Goal: Task Accomplishment & Management: Complete application form

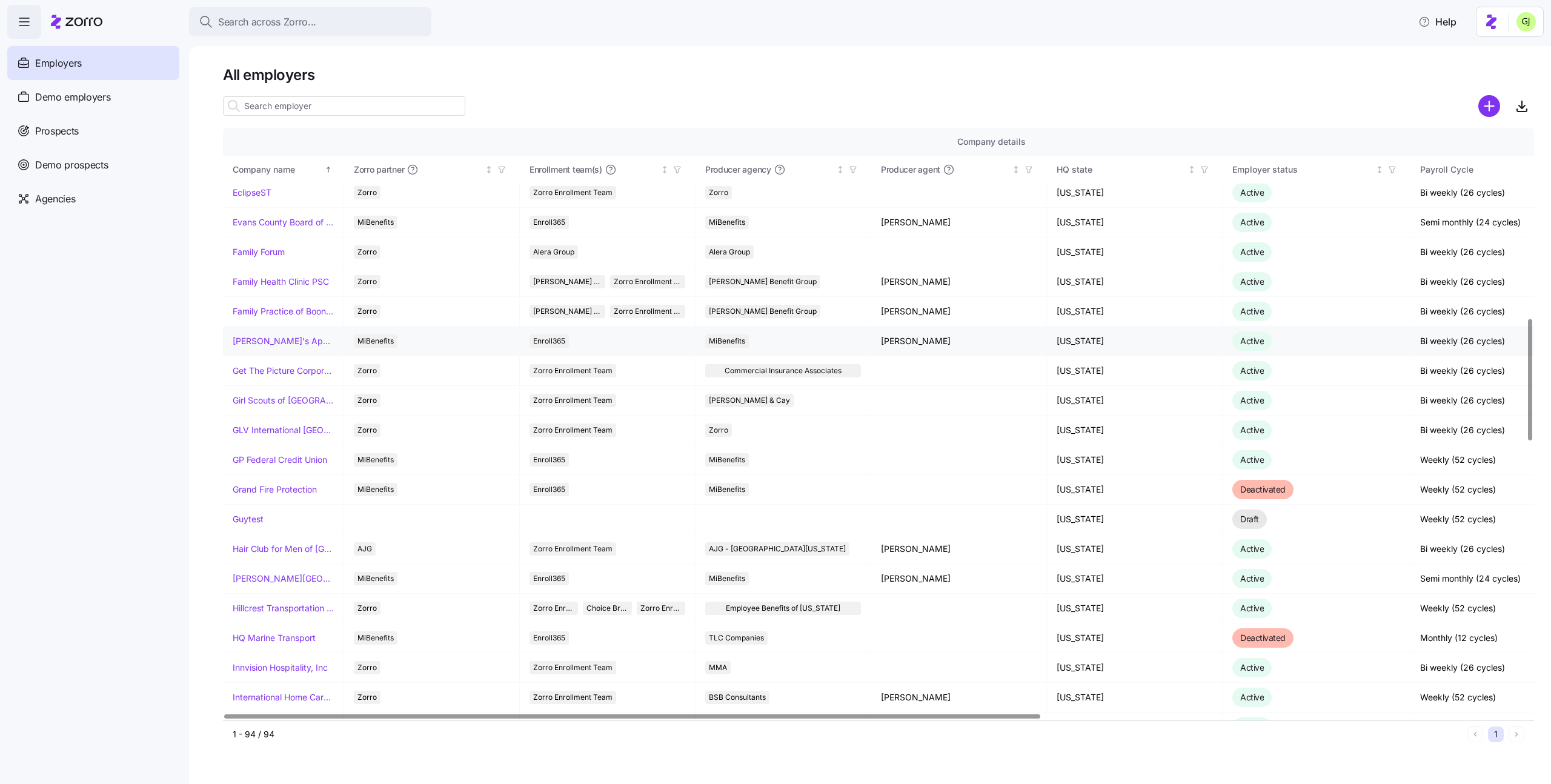
scroll to position [940, 0]
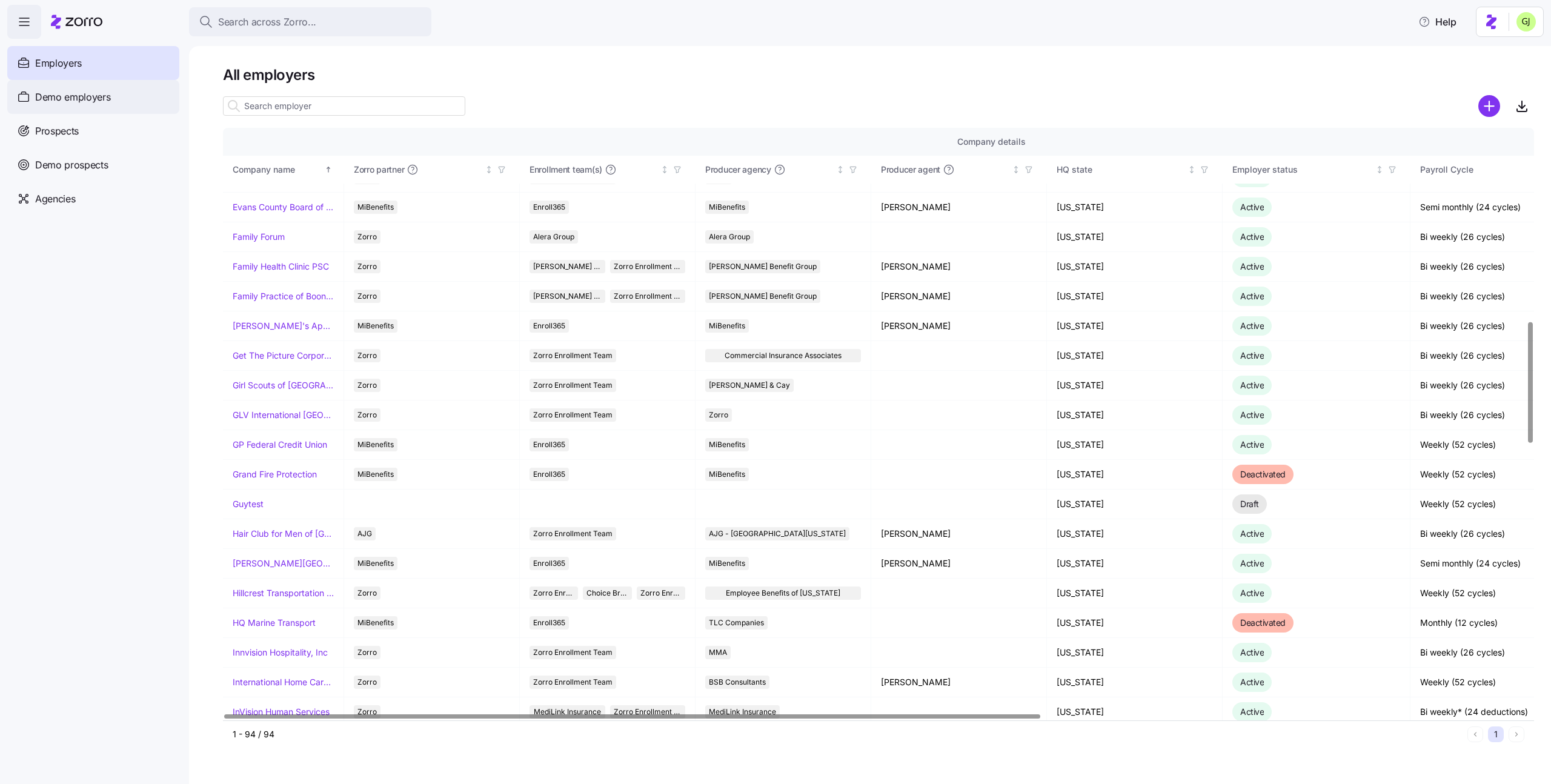
click at [120, 105] on div "Demo employers" at bounding box center [94, 97] width 172 height 34
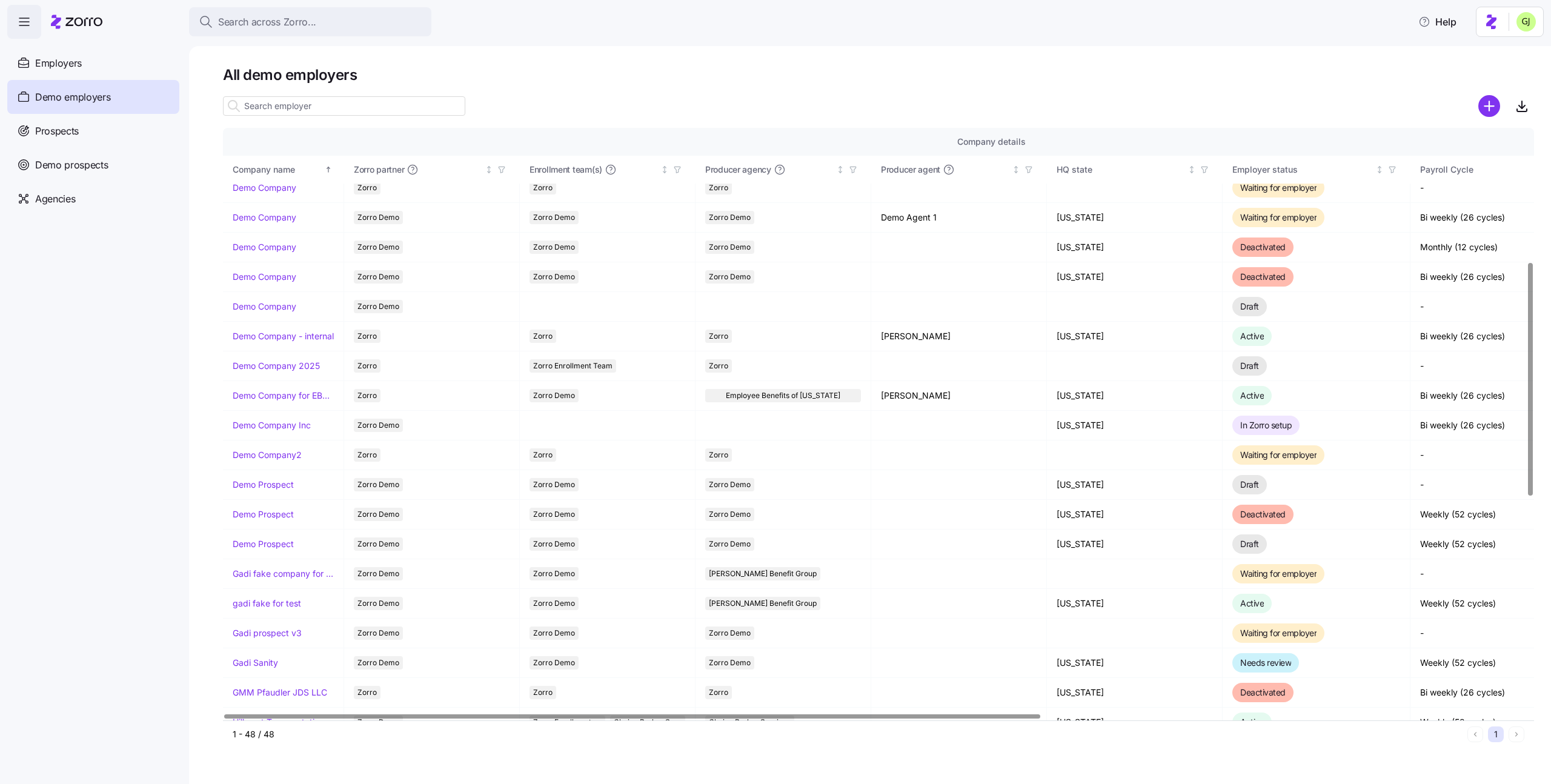
scroll to position [339, 0]
click at [299, 569] on link "Gadi fake company for test" at bounding box center [283, 572] width 101 height 12
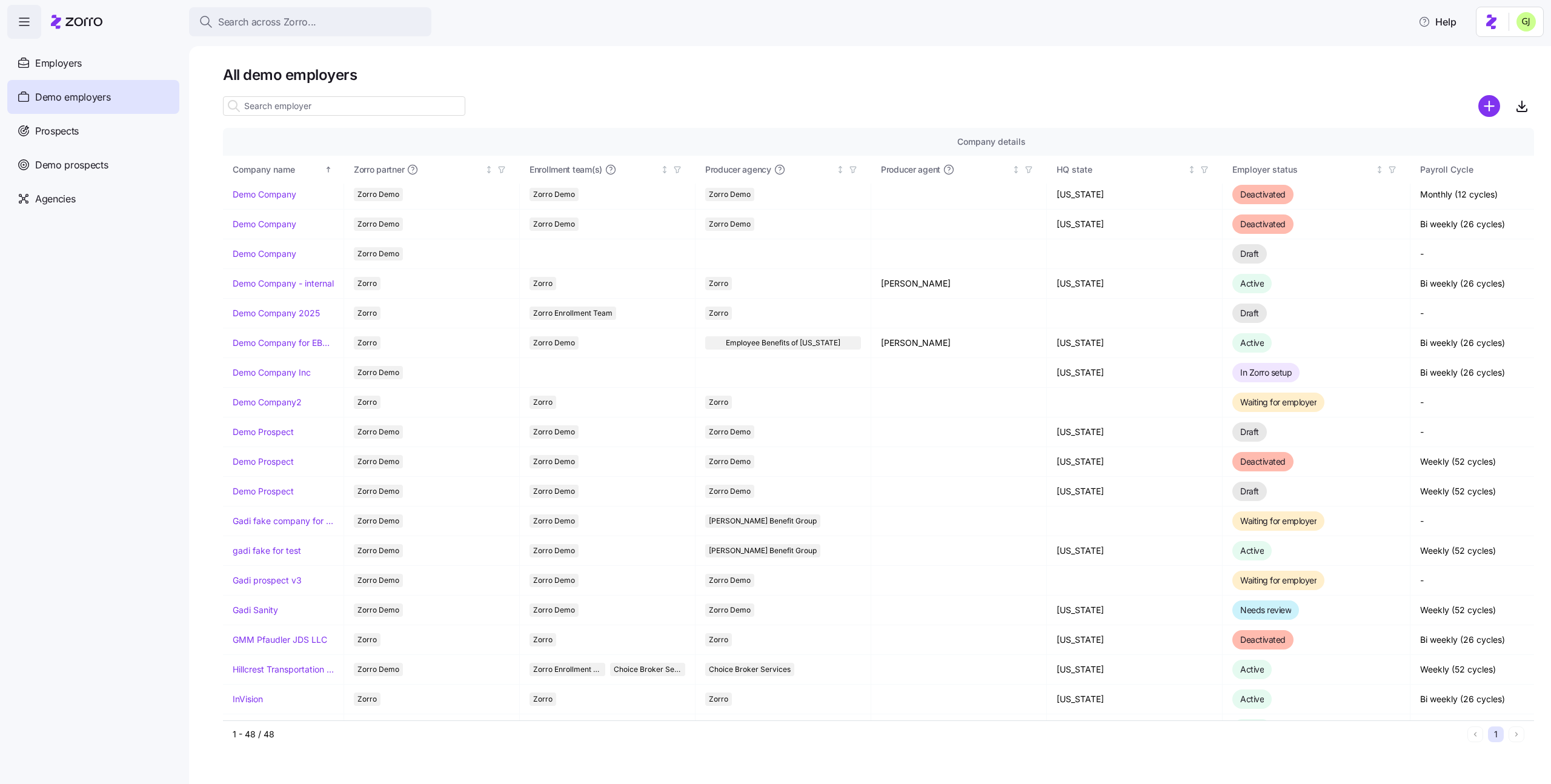
scroll to position [403, 0]
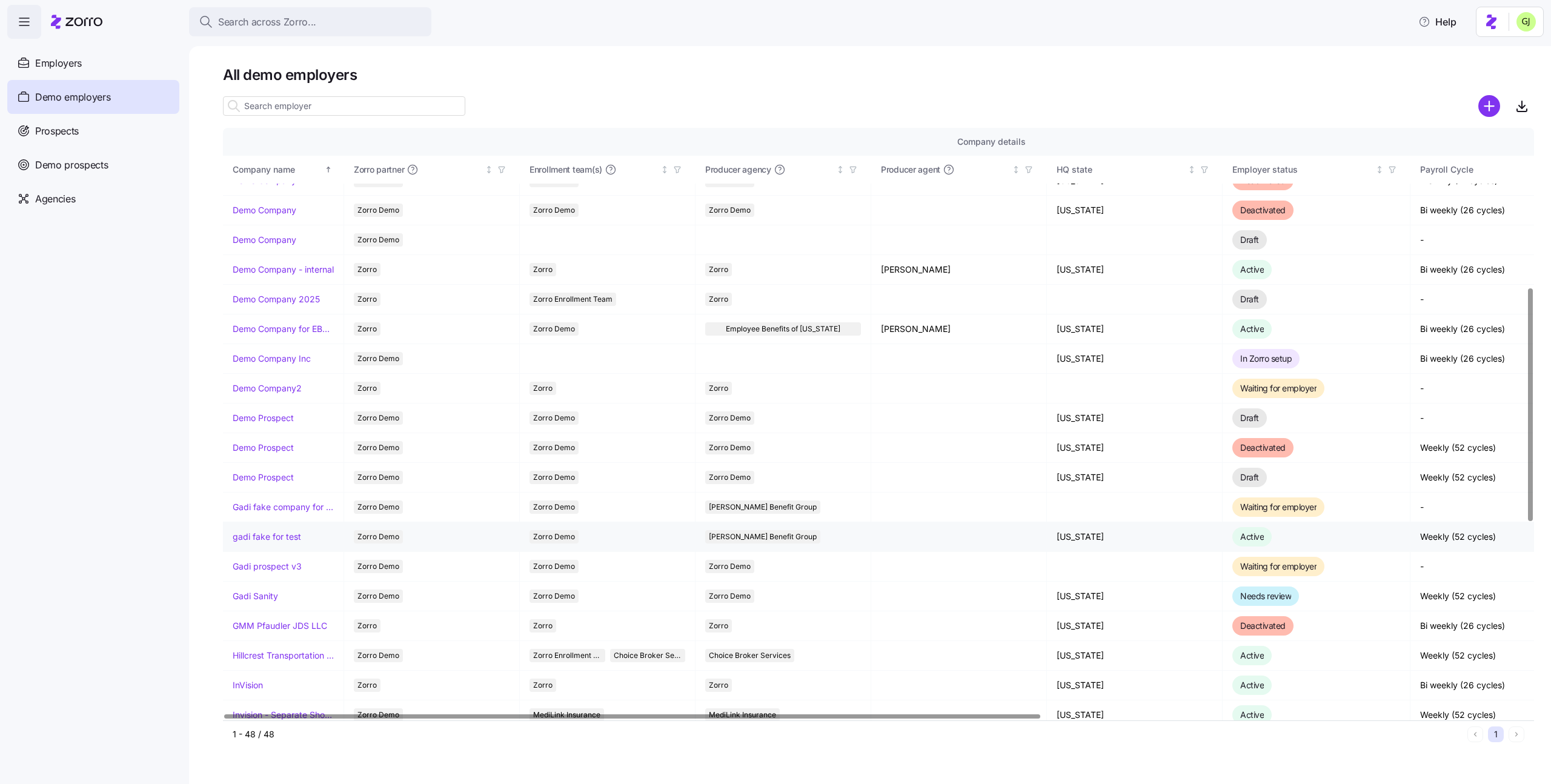
click at [275, 537] on link "gadi fake for test" at bounding box center [266, 536] width 68 height 12
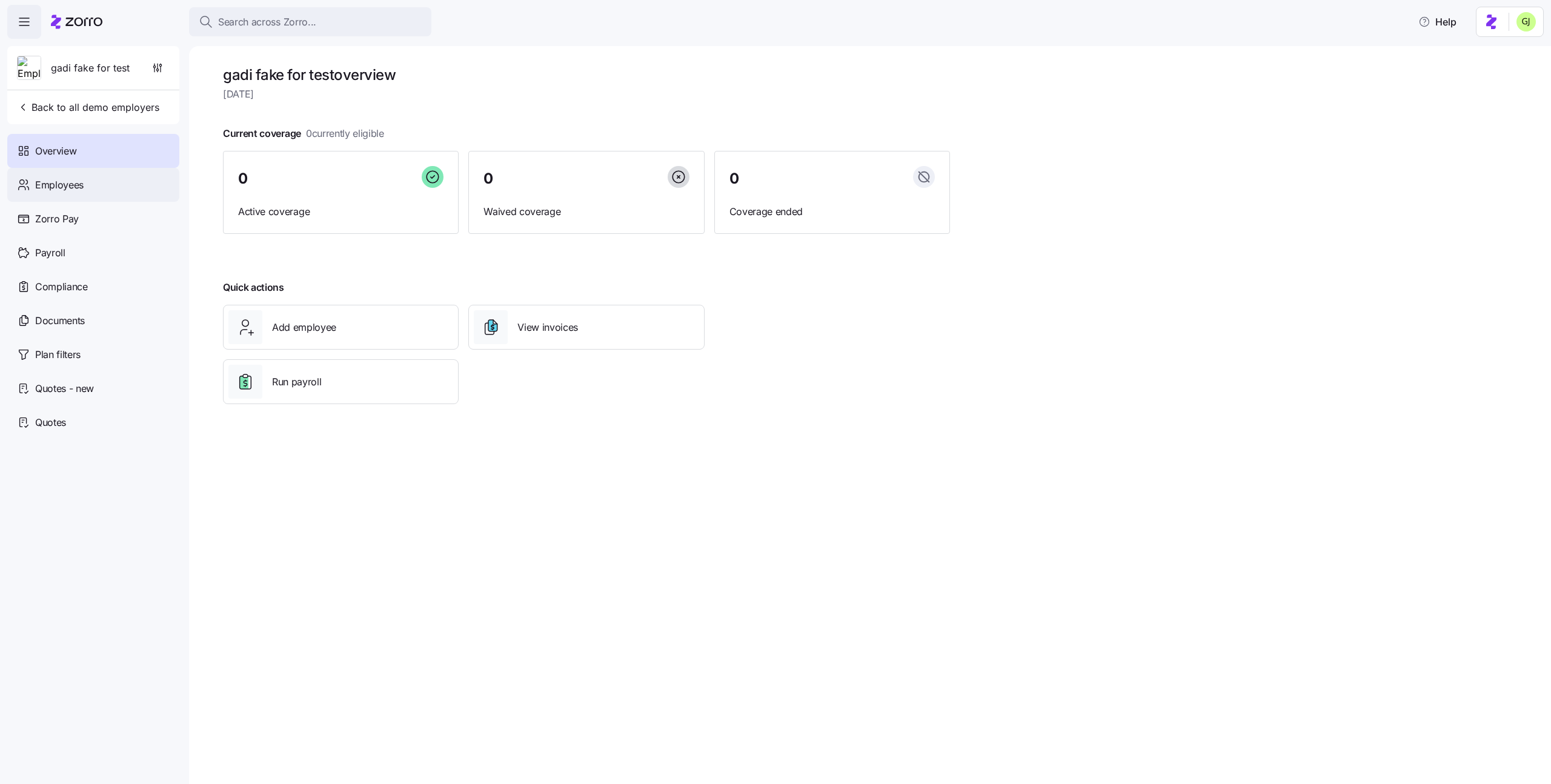
click at [83, 183] on div "Employees" at bounding box center [94, 184] width 172 height 34
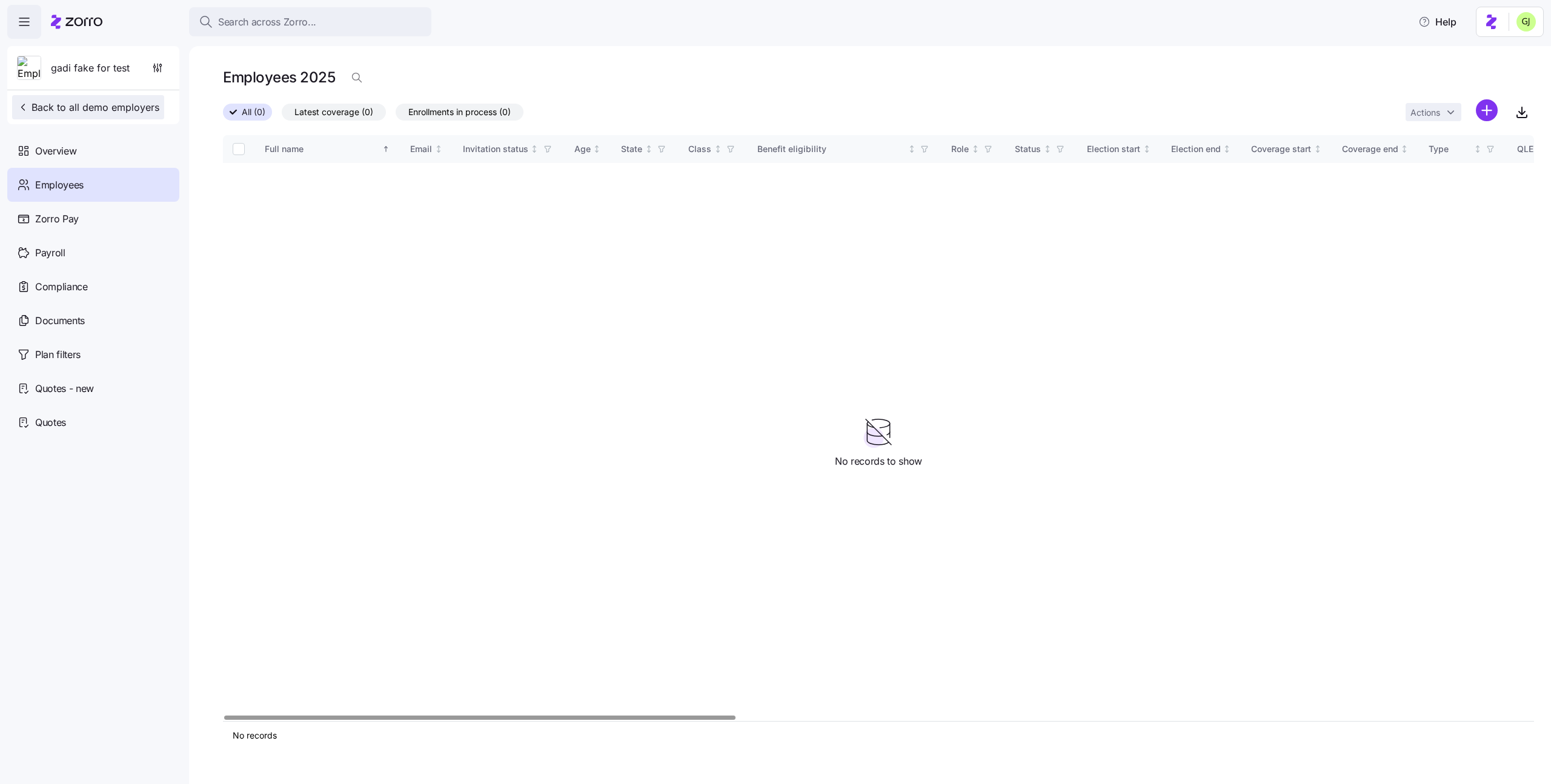
click at [121, 107] on span "Back to all demo employers" at bounding box center [88, 107] width 142 height 14
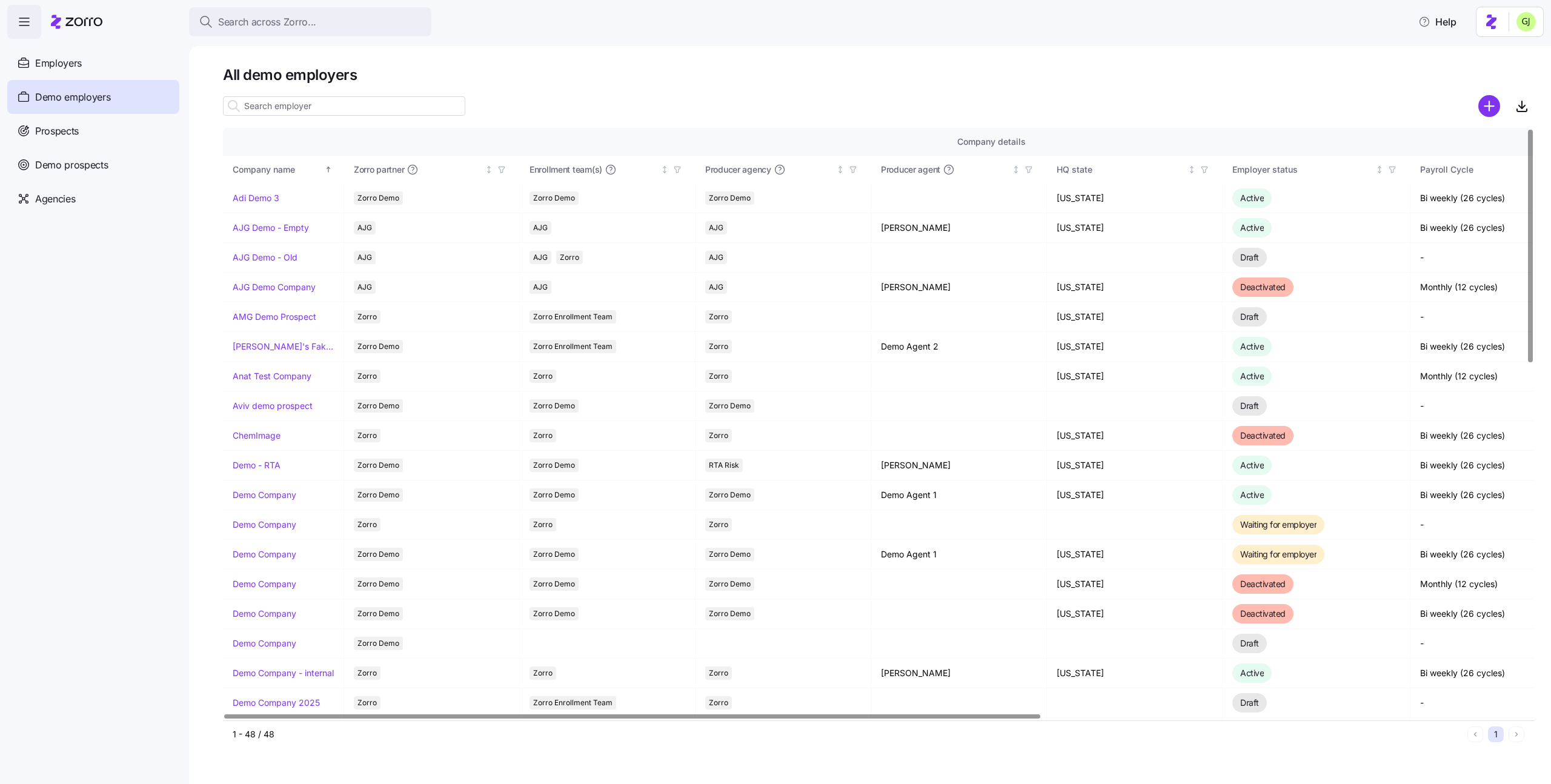
click at [337, 105] on input at bounding box center [344, 106] width 242 height 19
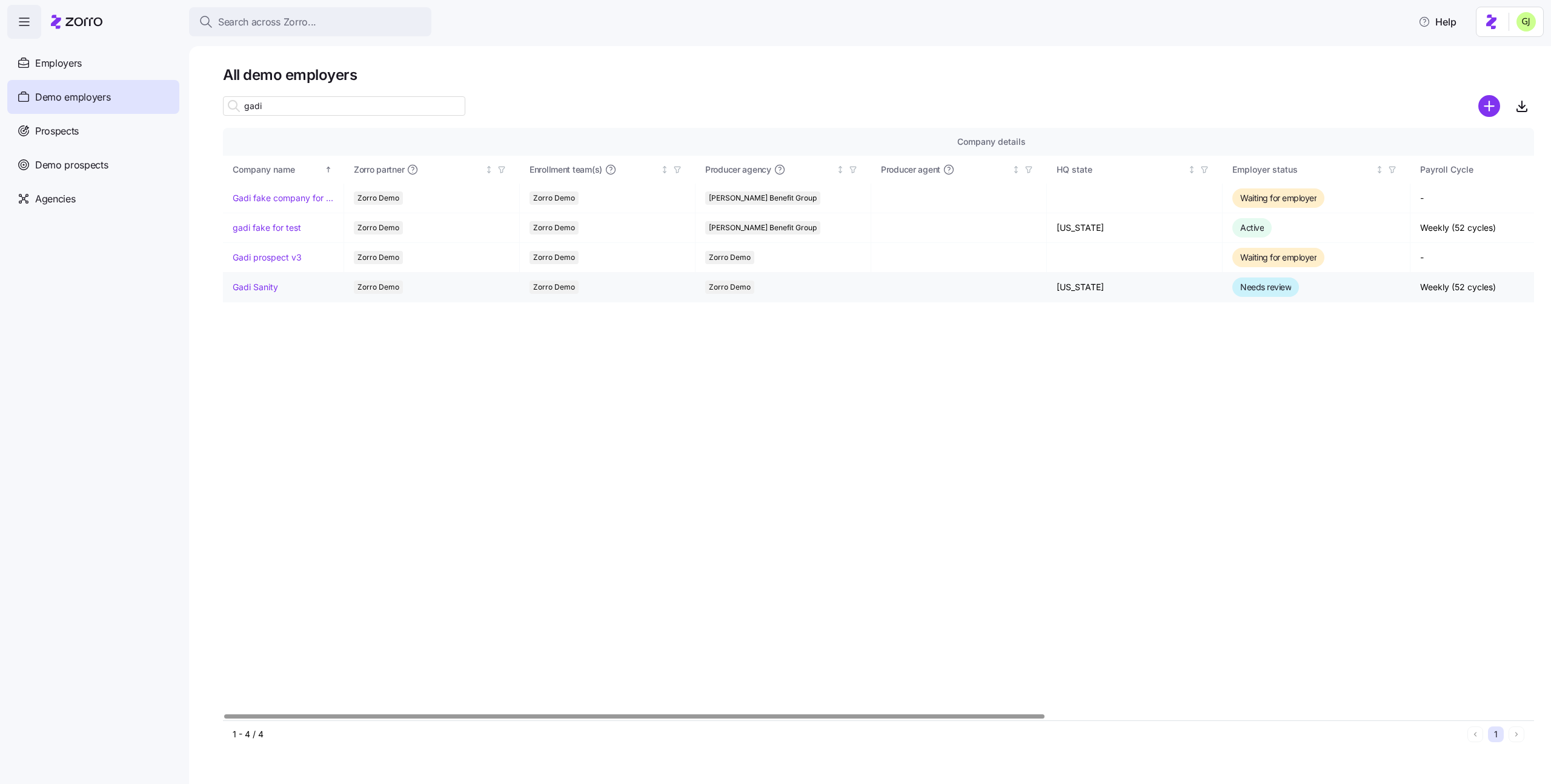
type input "gadi"
click at [264, 289] on link "Gadi Sanity" at bounding box center [255, 287] width 46 height 12
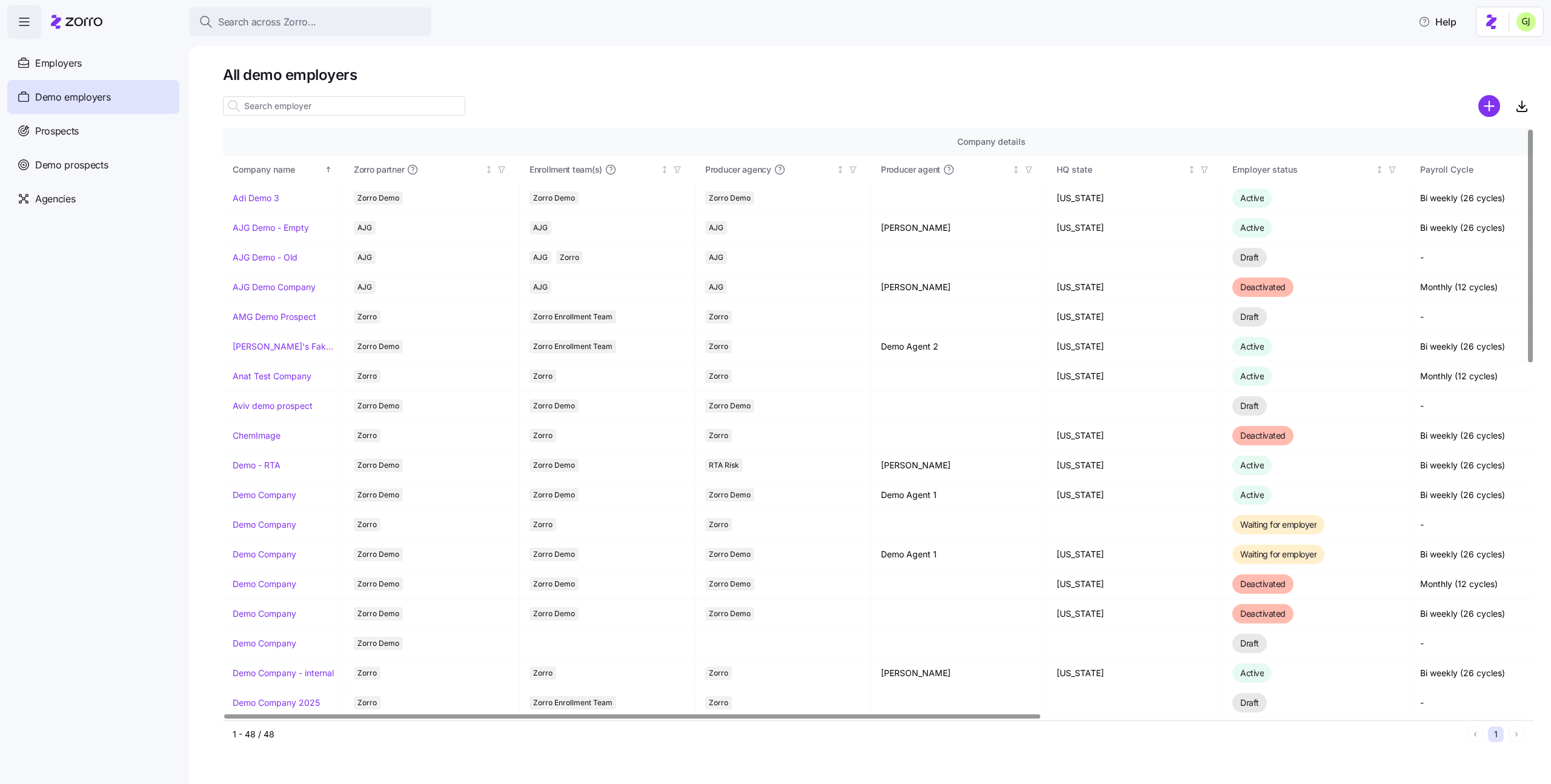
click at [284, 113] on input at bounding box center [344, 106] width 242 height 19
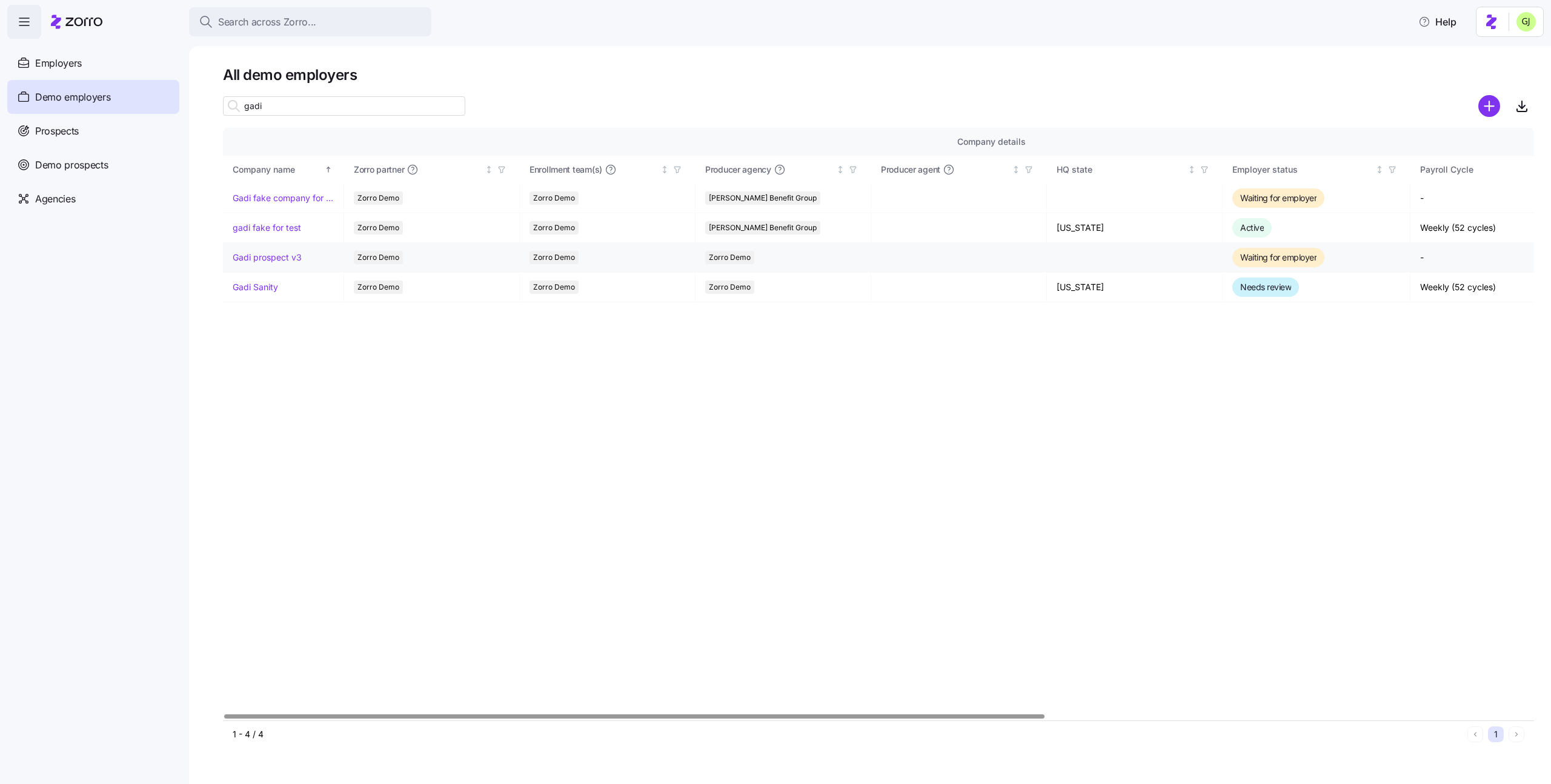
type input "gadi"
click at [291, 257] on link "Gadi prospect v3" at bounding box center [267, 257] width 69 height 12
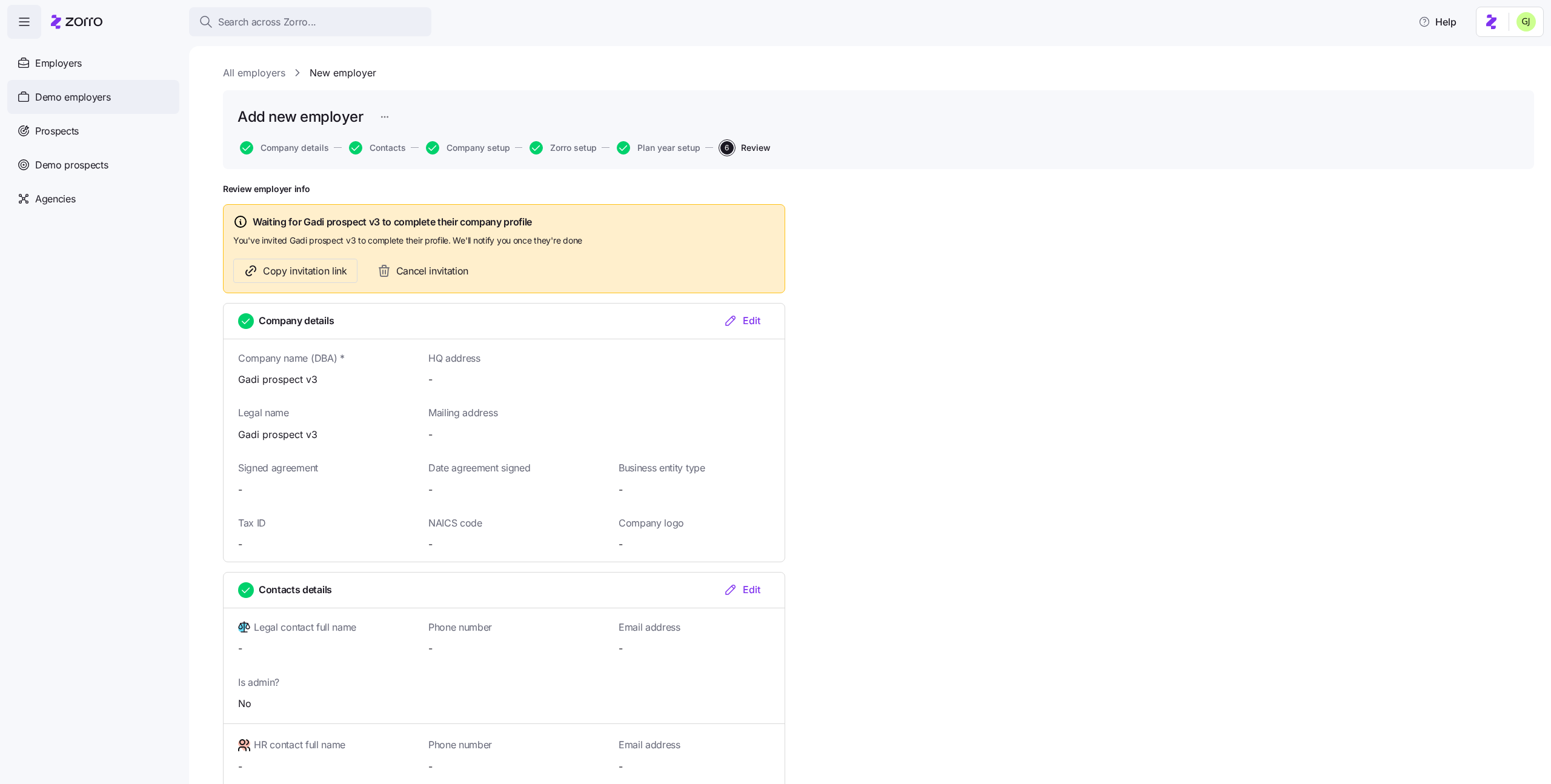
click at [73, 97] on span "Demo employers" at bounding box center [73, 97] width 76 height 15
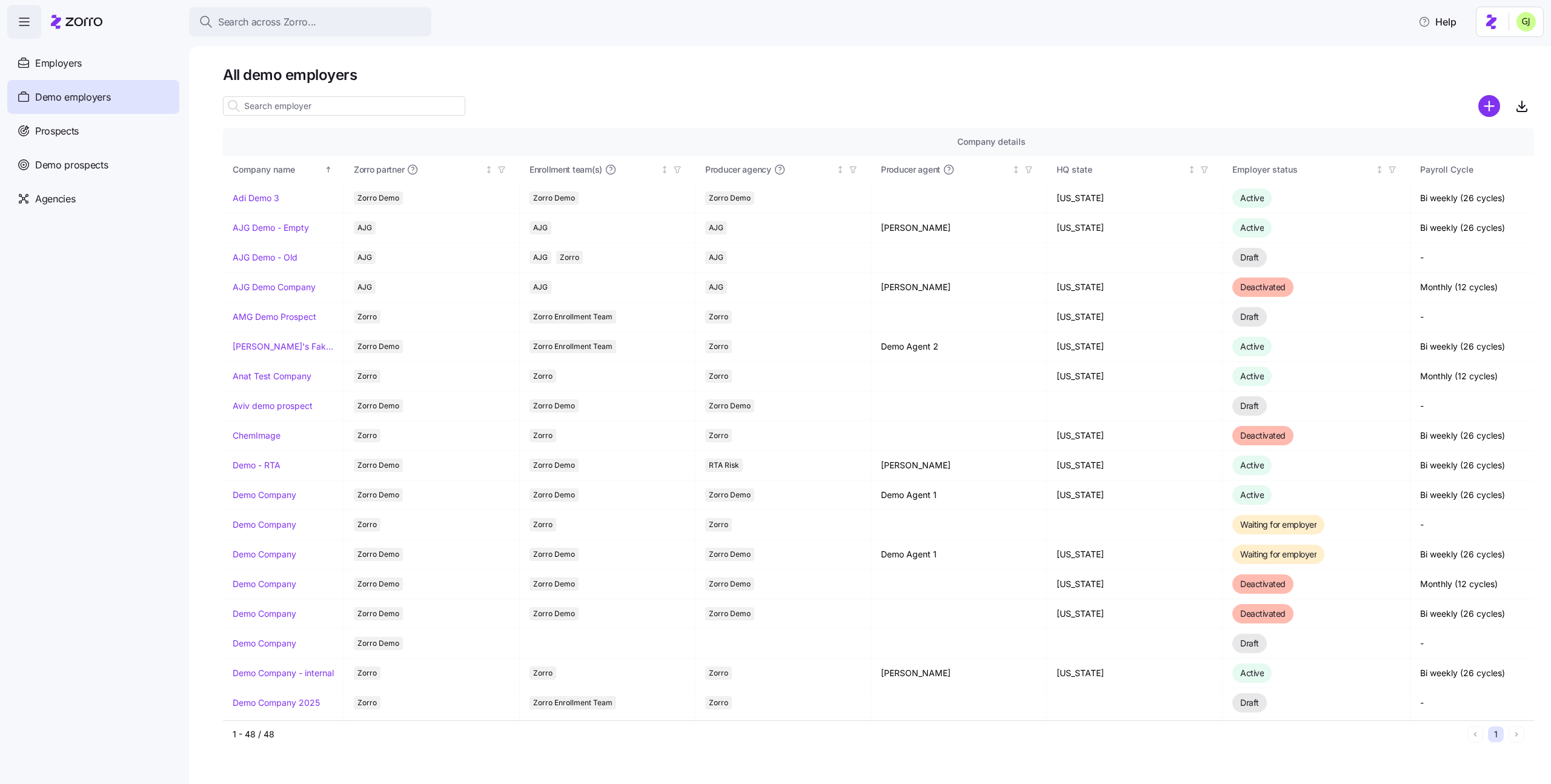
click at [302, 103] on input at bounding box center [344, 106] width 242 height 19
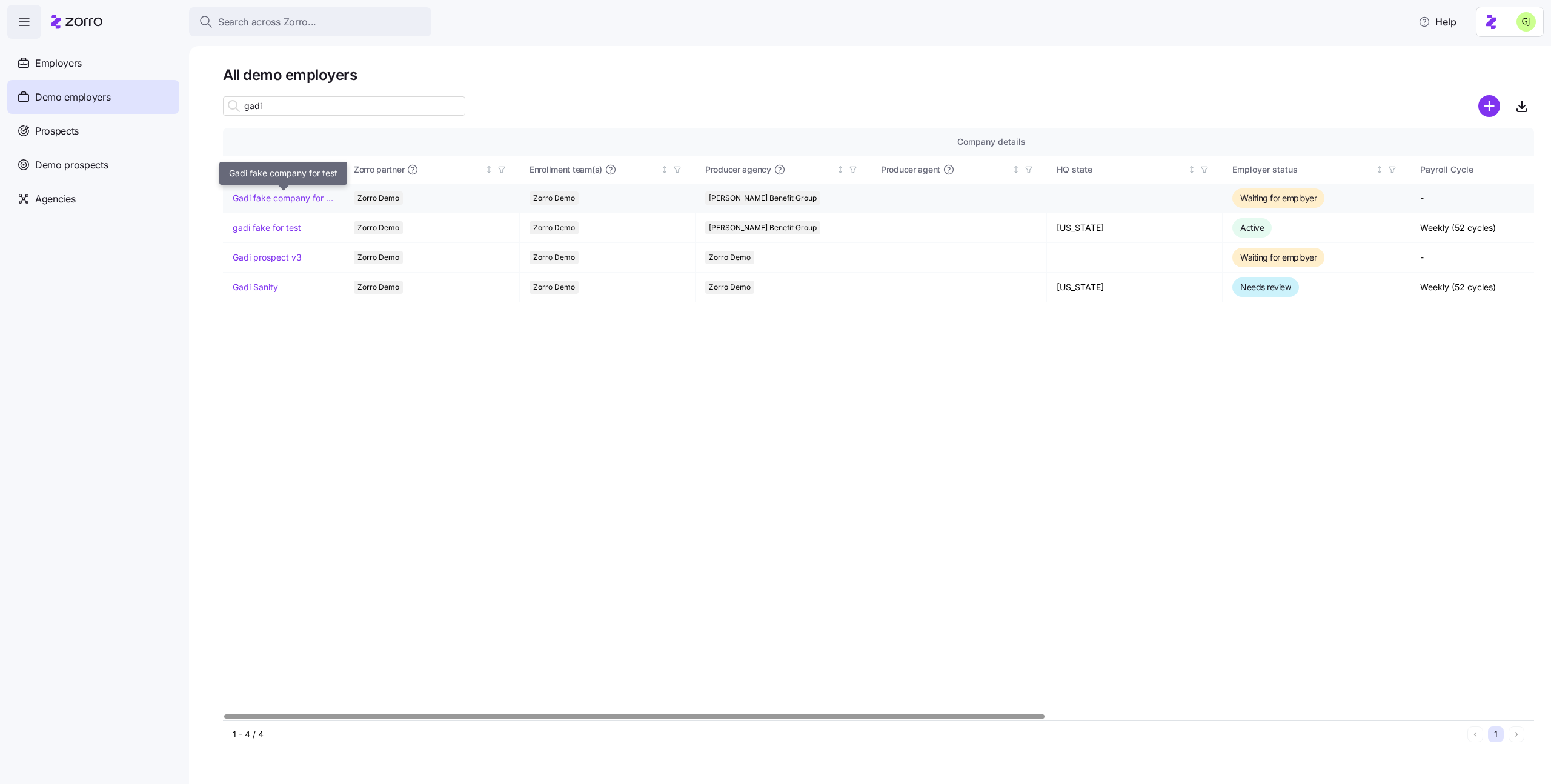
type input "gadi"
click at [299, 199] on link "Gadi fake company for test" at bounding box center [283, 198] width 101 height 12
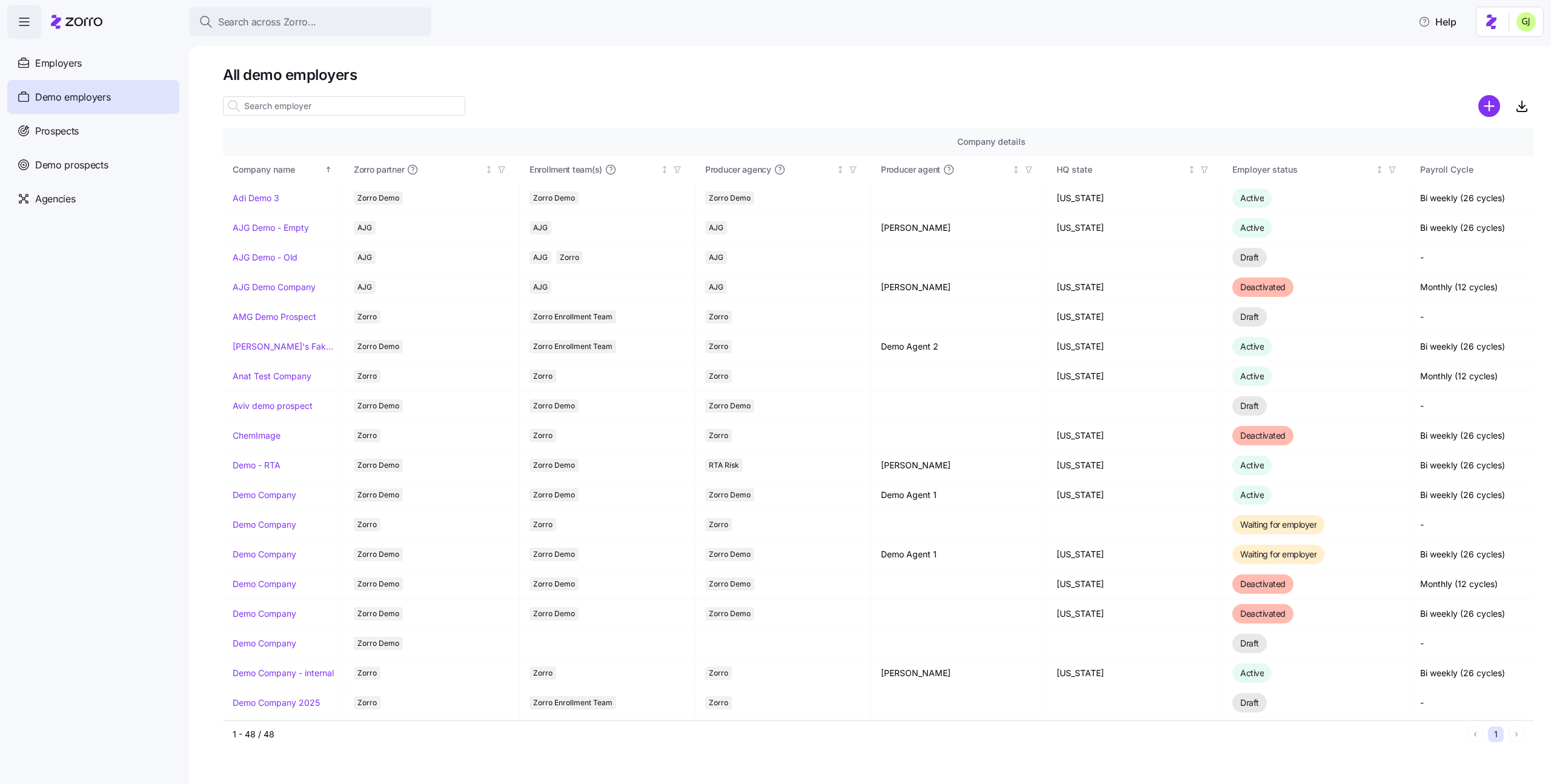
click at [283, 105] on input at bounding box center [344, 106] width 242 height 19
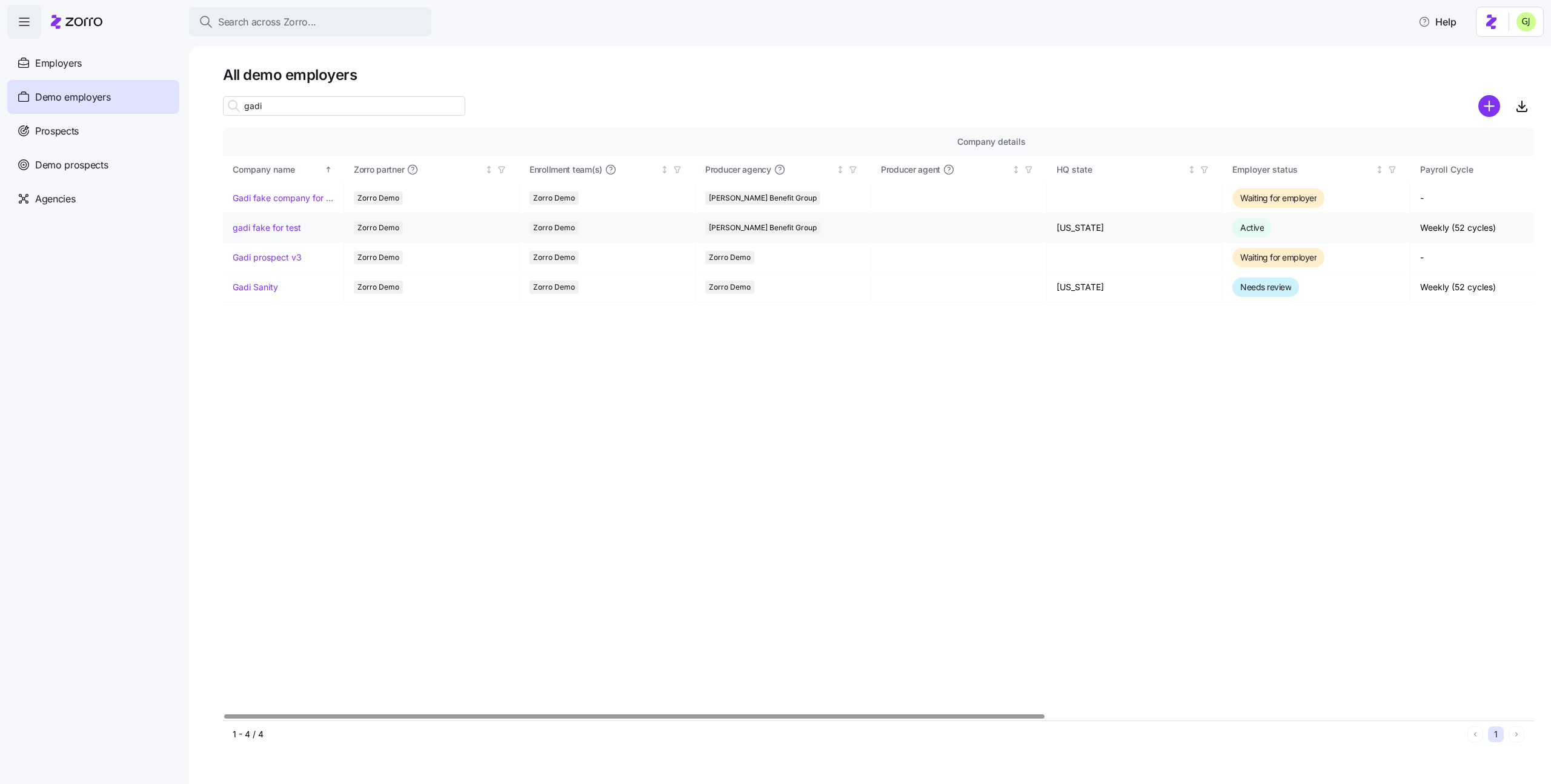
type input "gadi"
click at [286, 223] on link "gadi fake for test" at bounding box center [266, 227] width 68 height 12
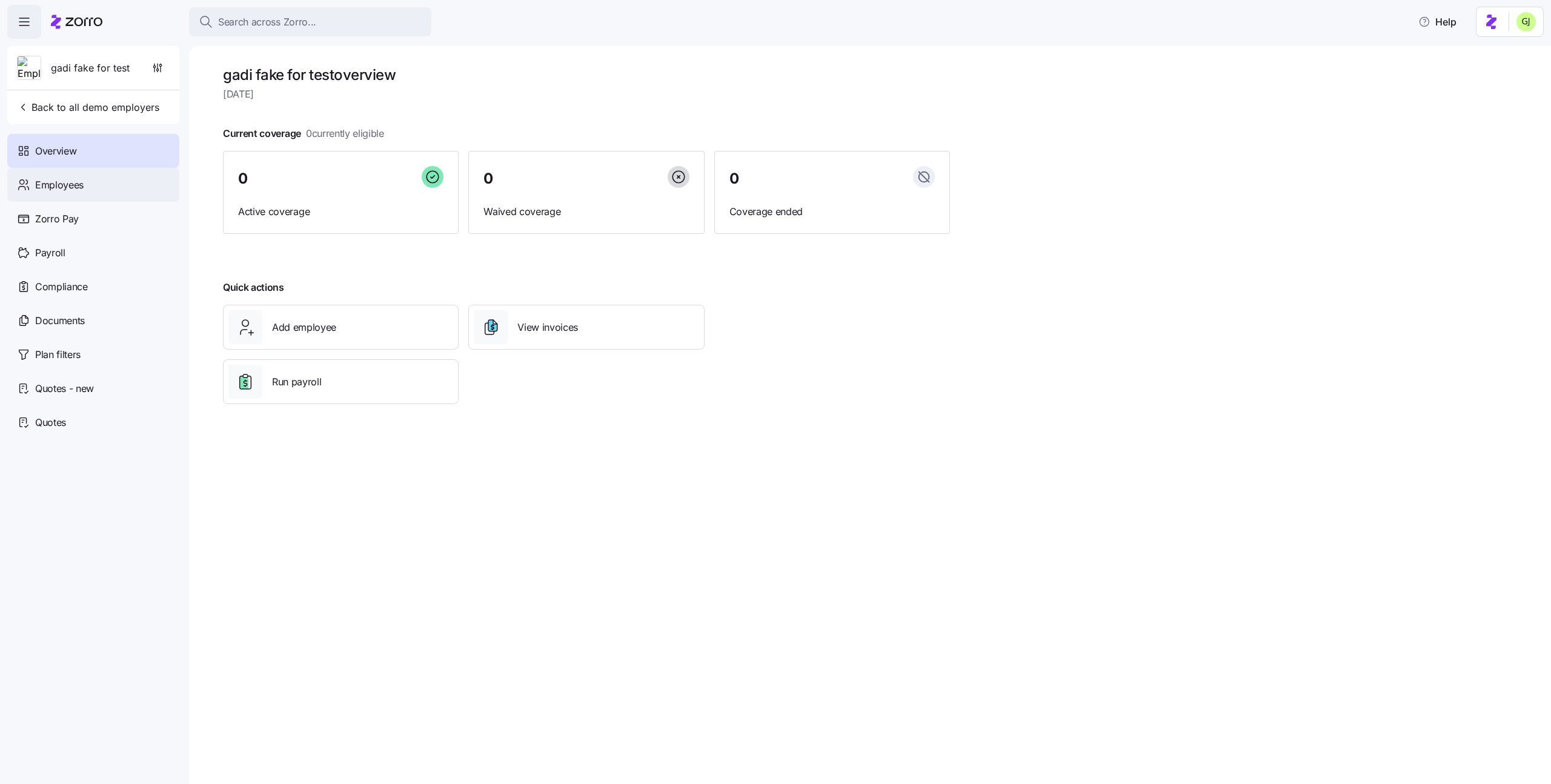
click at [124, 186] on div "Employees" at bounding box center [94, 184] width 172 height 34
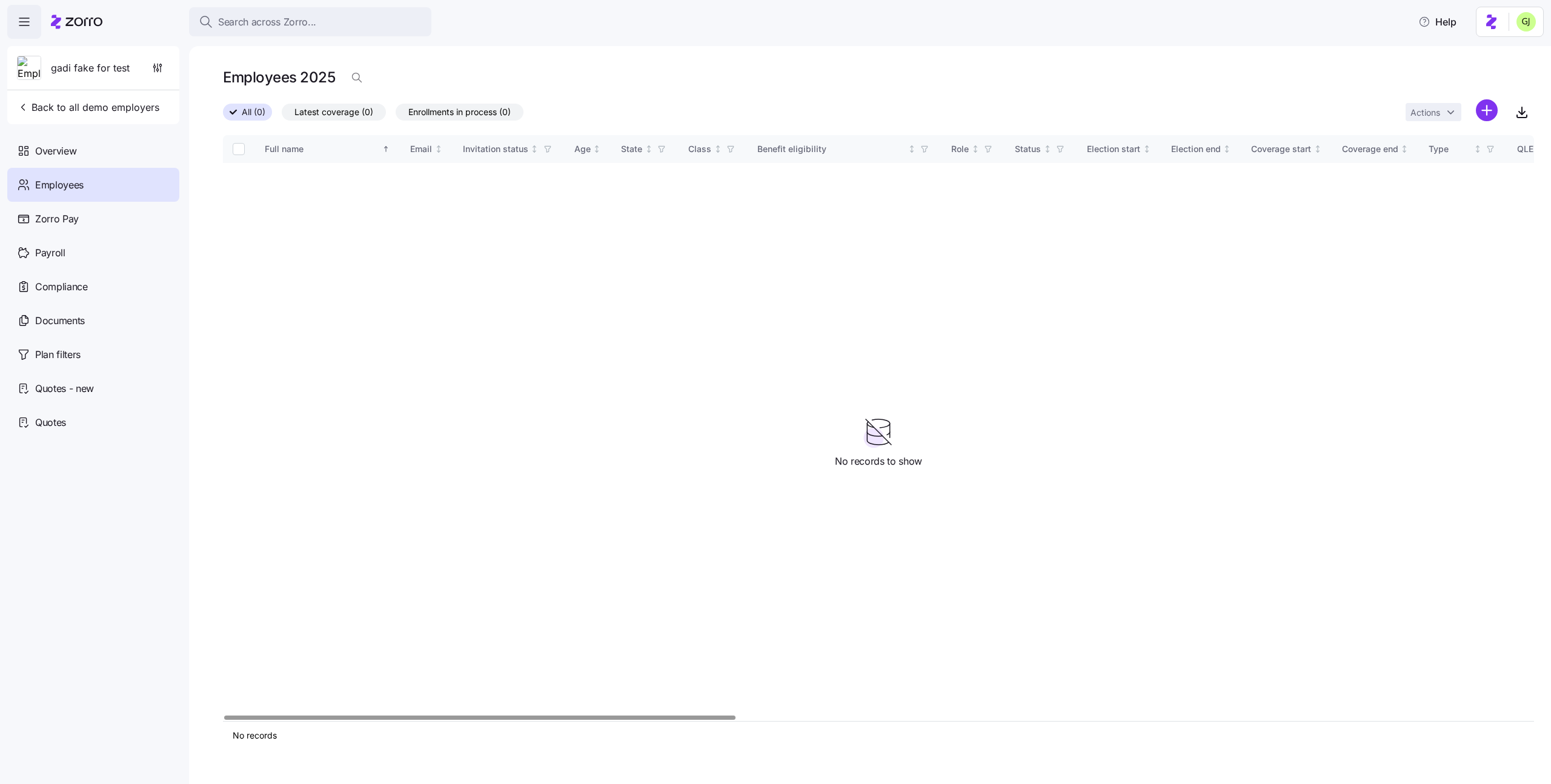
click at [1486, 110] on html "Search across Zorro... Help gadi fake for test Back to all demo employers Overv…" at bounding box center [775, 388] width 1551 height 777
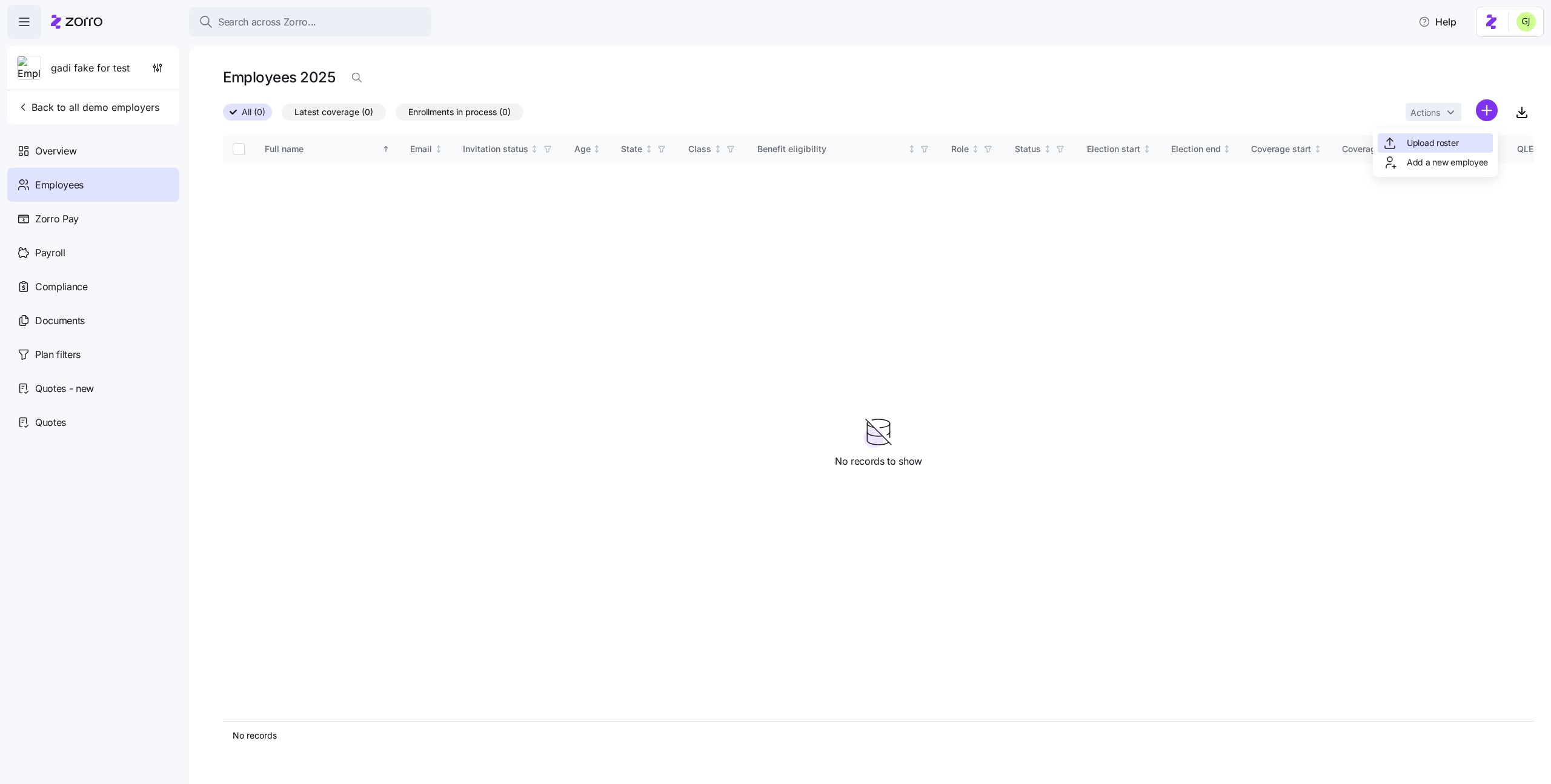
click at [1445, 140] on span "Upload roster" at bounding box center [1432, 143] width 52 height 12
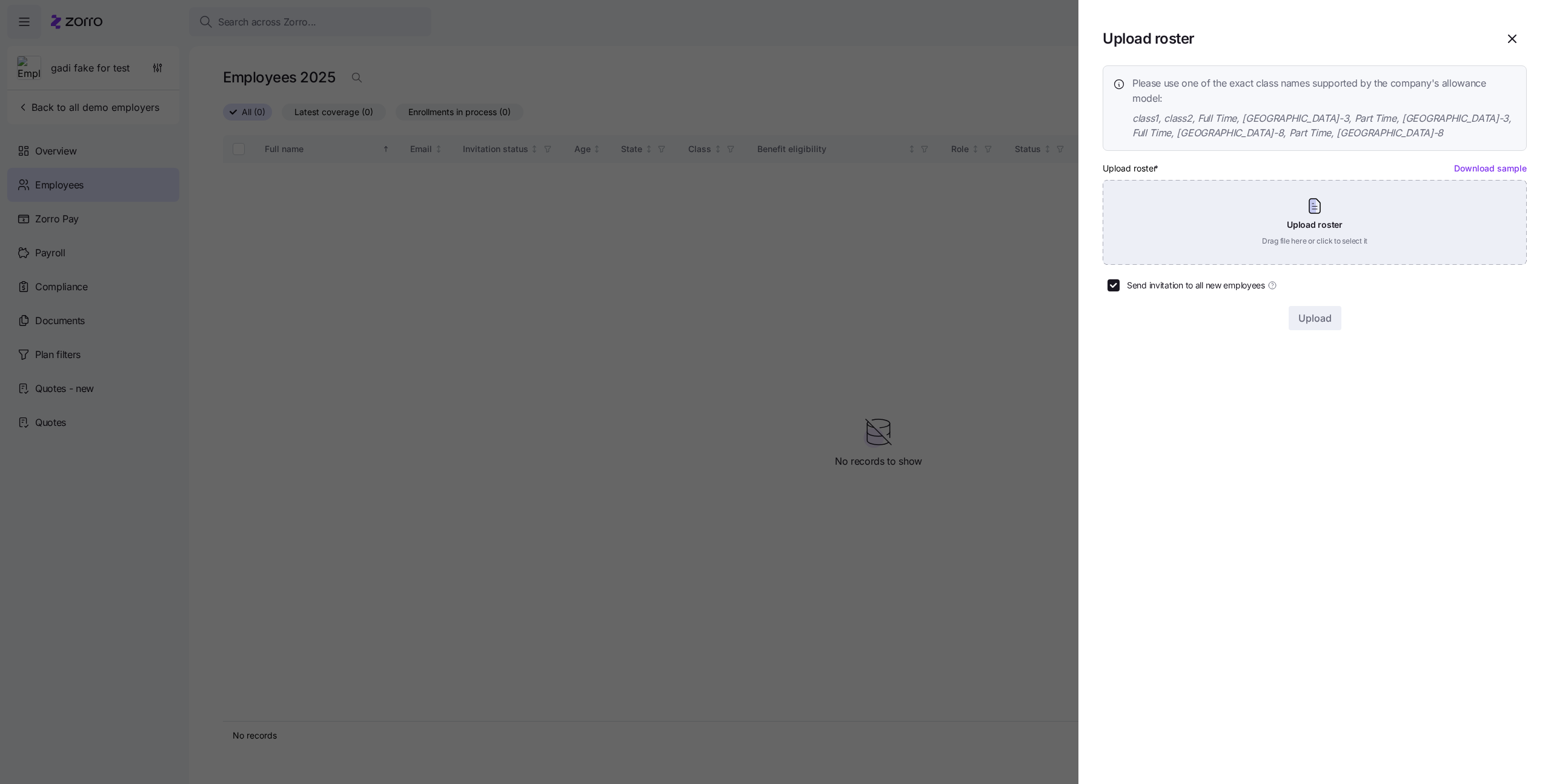
click at [1423, 207] on div "Upload roster Drag file here or click to select it" at bounding box center [1315, 221] width 424 height 85
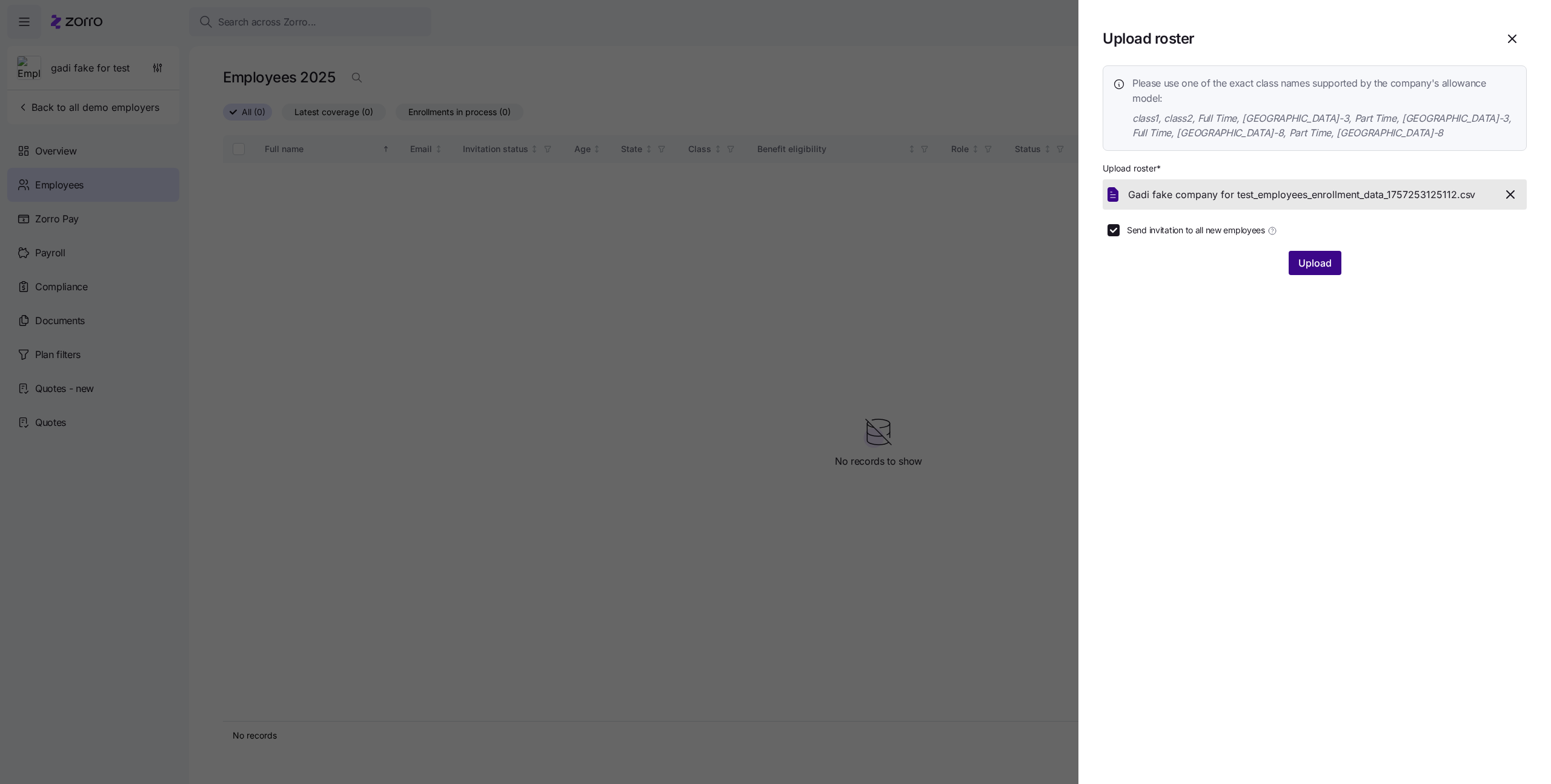
click at [1300, 256] on span "Upload" at bounding box center [1315, 263] width 34 height 14
click at [1529, 36] on icon "button" at bounding box center [1527, 33] width 5 height 5
click at [1516, 37] on icon "button" at bounding box center [1511, 38] width 14 height 14
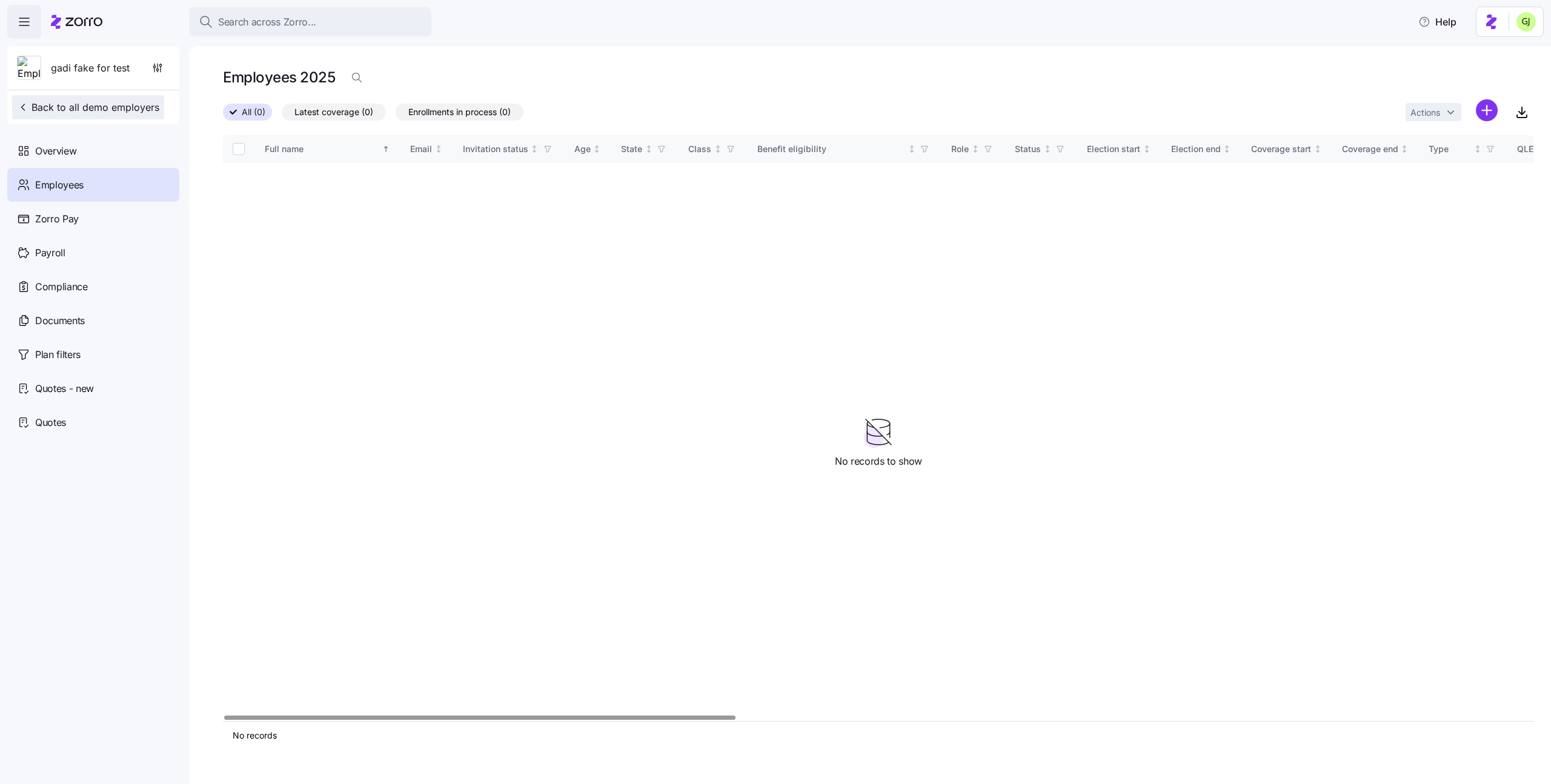
click at [146, 113] on span "Back to all demo employers" at bounding box center [88, 107] width 142 height 14
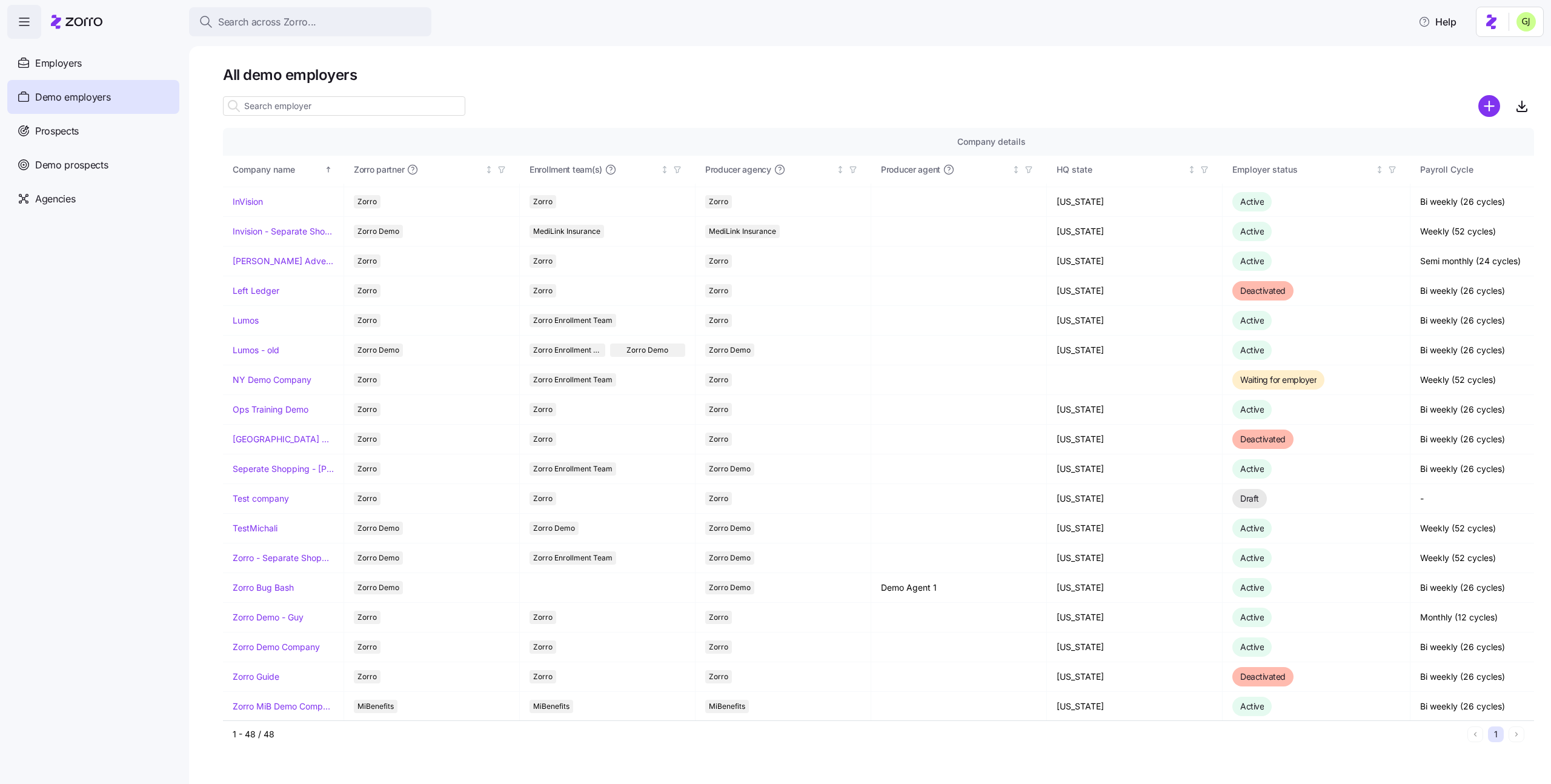
scroll to position [887, 0]
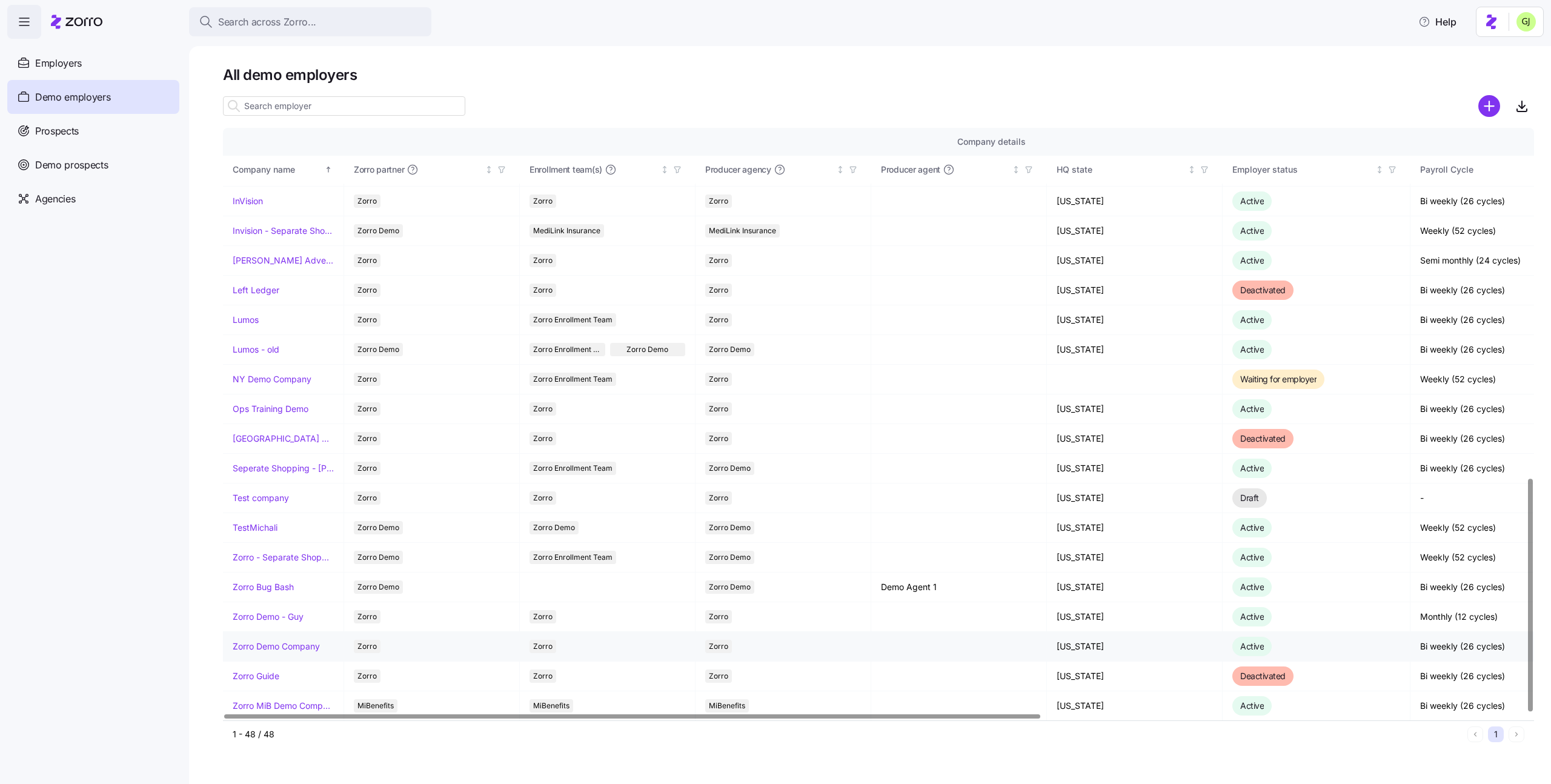
click at [285, 648] on link "Zorro Demo Company" at bounding box center [276, 646] width 88 height 12
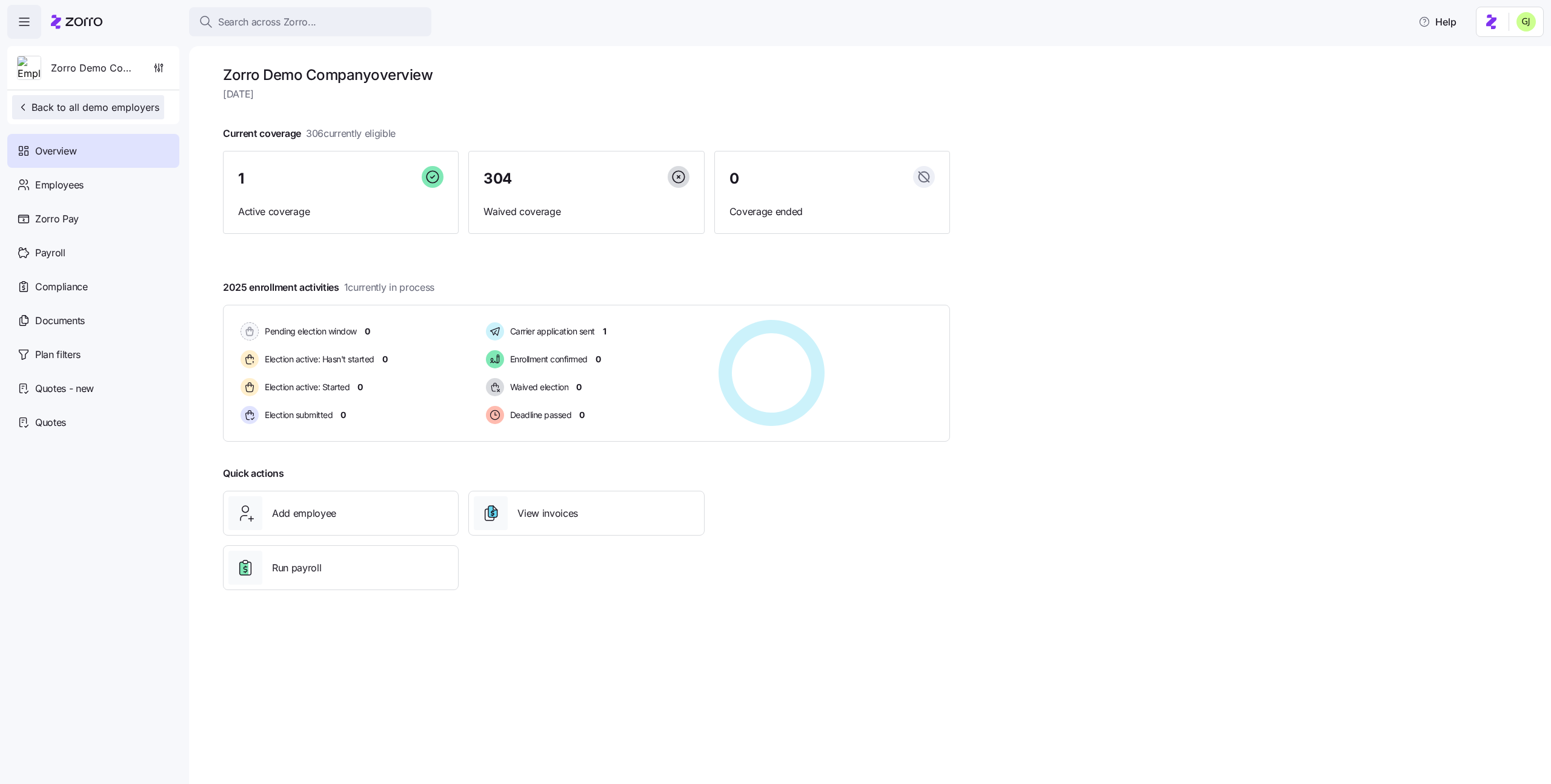
click at [128, 111] on span "Back to all demo employers" at bounding box center [88, 107] width 142 height 14
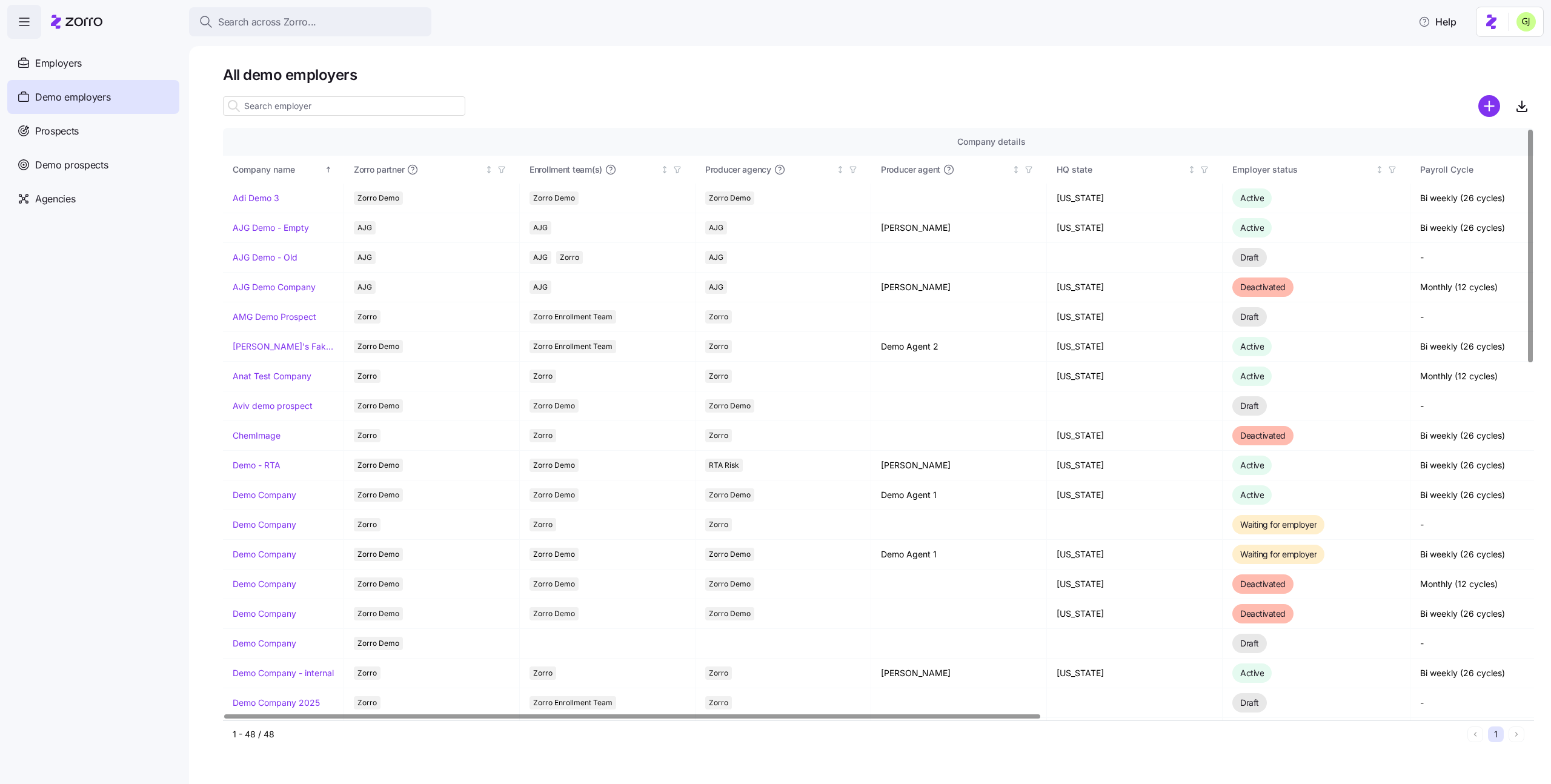
click at [323, 105] on input at bounding box center [344, 106] width 242 height 19
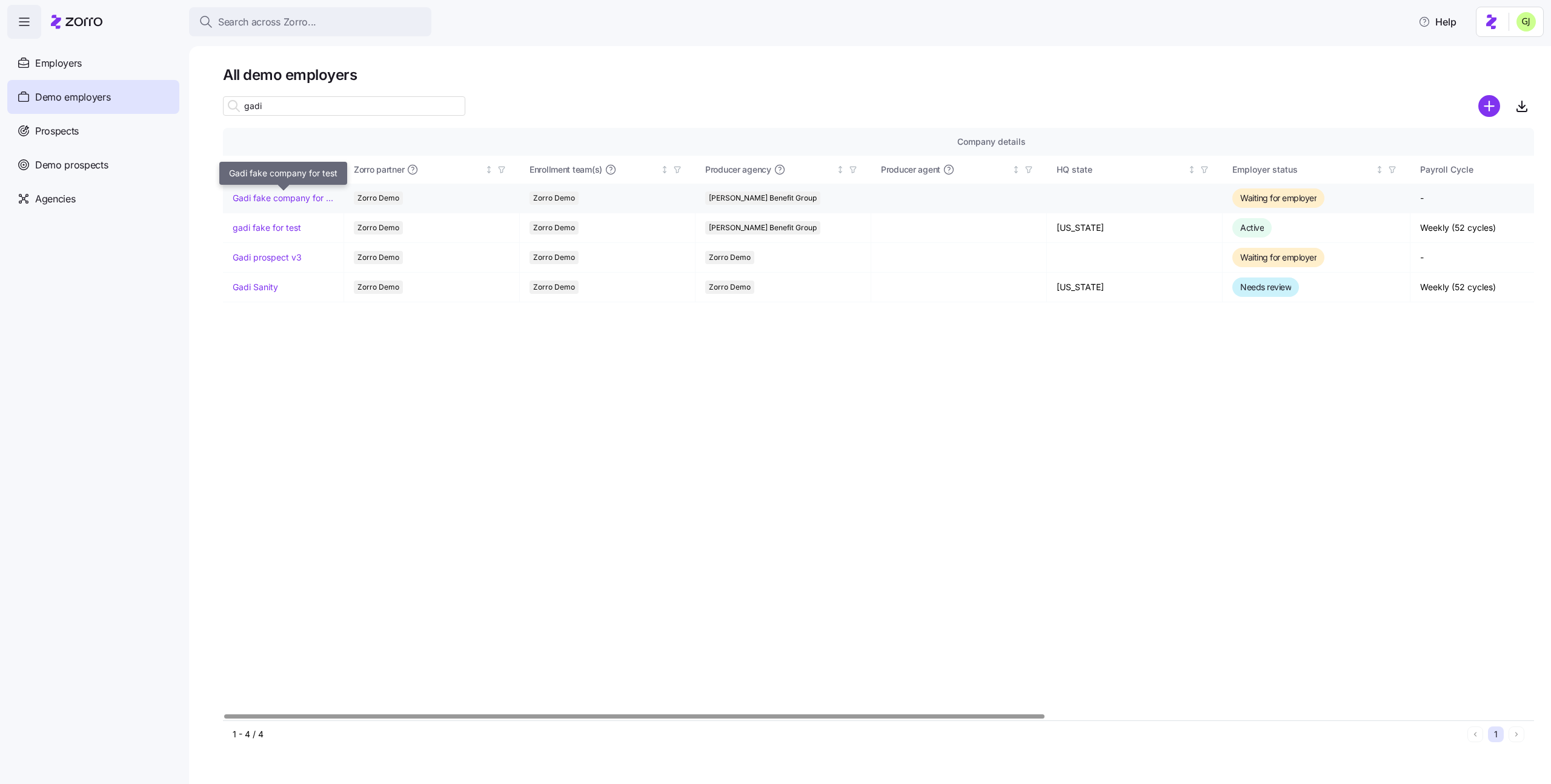
type input "gadi"
click at [305, 197] on link "Gadi fake company for test" at bounding box center [283, 198] width 101 height 12
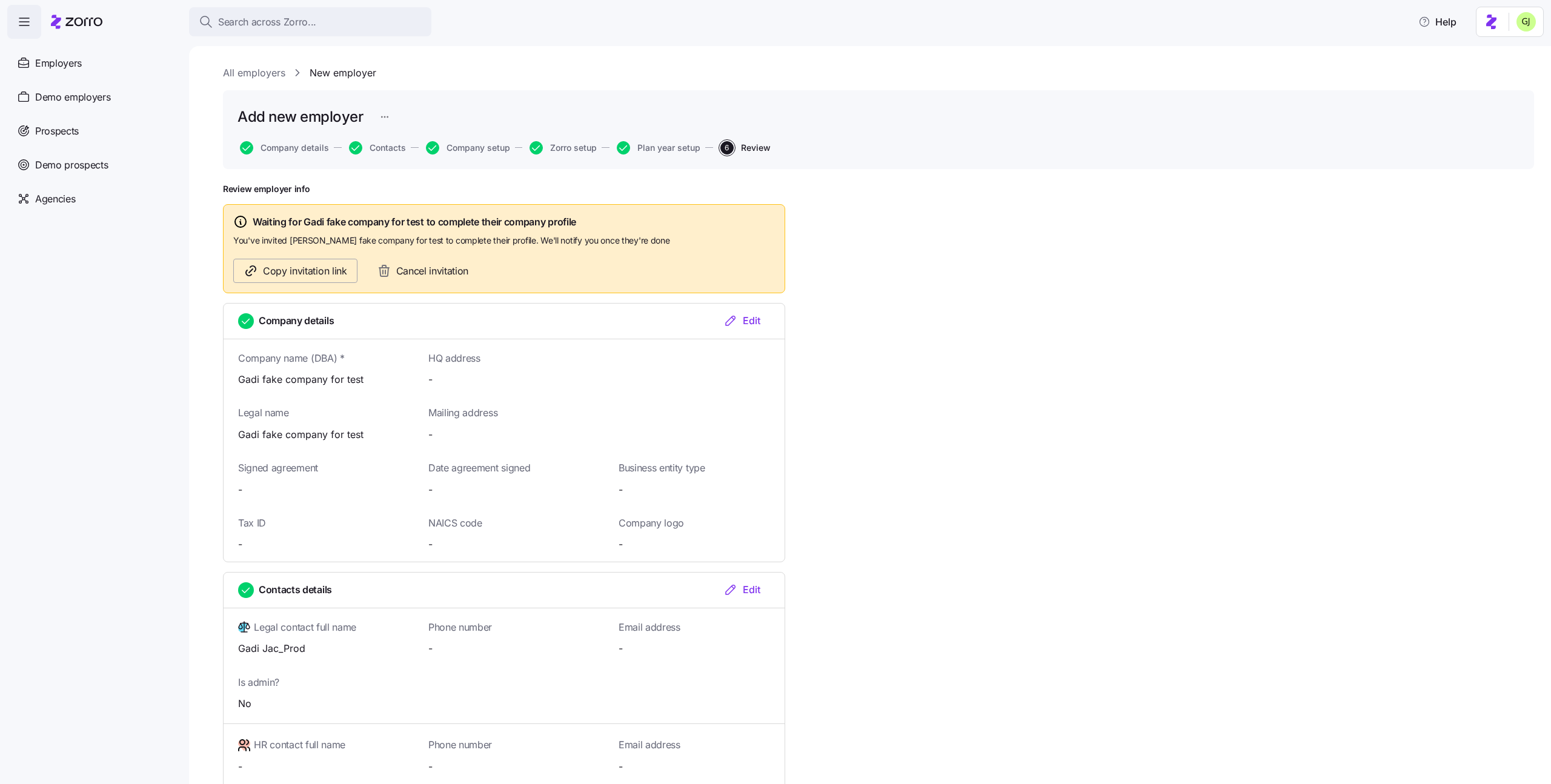
click at [325, 275] on span "Copy invitation link" at bounding box center [305, 271] width 85 height 15
click at [1529, 25] on icon "button" at bounding box center [1528, 22] width 10 height 10
click at [1525, 28] on html "Search across Zorro... Help Employers Demo employers Prospects Demo prospects A…" at bounding box center [775, 388] width 1551 height 777
click at [1507, 77] on div "Log out" at bounding box center [1493, 74] width 47 height 13
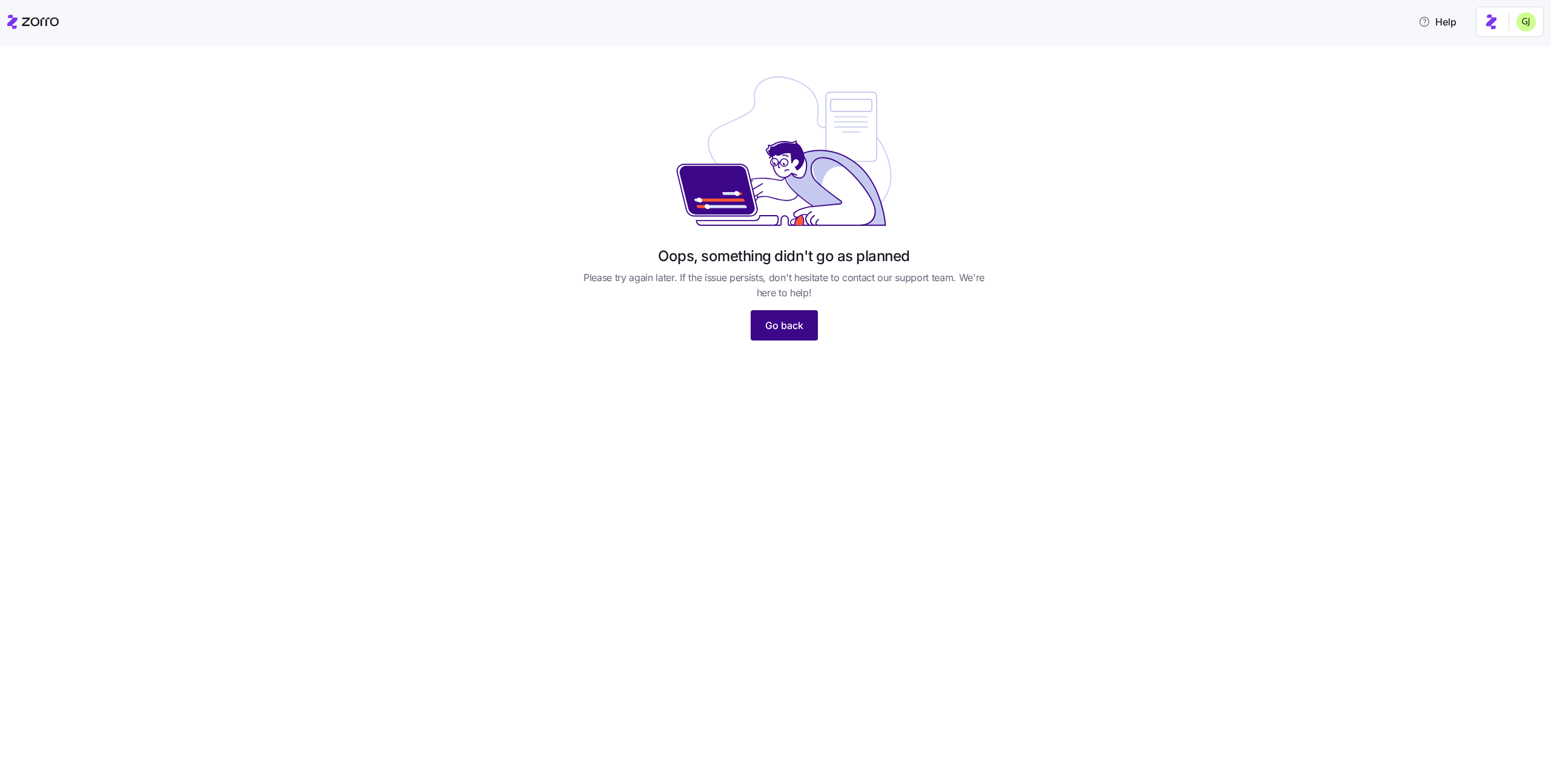
click at [793, 323] on span "Go back" at bounding box center [784, 325] width 38 height 14
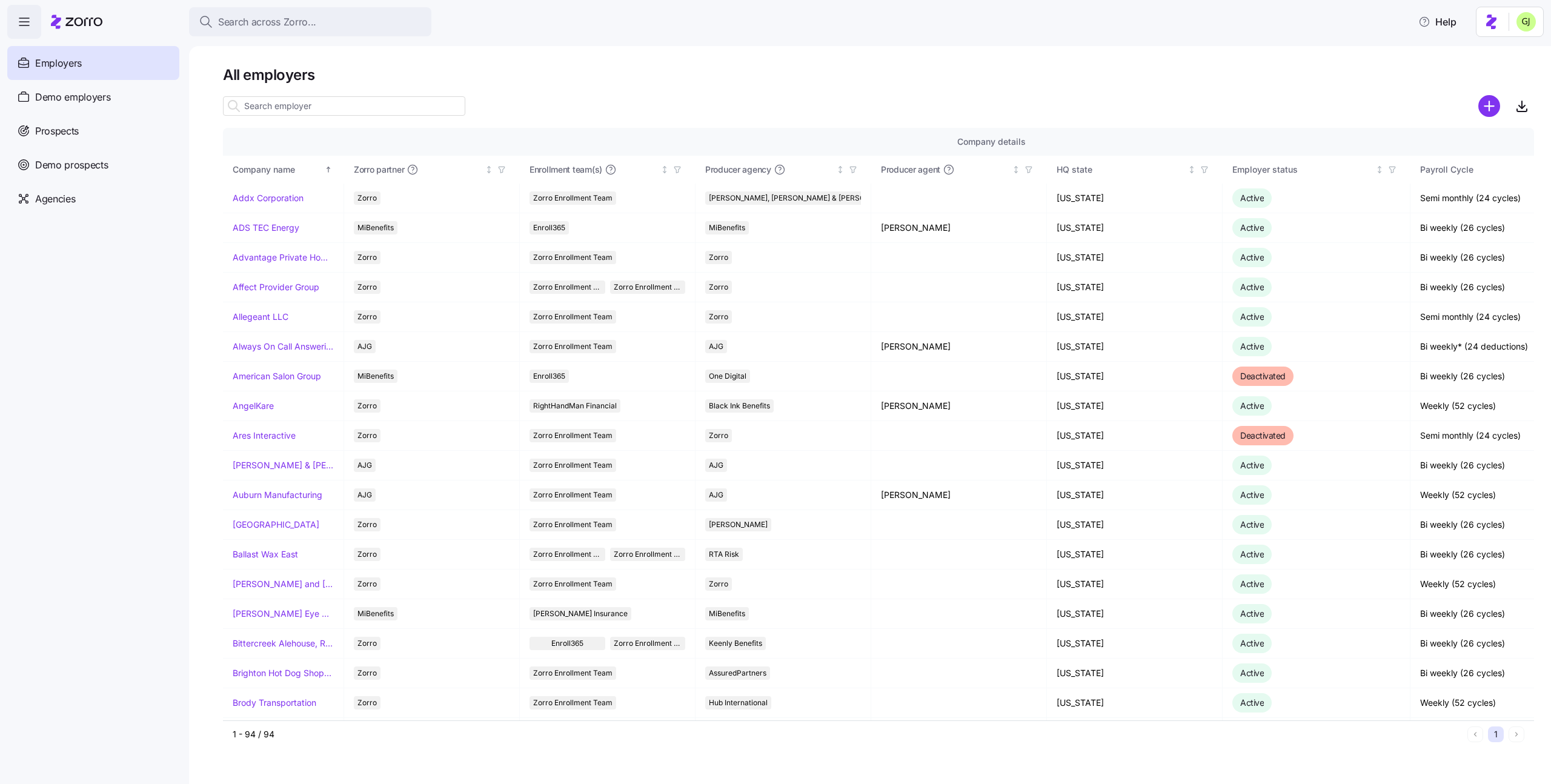
click at [379, 110] on input at bounding box center [344, 106] width 242 height 19
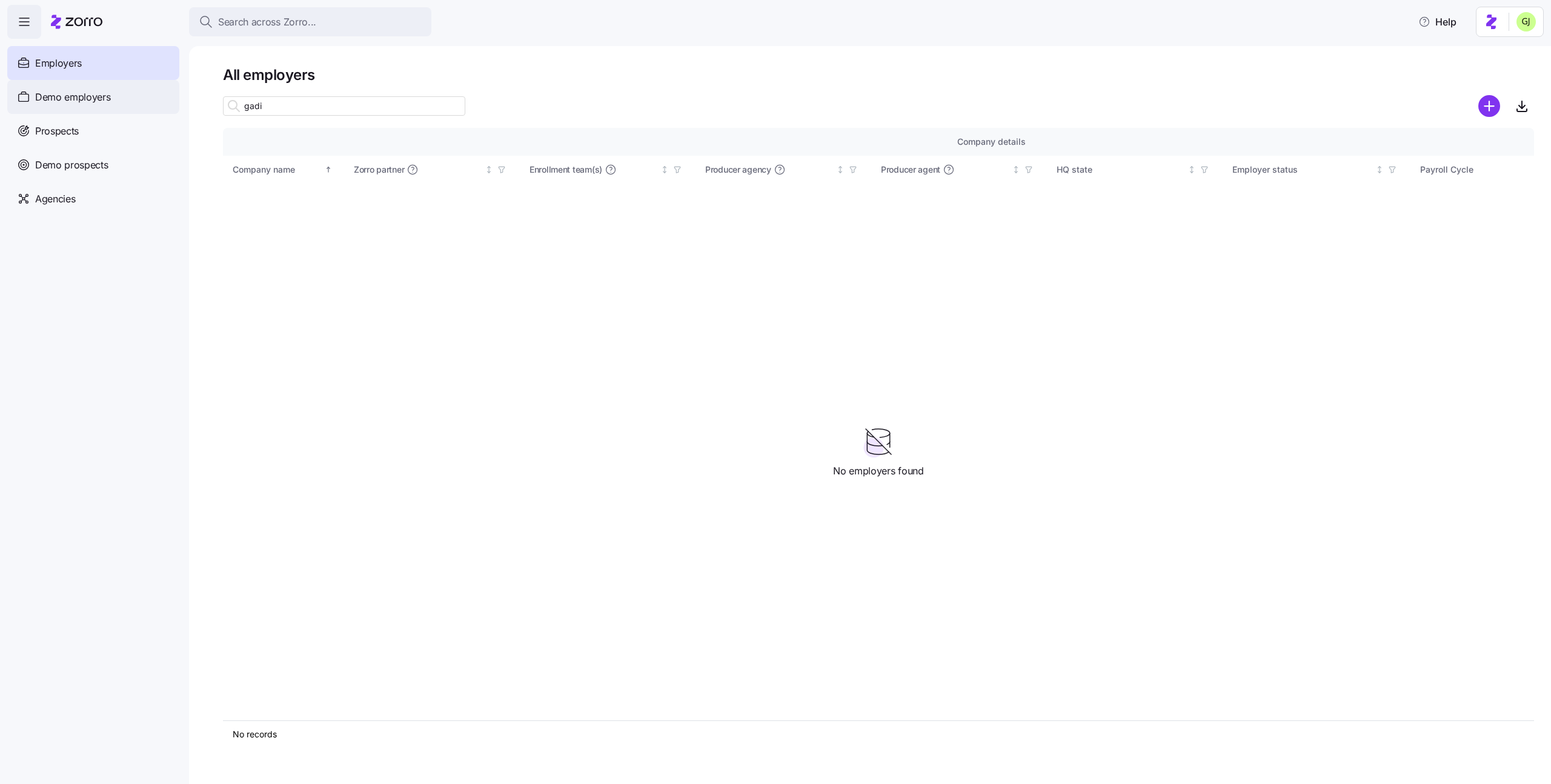
type input "gadi"
click at [94, 100] on span "Demo employers" at bounding box center [73, 97] width 76 height 15
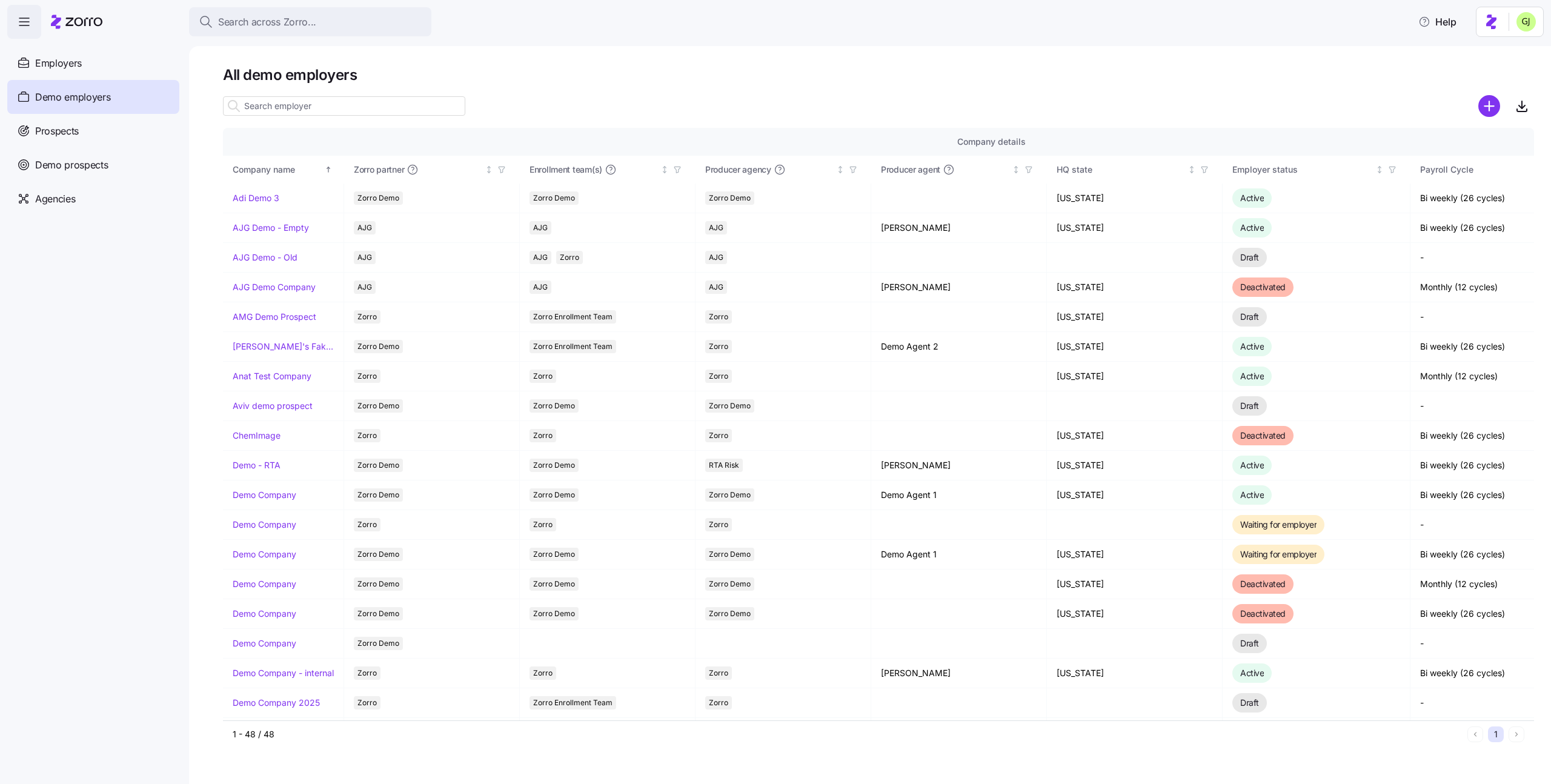
click at [315, 108] on input at bounding box center [344, 106] width 242 height 19
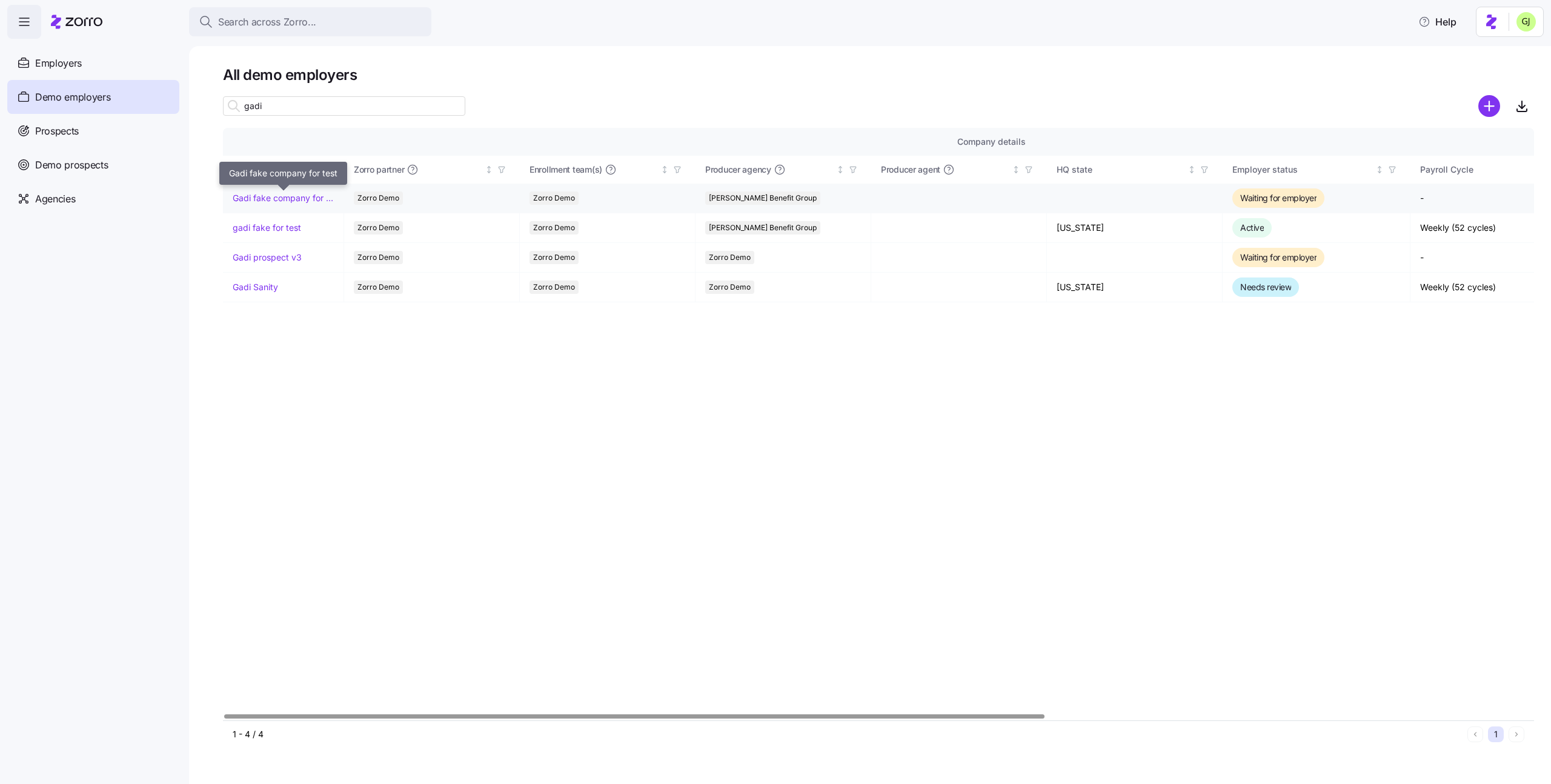
type input "gadi"
click at [281, 196] on link "Gadi fake company for test" at bounding box center [283, 198] width 101 height 12
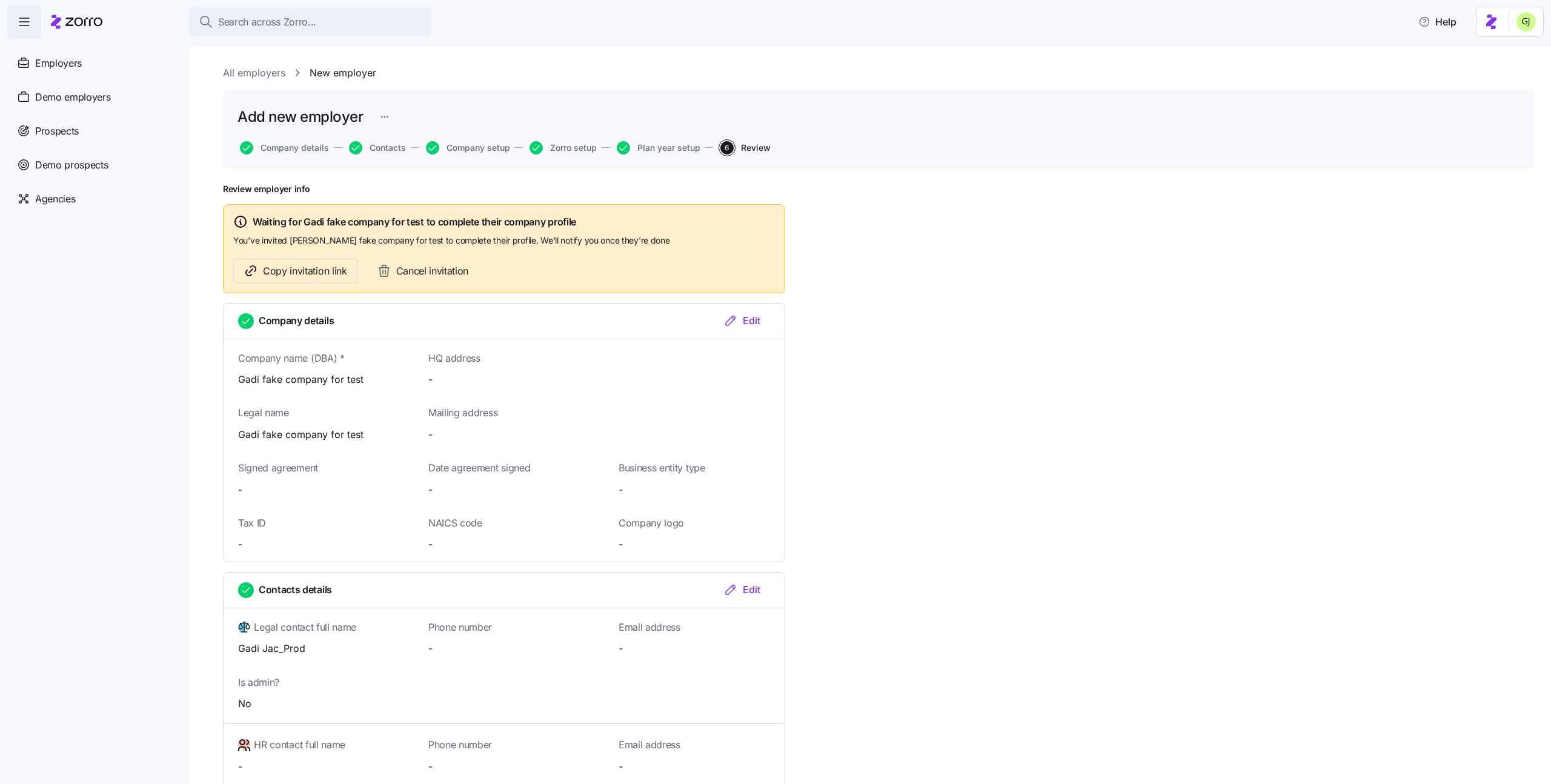
click at [426, 276] on span "Cancel invitation" at bounding box center [432, 271] width 73 height 15
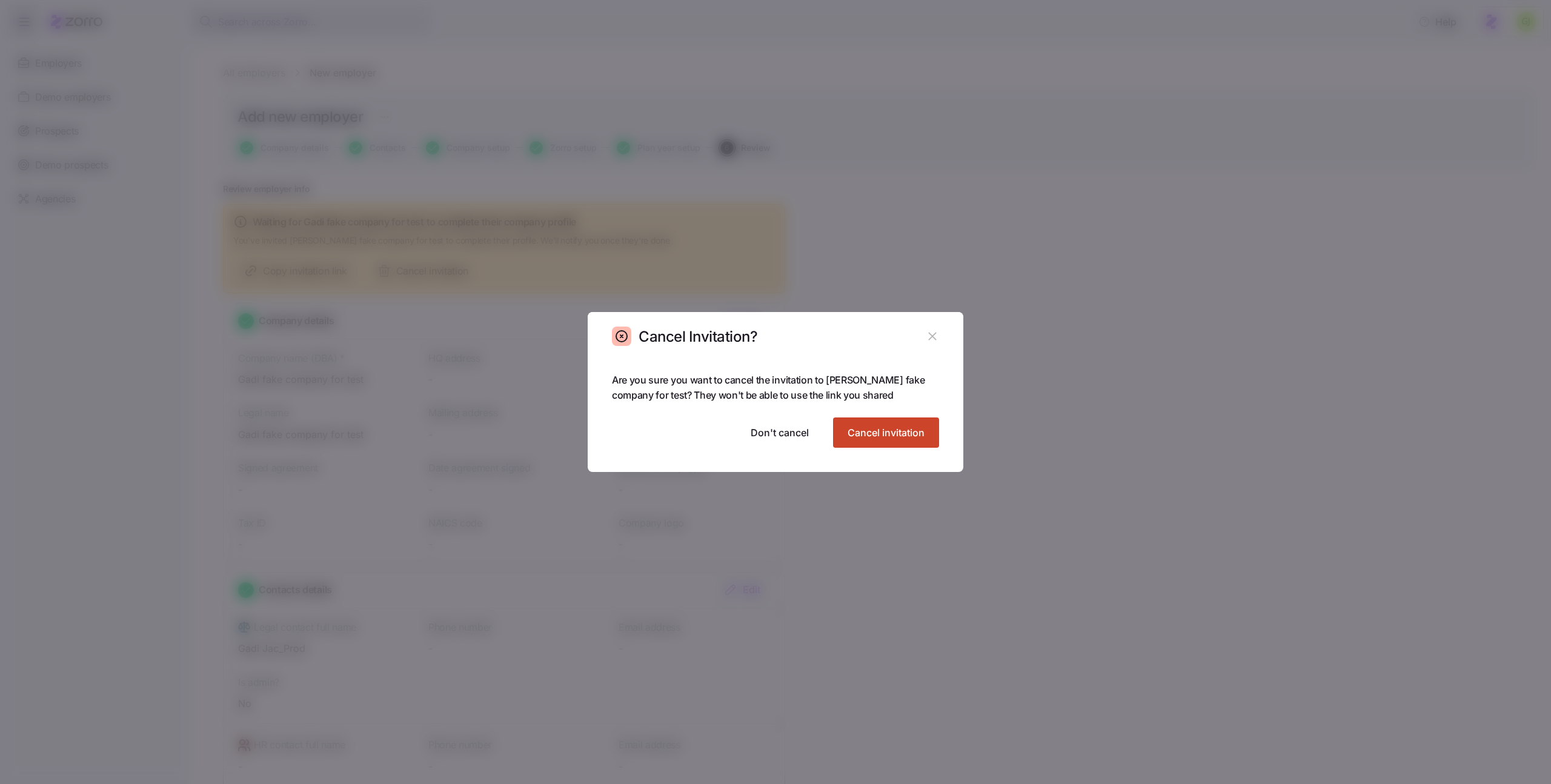
click at [868, 426] on span "Cancel invitation" at bounding box center [886, 432] width 77 height 14
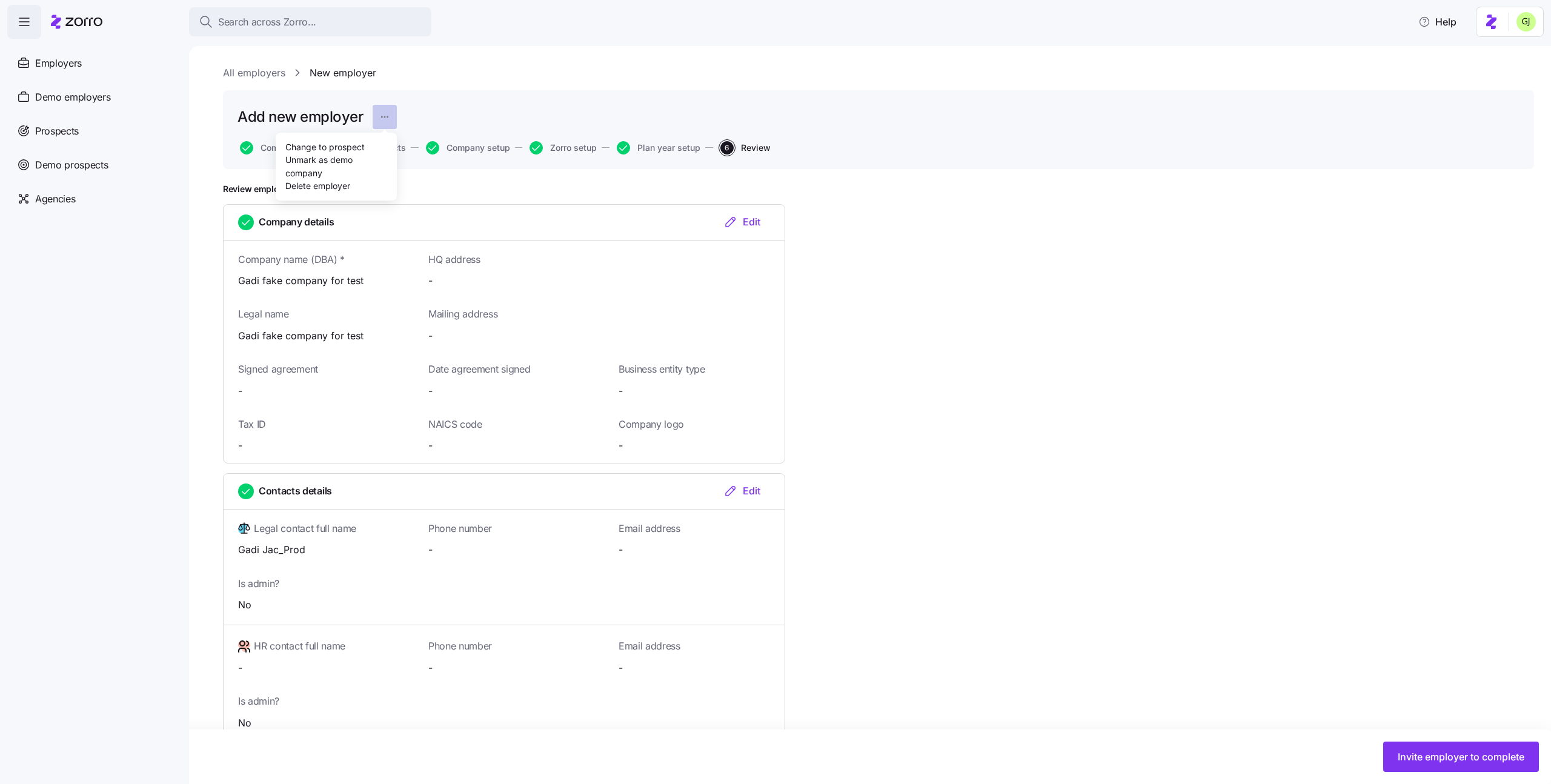
click at [381, 115] on html "Search across Zorro... Help Employers Demo employers Prospects Demo prospects A…" at bounding box center [775, 388] width 1551 height 777
click at [354, 183] on div "Delete employer" at bounding box center [336, 186] width 111 height 19
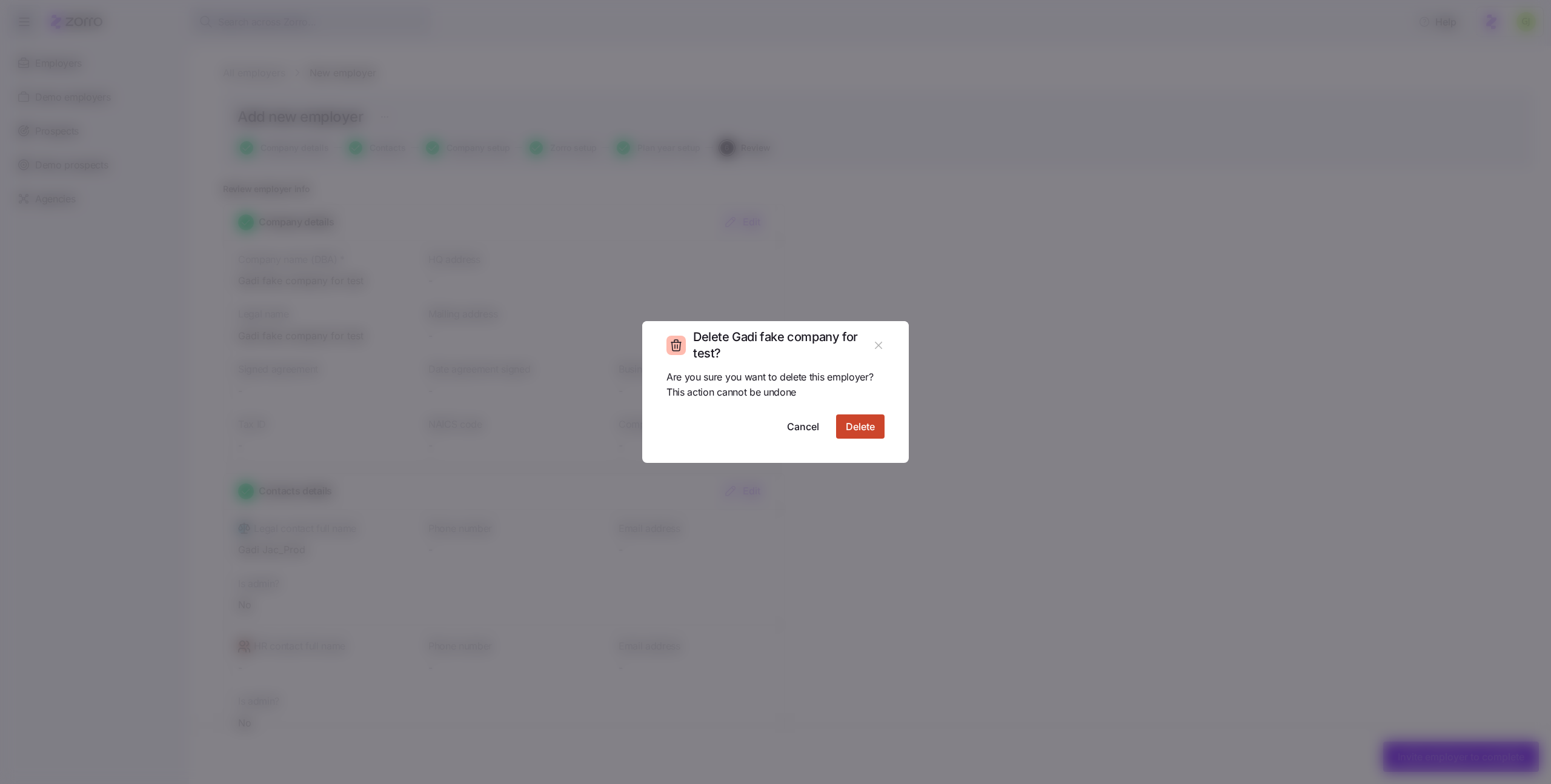
click at [857, 435] on button "Delete" at bounding box center [860, 426] width 49 height 24
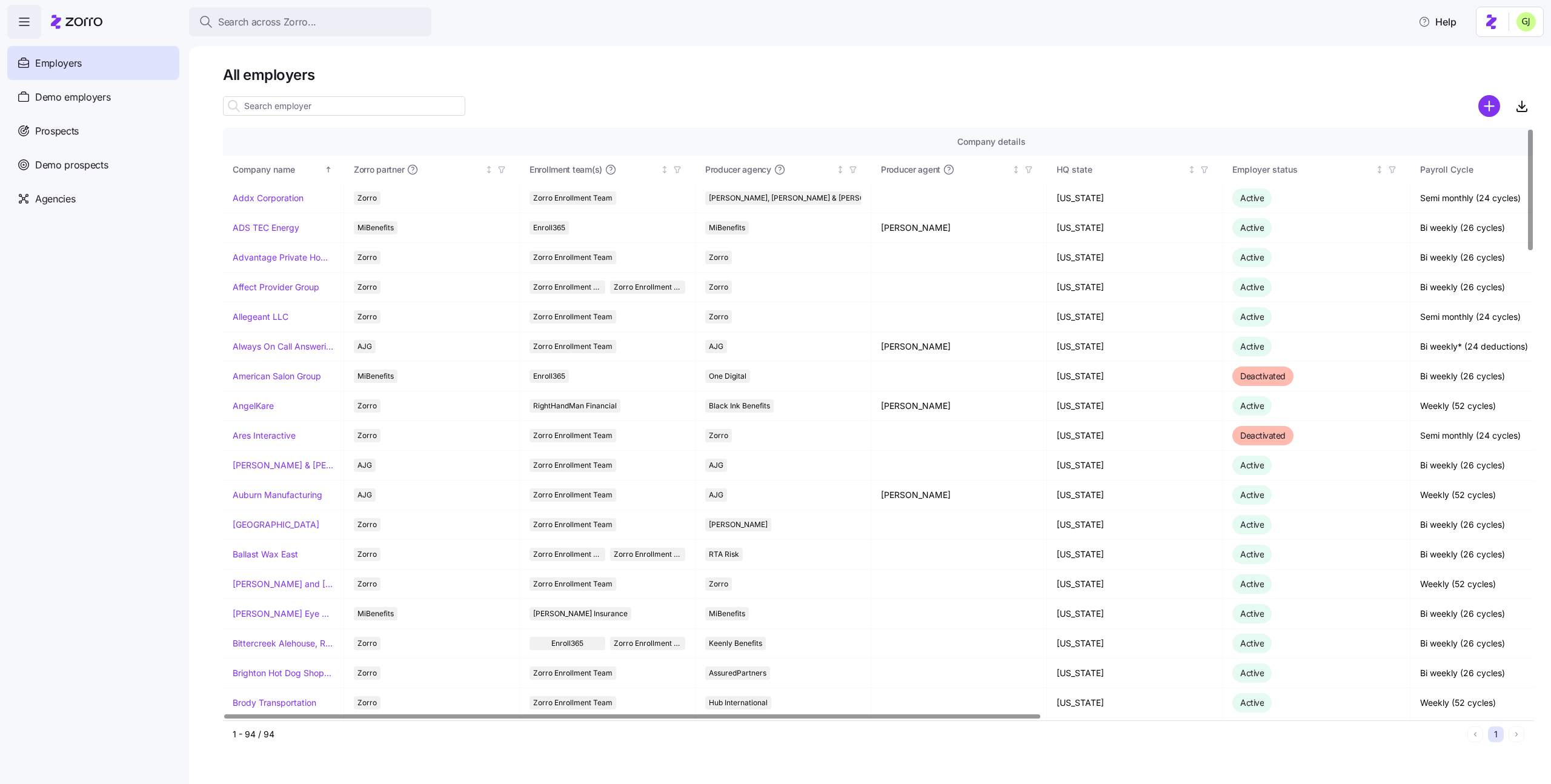
click at [393, 108] on input at bounding box center [344, 106] width 242 height 19
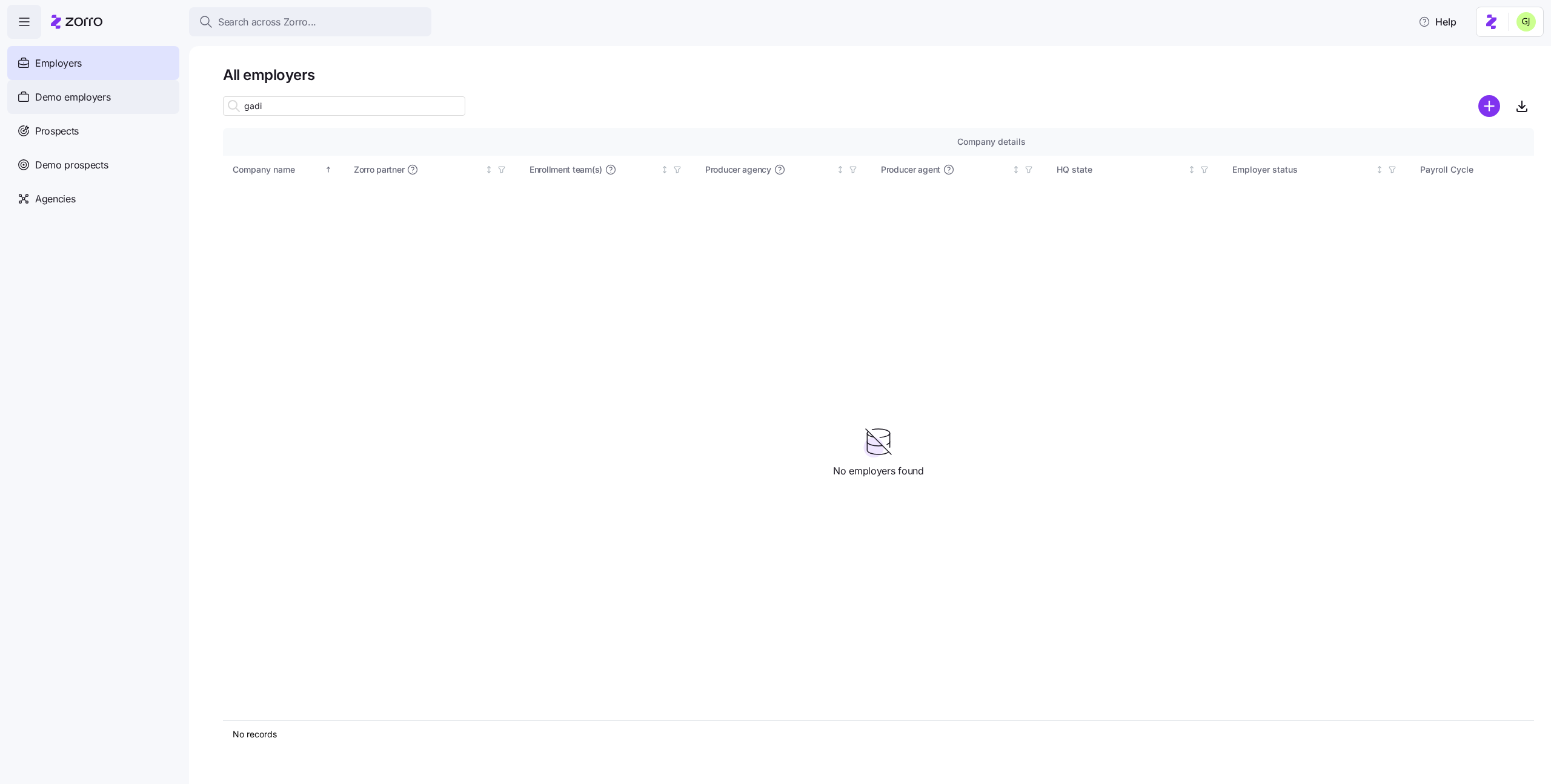
type input "gadi"
click at [116, 95] on div "Demo employers" at bounding box center [94, 97] width 172 height 34
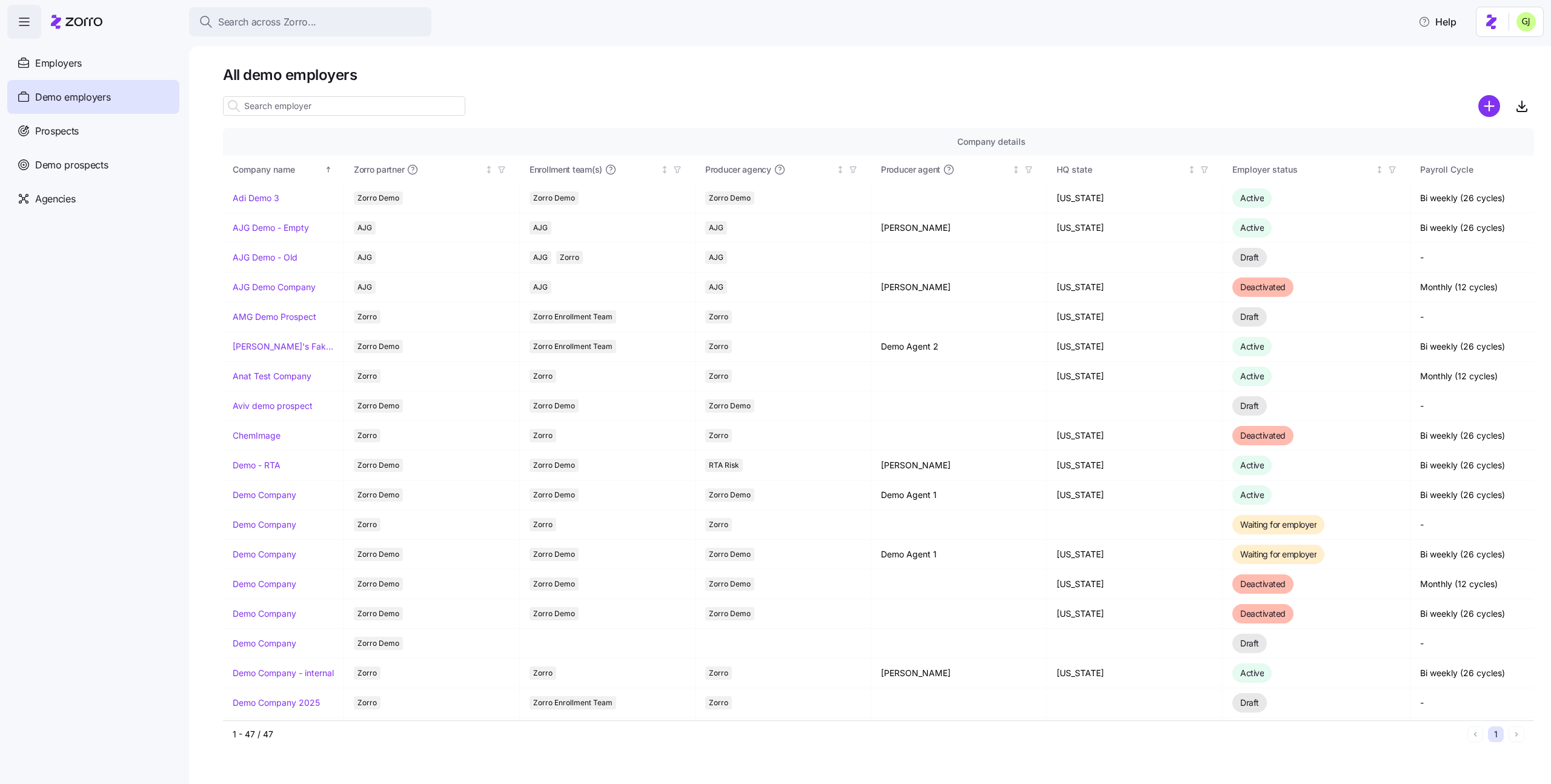
click at [315, 111] on input at bounding box center [344, 106] width 242 height 19
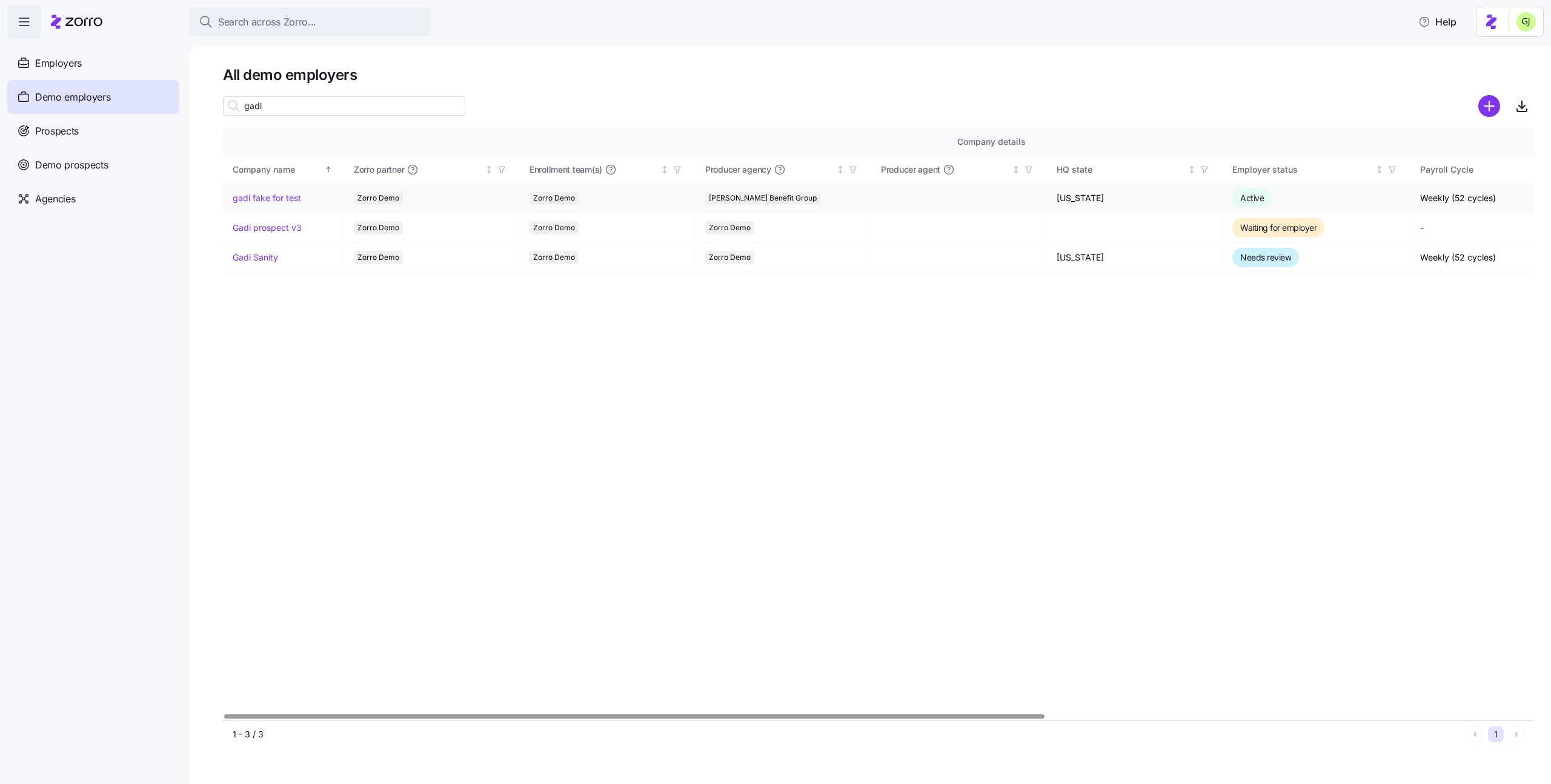
type input "gadi"
click at [278, 199] on link "gadi fake for test" at bounding box center [266, 198] width 68 height 12
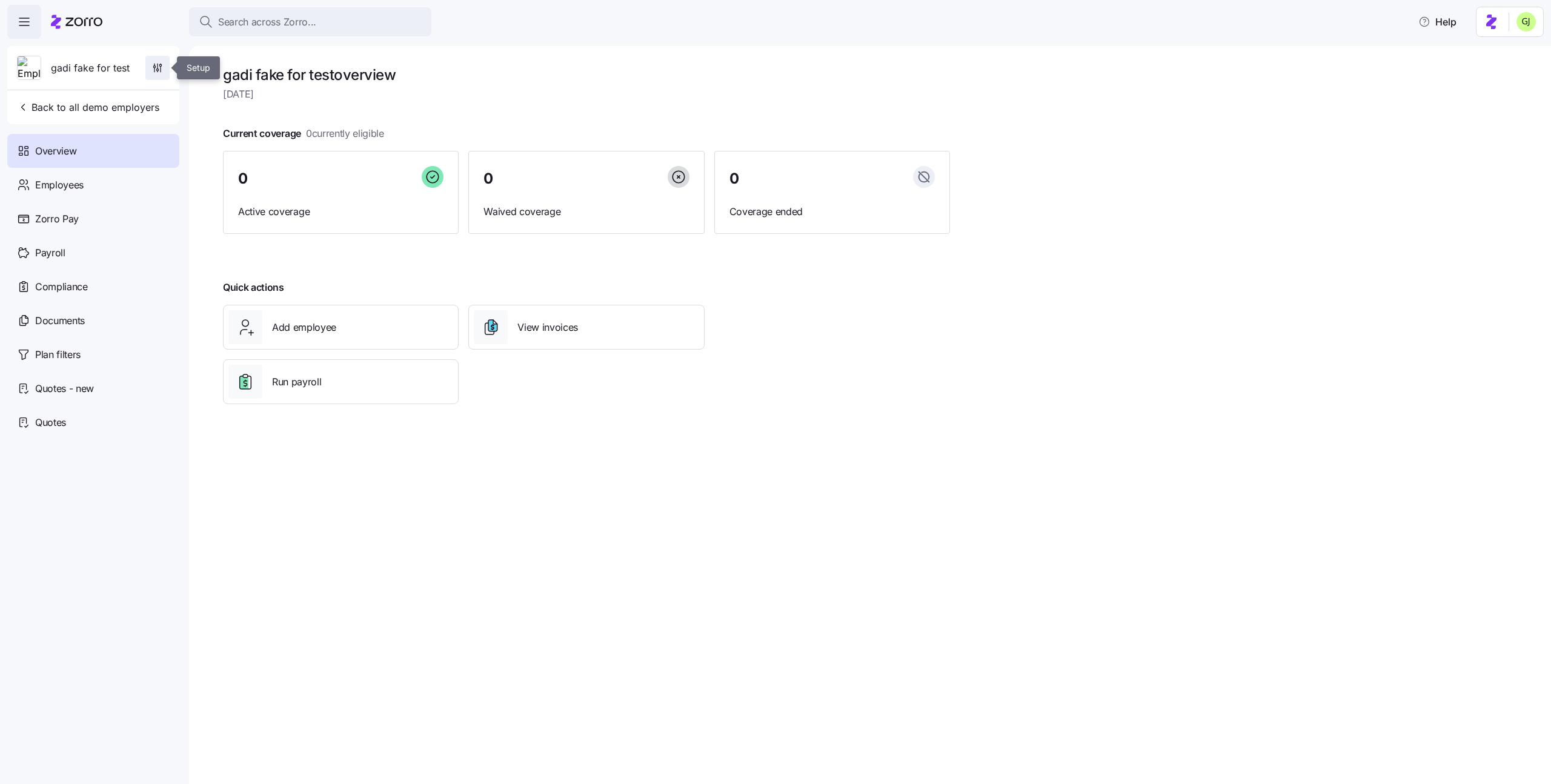
click at [156, 68] on icon "button" at bounding box center [157, 68] width 12 height 12
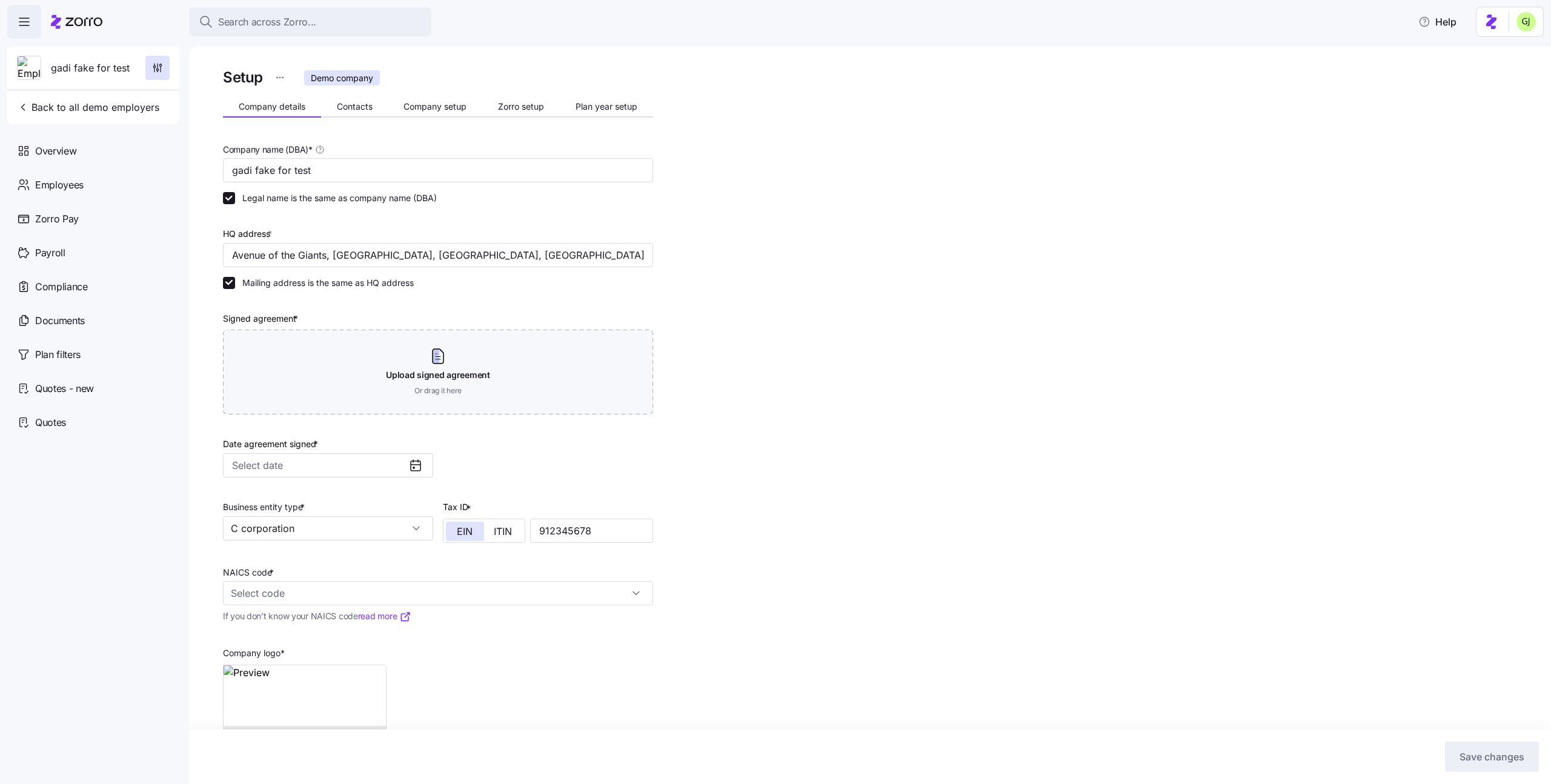
click at [281, 77] on html "Search across Zorro... Help gadi fake for test Back to all demo employers Overv…" at bounding box center [775, 388] width 1551 height 777
click at [263, 147] on div "Delete employer" at bounding box center [231, 146] width 111 height 19
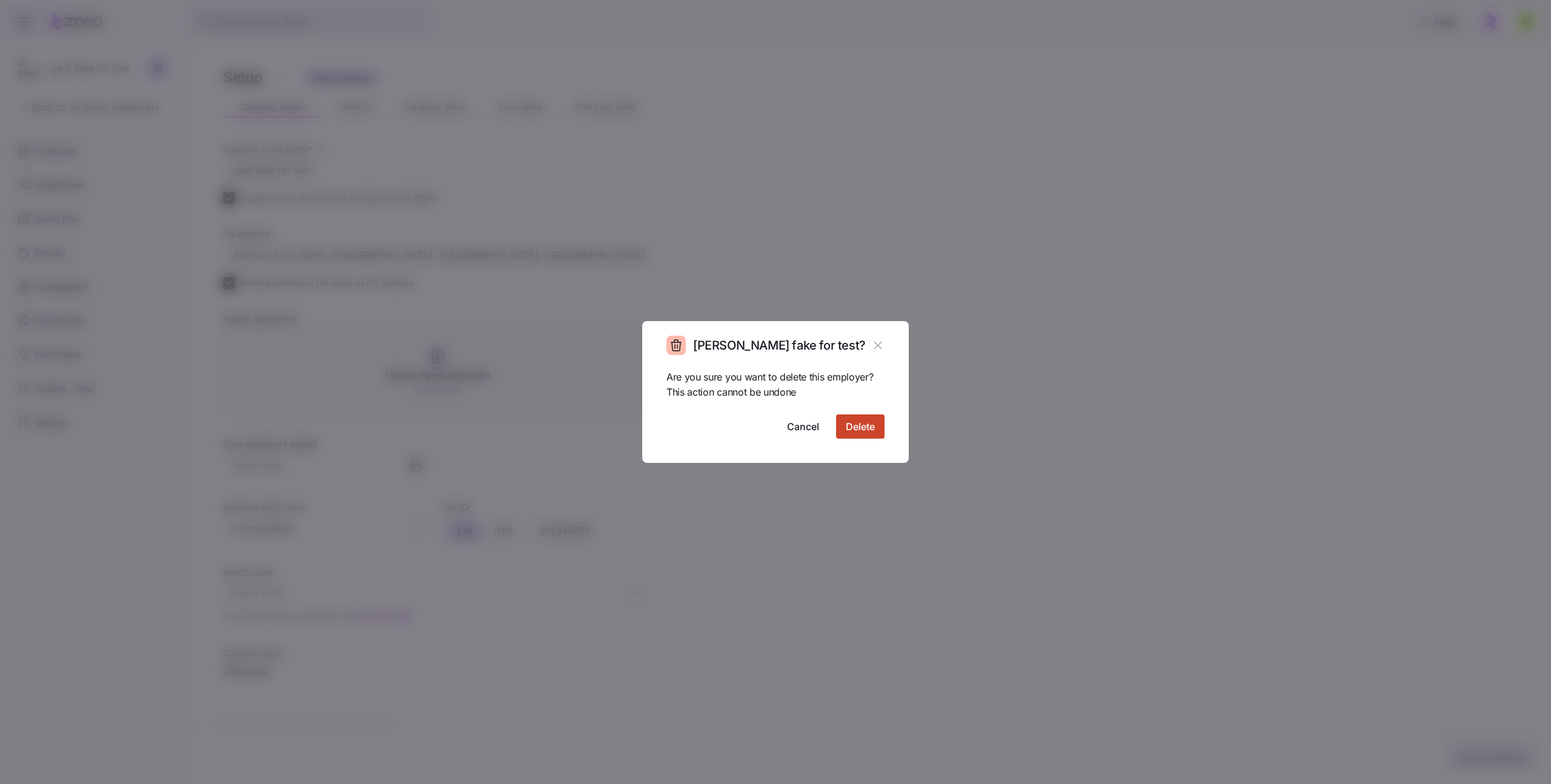
click at [848, 426] on span "Delete" at bounding box center [860, 426] width 29 height 14
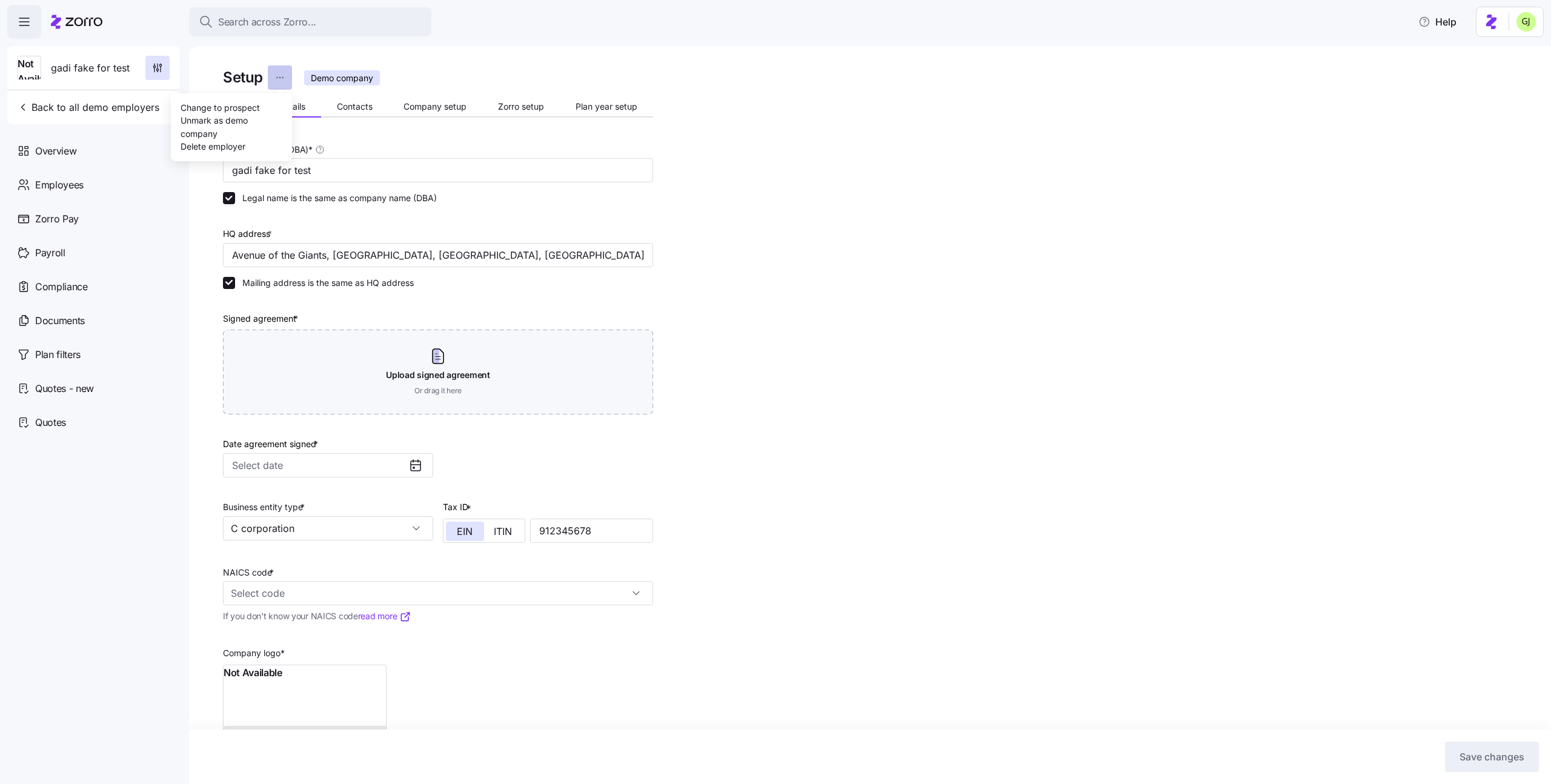
click at [281, 81] on html "Search across Zorro... Help Not Available gadi fake for test Back to all demo e…" at bounding box center [775, 388] width 1551 height 777
click at [247, 147] on div "Delete employer" at bounding box center [231, 146] width 111 height 19
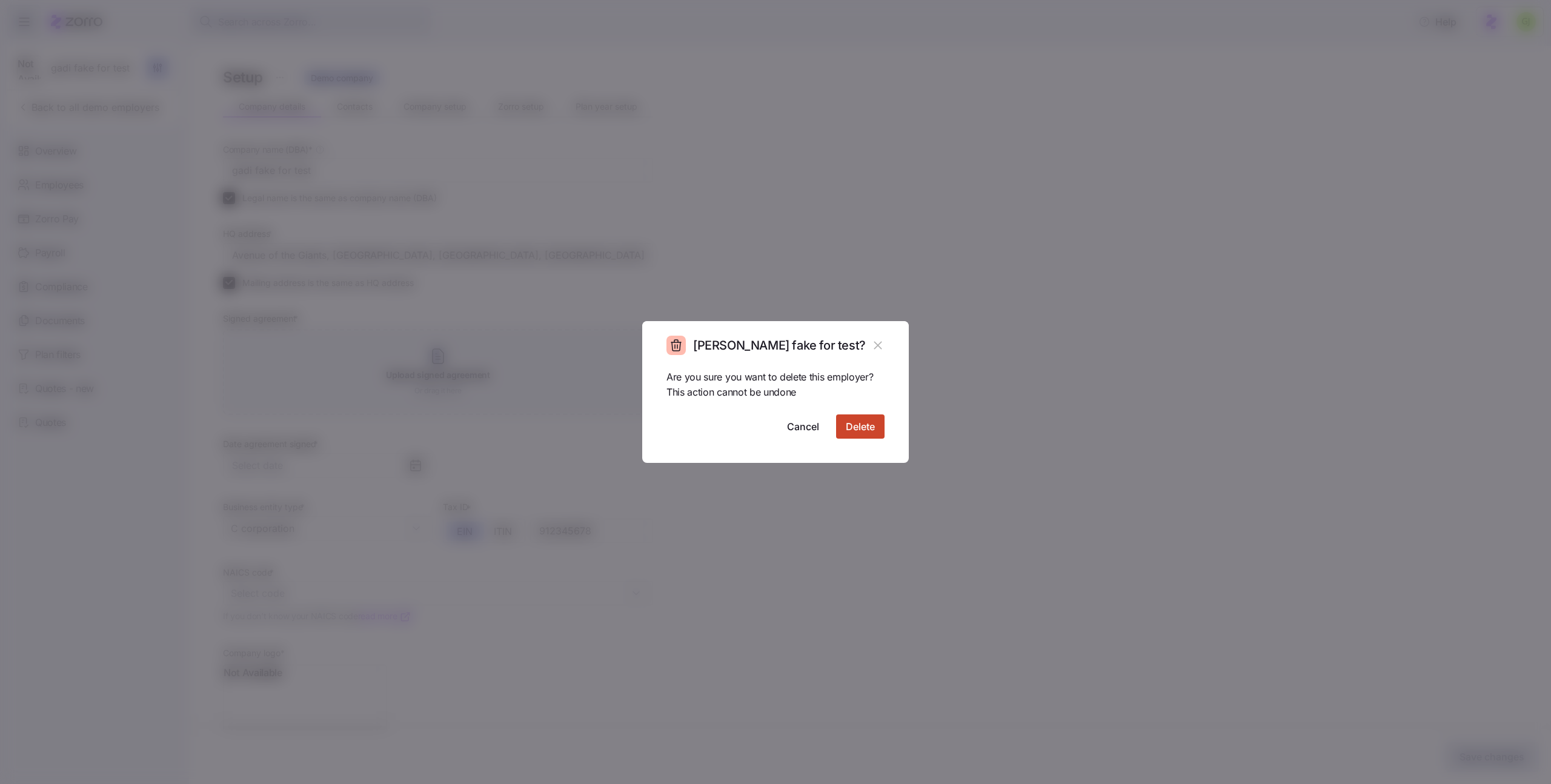
click at [866, 430] on span "Delete" at bounding box center [860, 426] width 29 height 14
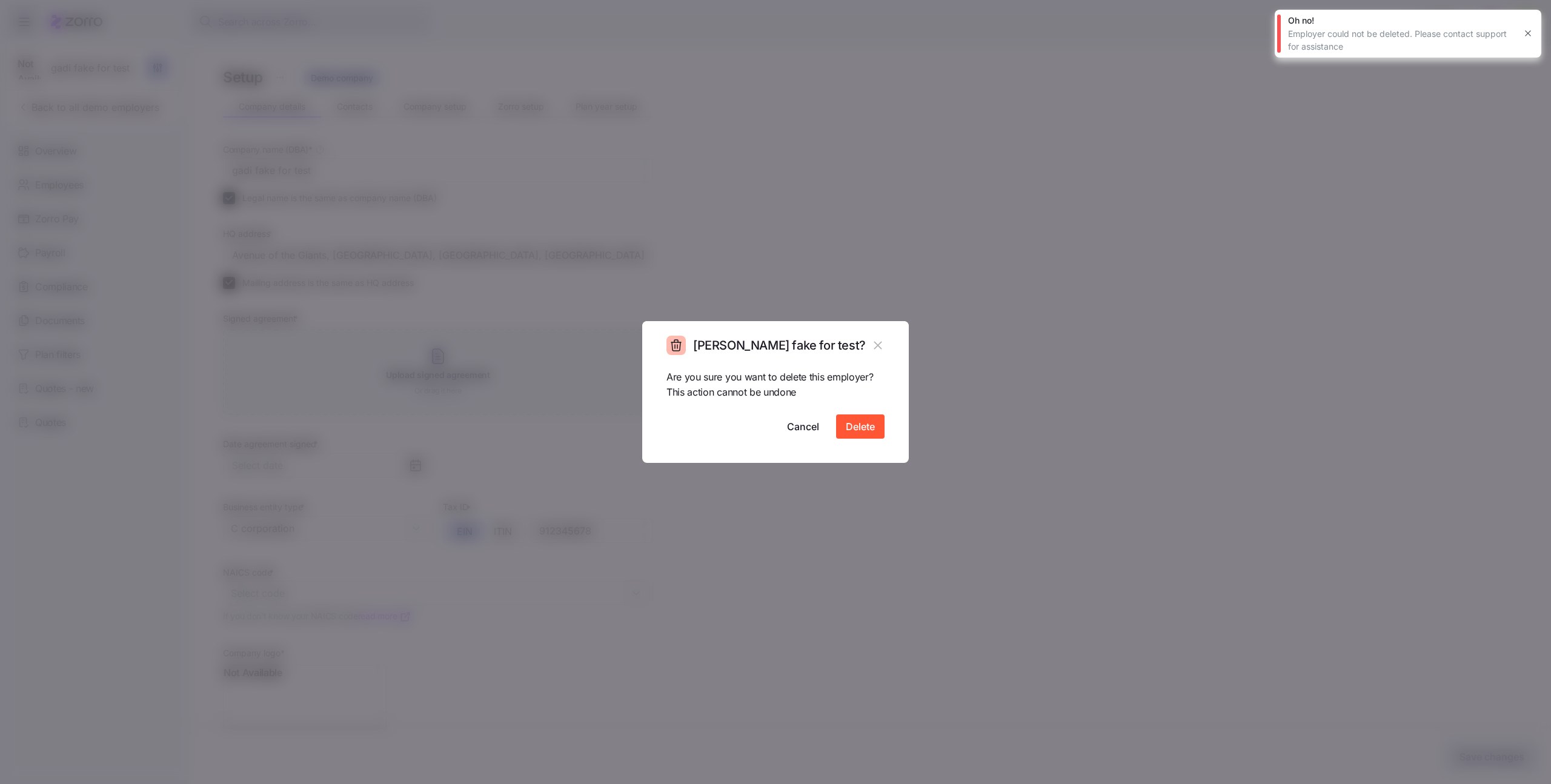
click at [698, 220] on div at bounding box center [775, 392] width 1551 height 784
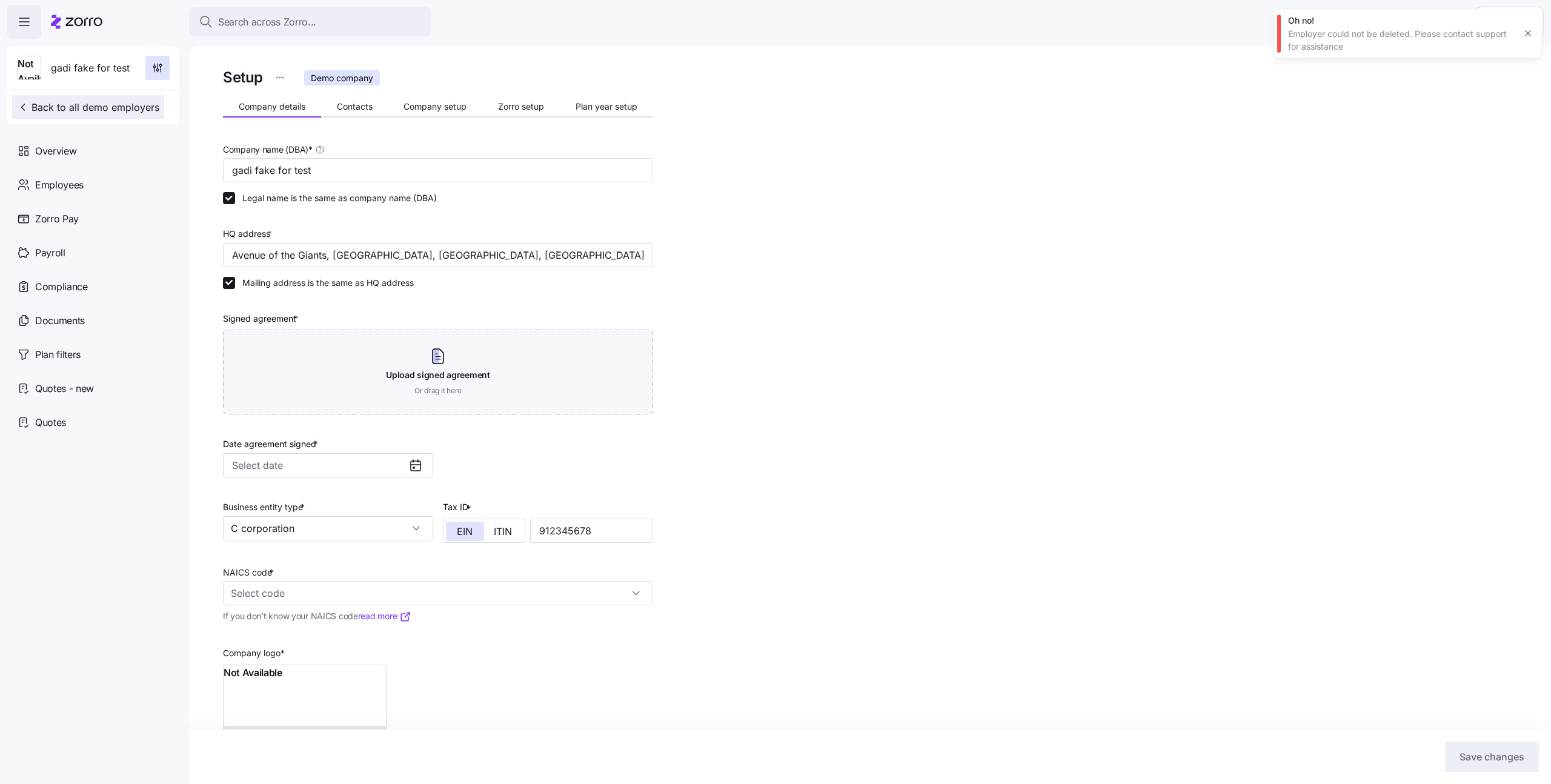
click at [125, 104] on span "Back to all demo employers" at bounding box center [88, 107] width 142 height 14
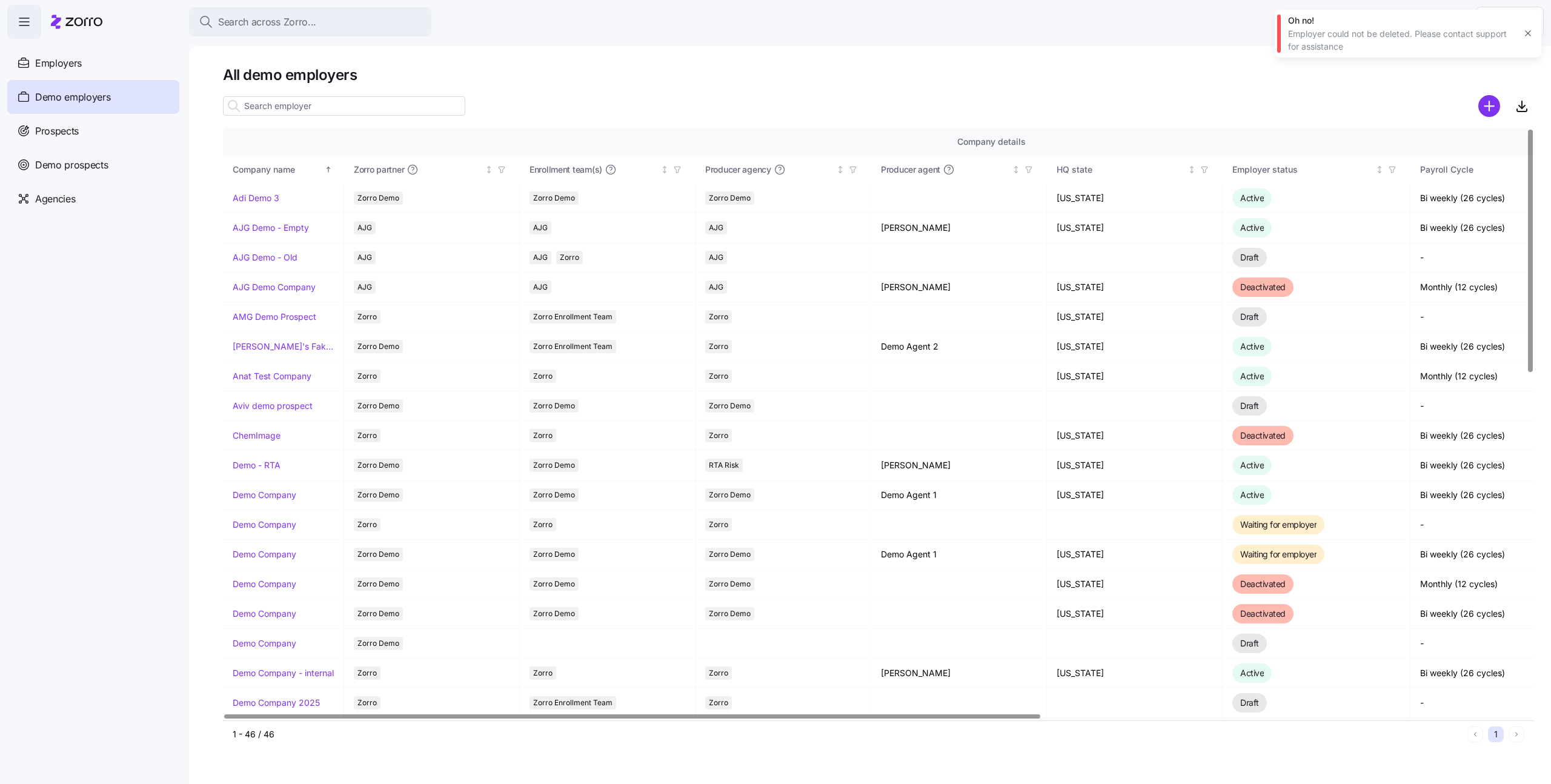
click at [392, 107] on input at bounding box center [344, 106] width 242 height 19
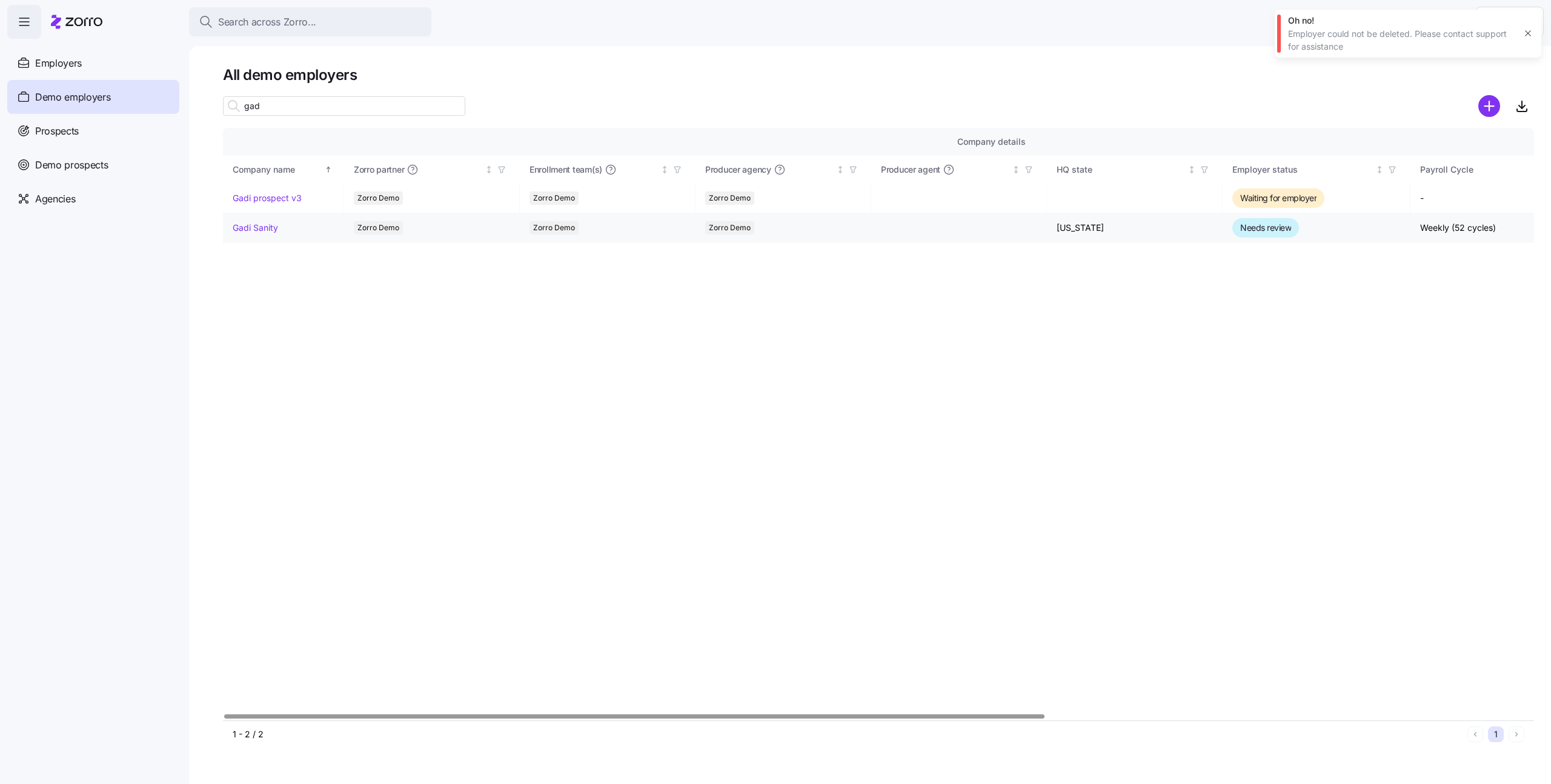
type input "gad"
click at [263, 225] on link "Gadi Sanity" at bounding box center [255, 227] width 46 height 12
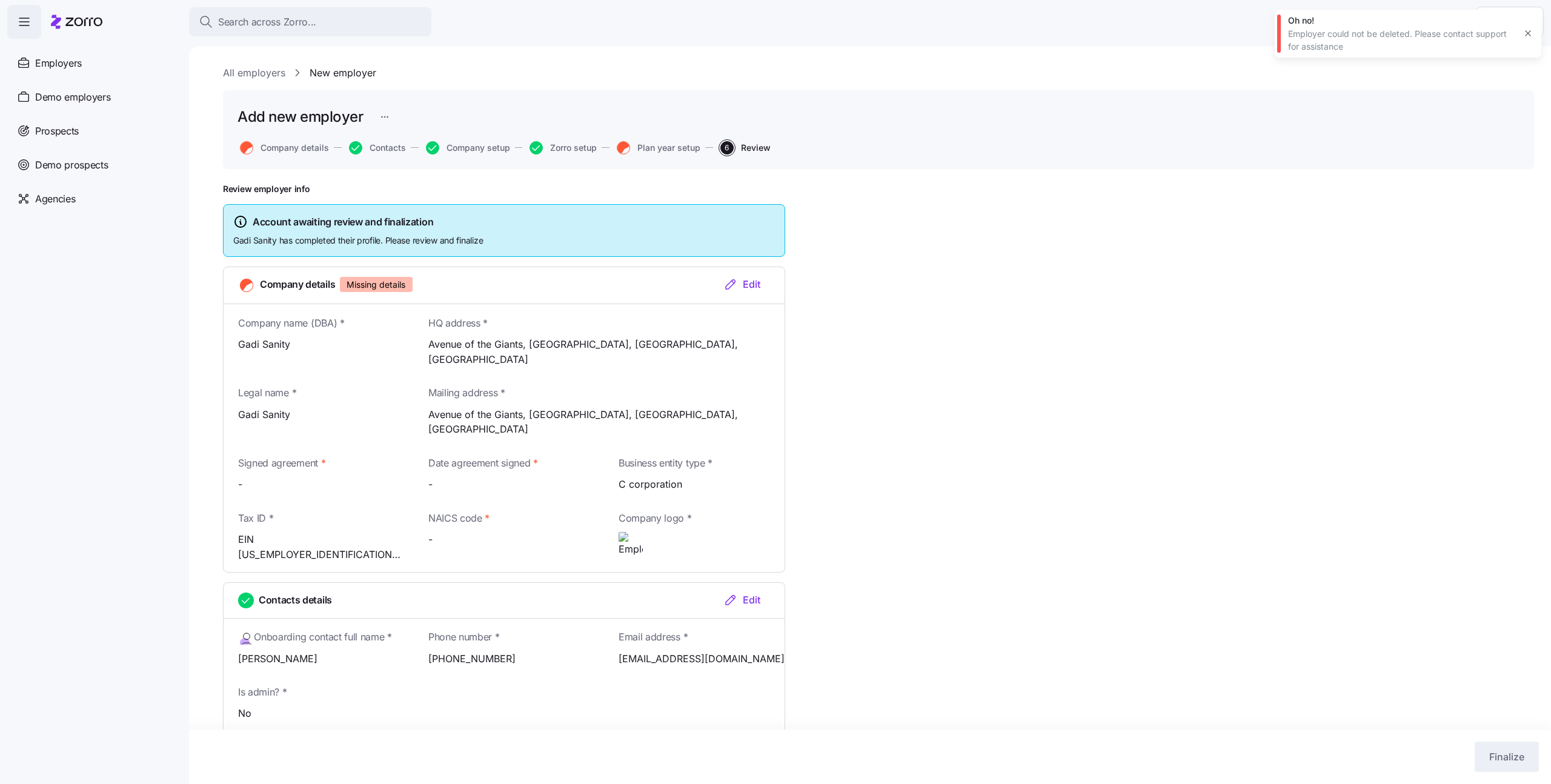
click at [384, 116] on html "Search across Zorro... Help Employers Demo employers Prospects Demo prospects A…" at bounding box center [775, 388] width 1551 height 777
click at [352, 183] on div "Delete employer" at bounding box center [336, 186] width 111 height 19
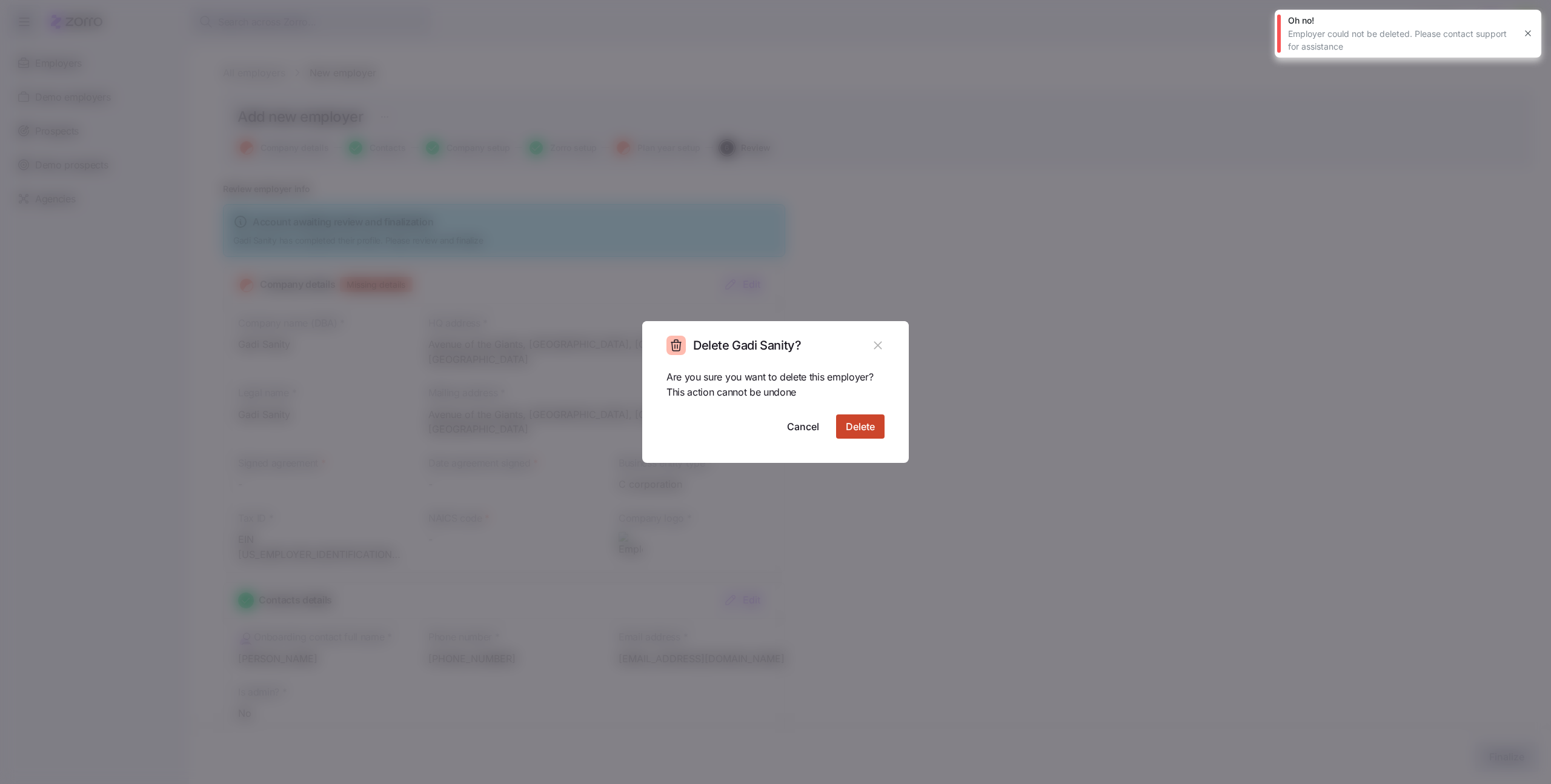
click at [867, 423] on span "Delete" at bounding box center [860, 426] width 29 height 14
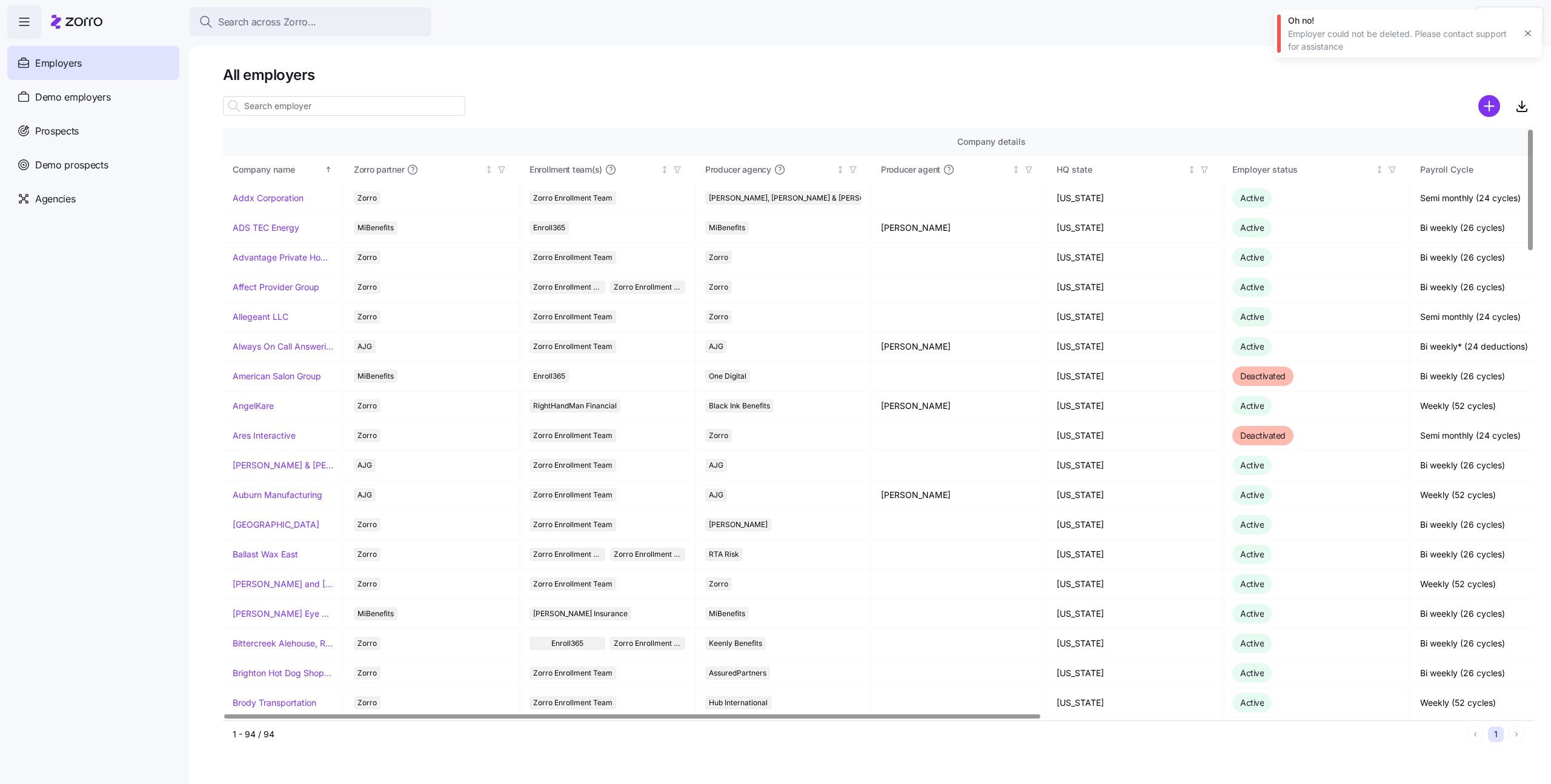
click at [390, 111] on input at bounding box center [344, 106] width 242 height 19
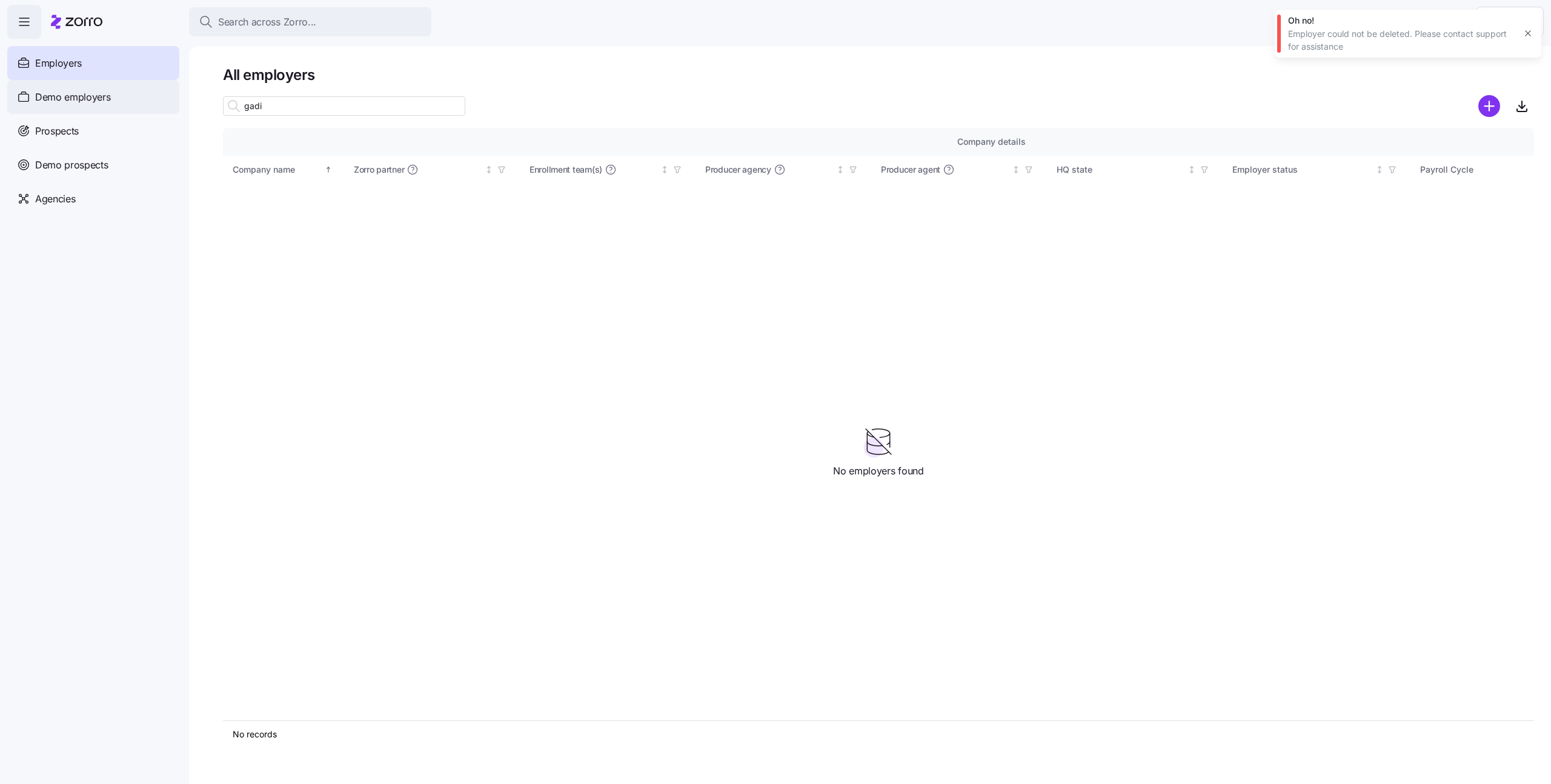
type input "gadi"
click at [121, 95] on div "Demo employers" at bounding box center [94, 97] width 172 height 34
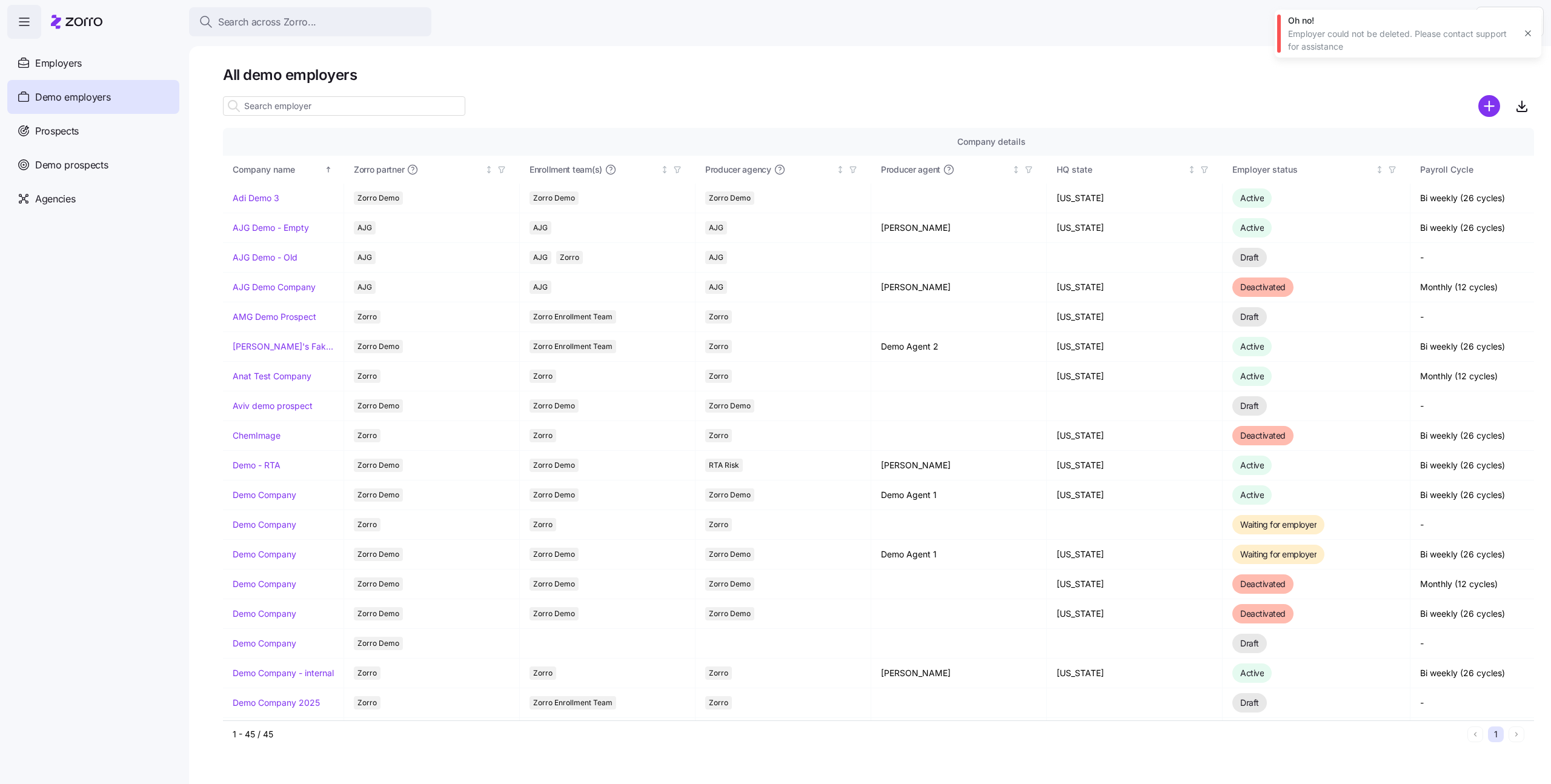
click at [1529, 34] on icon "button" at bounding box center [1528, 33] width 10 height 10
click at [1493, 109] on circle "add icon" at bounding box center [1489, 106] width 20 height 20
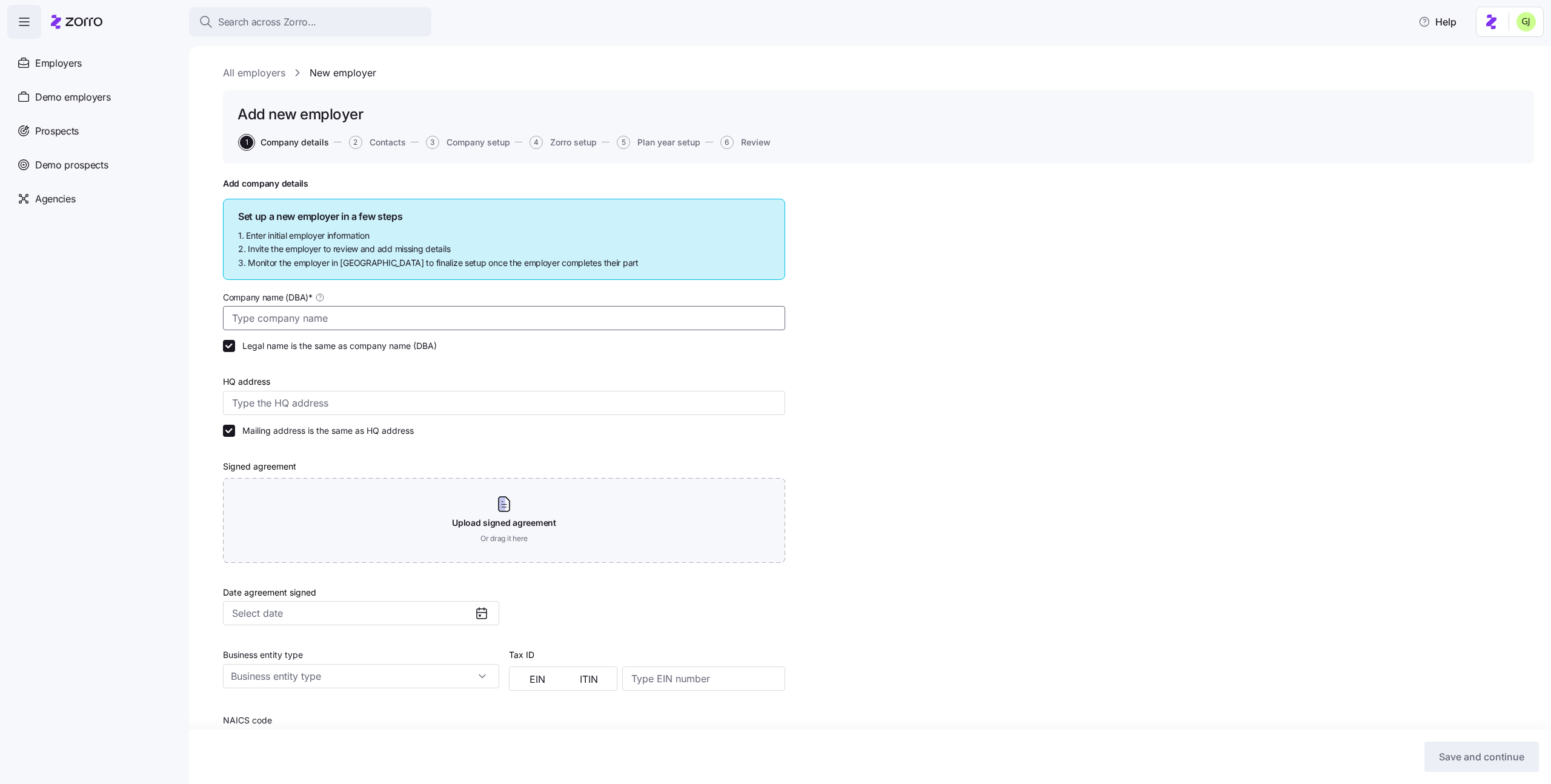
click at [378, 325] on input "Company name (DBA) *" at bounding box center [504, 318] width 562 height 24
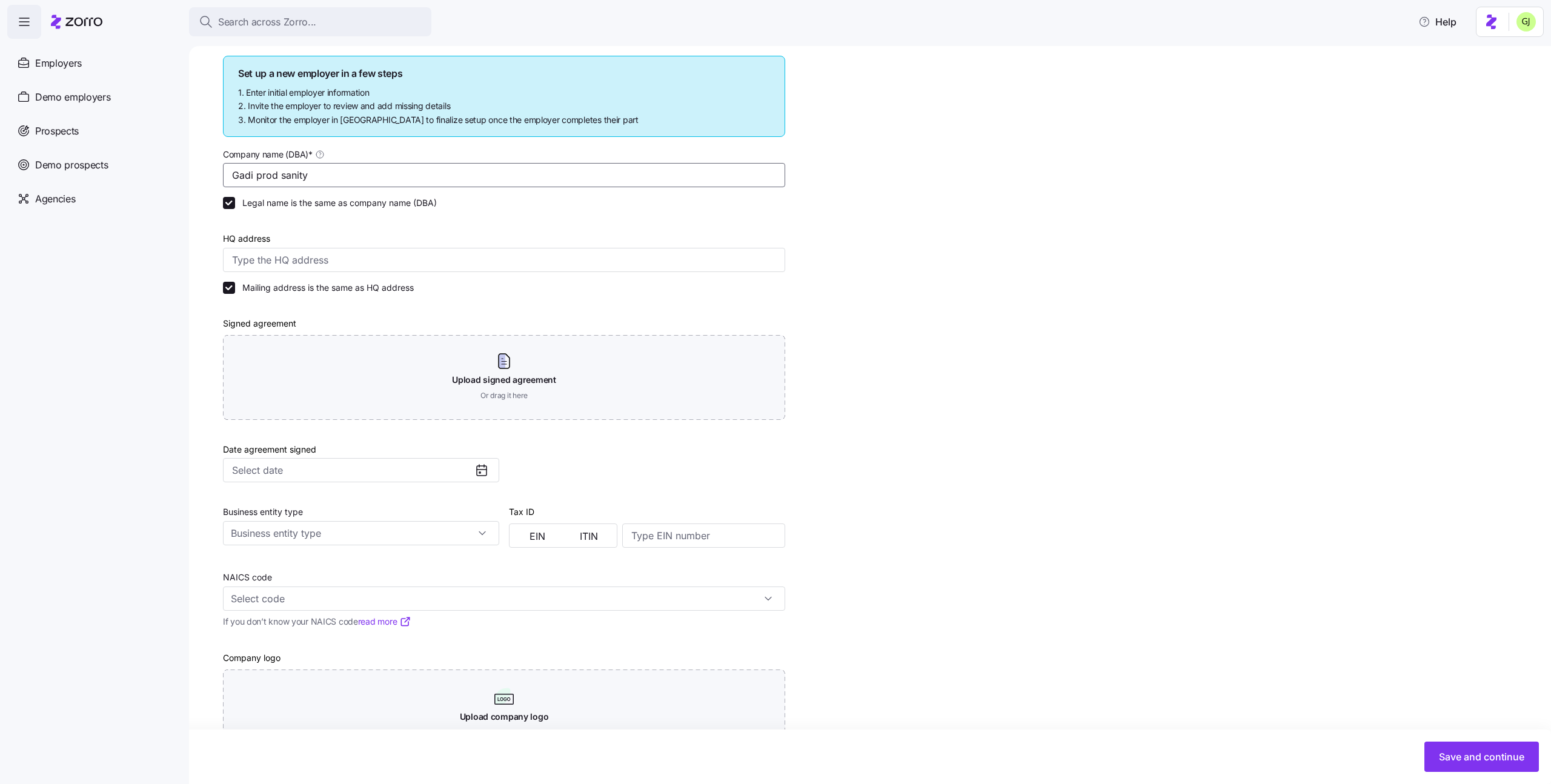
scroll to position [189, 0]
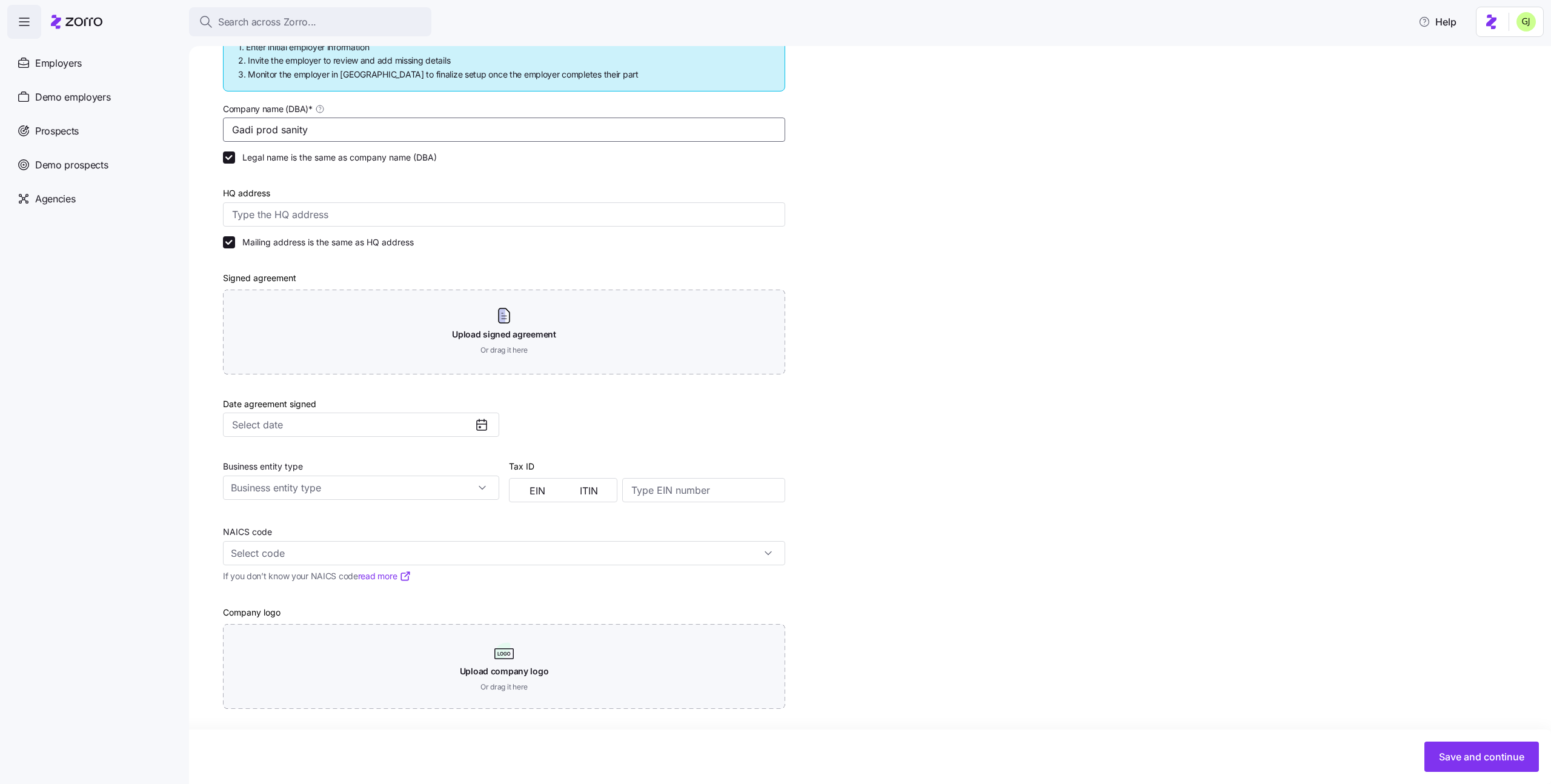
type input "Gadi prod sanity"
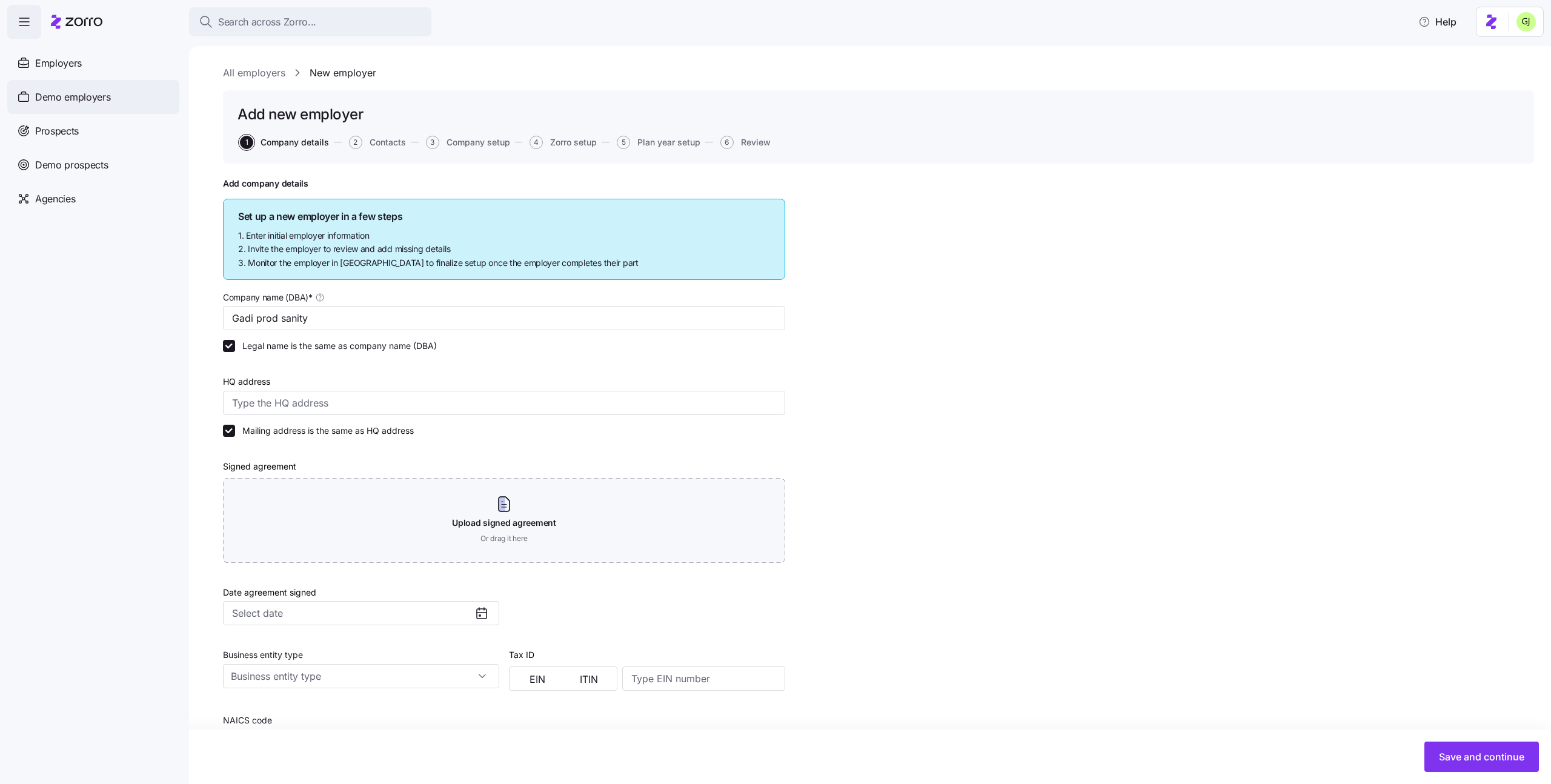
click at [73, 98] on span "Demo employers" at bounding box center [73, 97] width 76 height 15
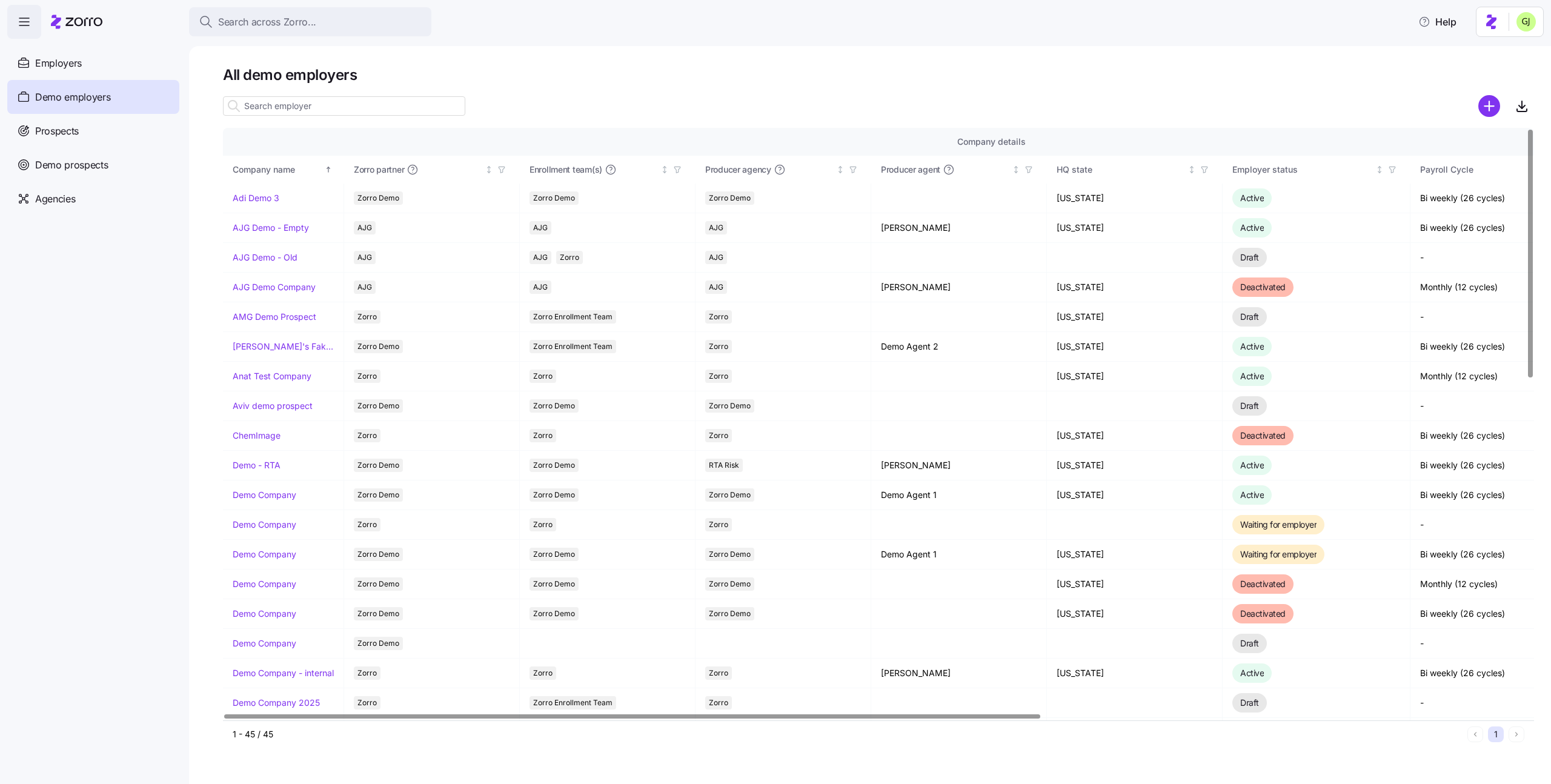
click at [384, 110] on input at bounding box center [344, 106] width 242 height 19
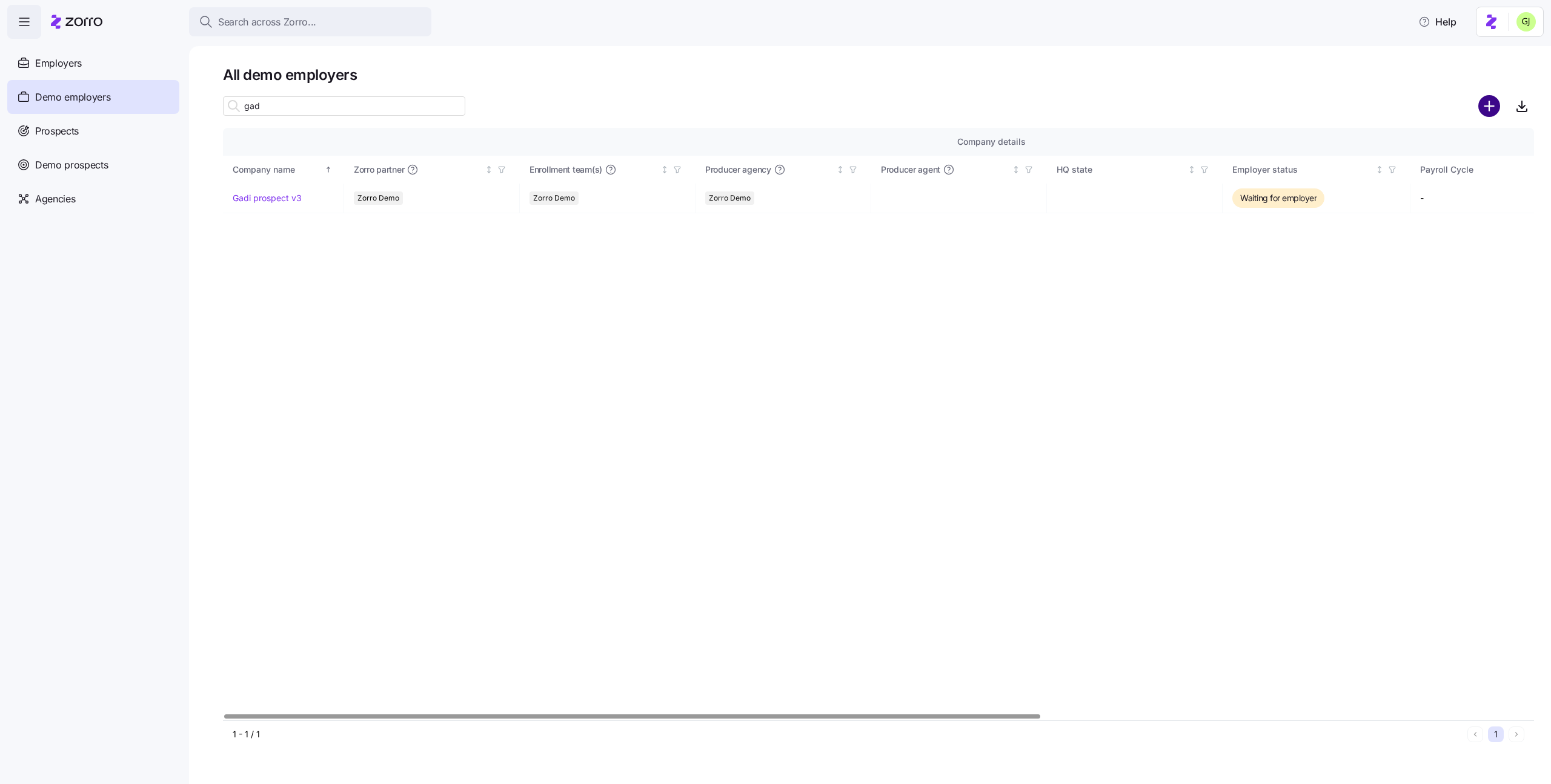
type input "gad"
click at [1482, 108] on circle "add icon" at bounding box center [1489, 106] width 20 height 20
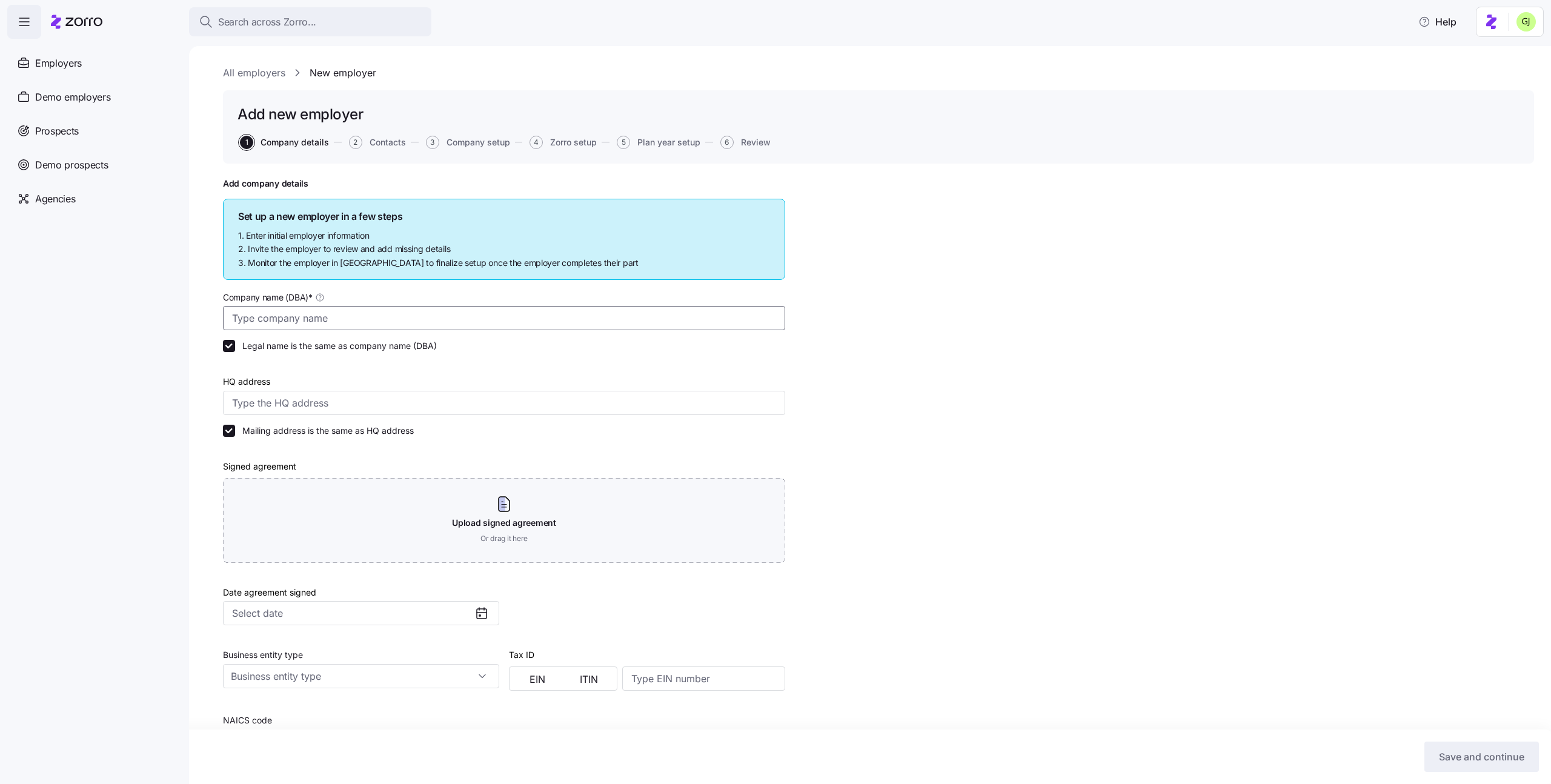
click at [376, 316] on input "Company name (DBA) *" at bounding box center [504, 318] width 562 height 24
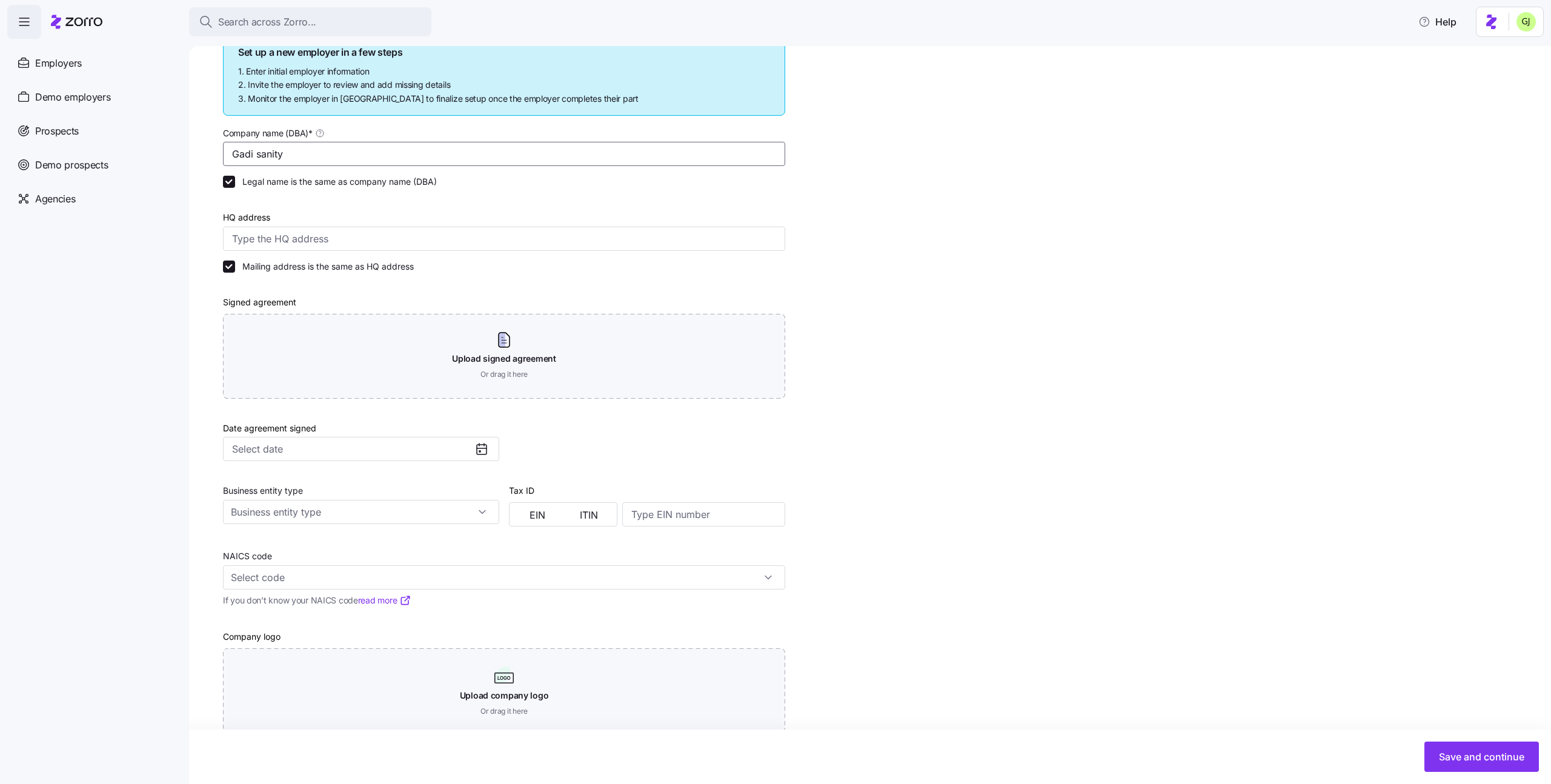
scroll to position [189, 0]
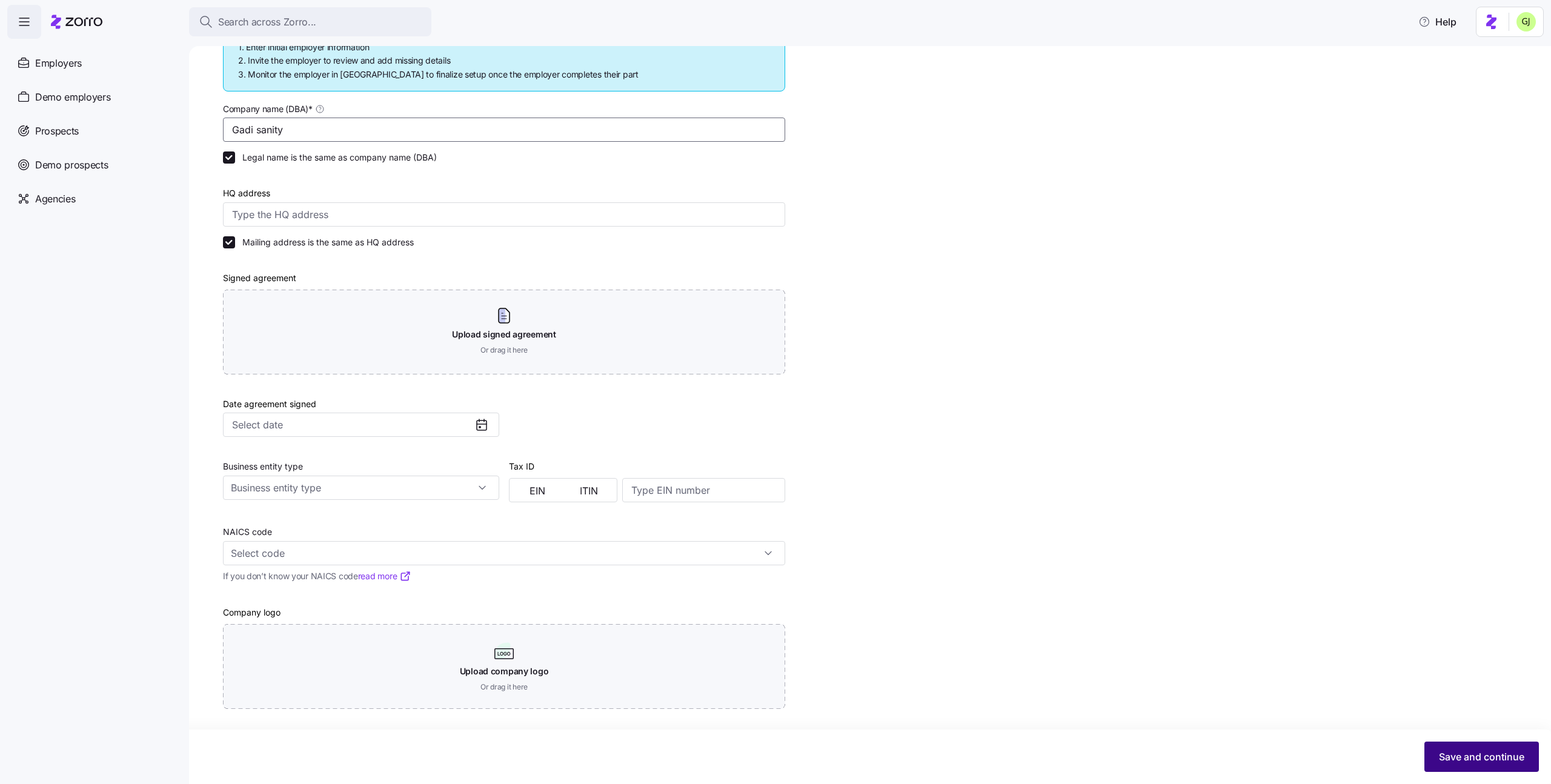
type input "Gadi sanity"
click at [1478, 759] on span "Save and continue" at bounding box center [1481, 756] width 85 height 14
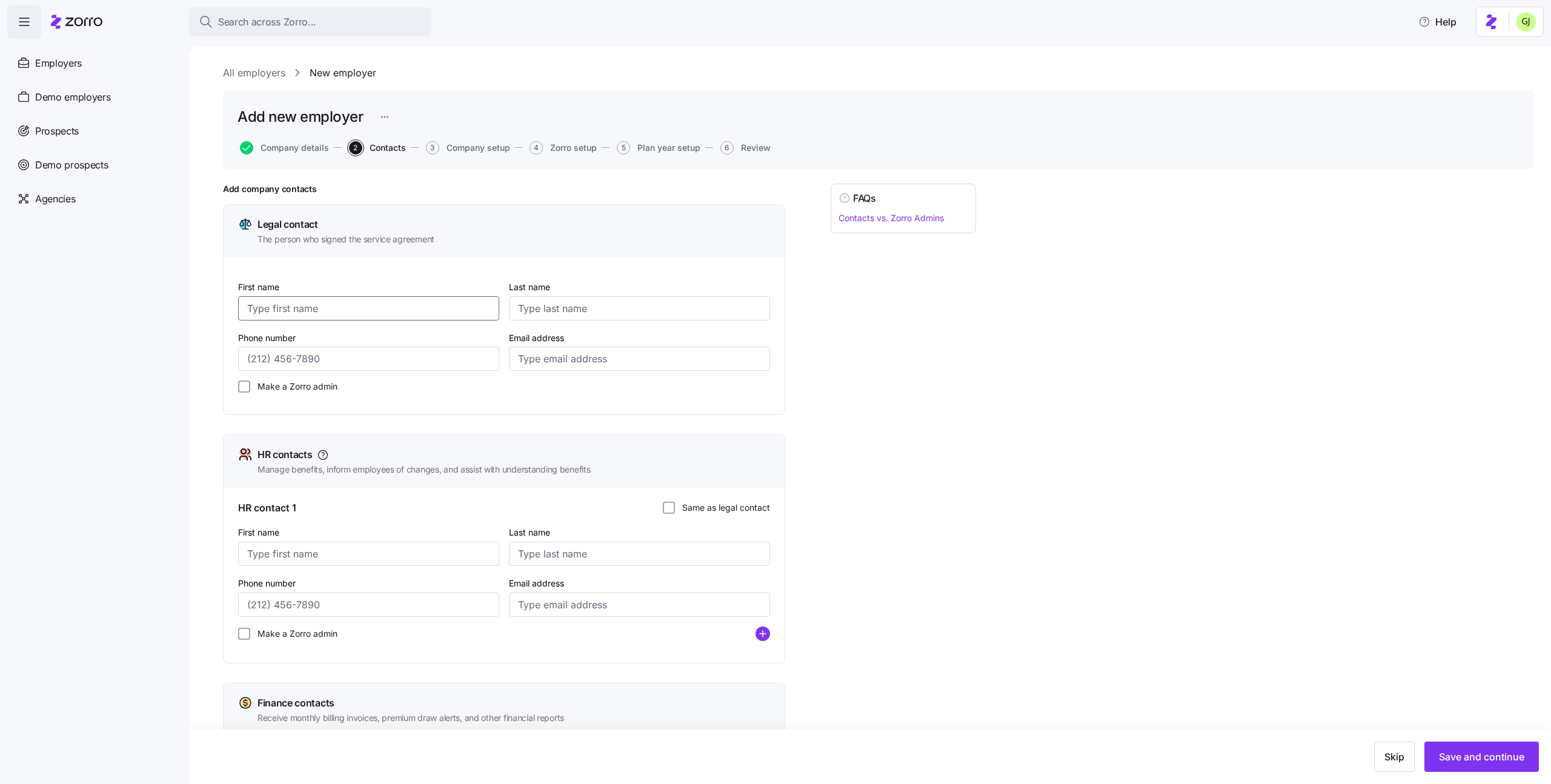
click at [387, 315] on input "First name" at bounding box center [368, 308] width 261 height 24
type input "Alice"
type input "Admin"
type input "(888) 888-8888"
paste input "gadi.j+alice_admin1@myzorro.co"
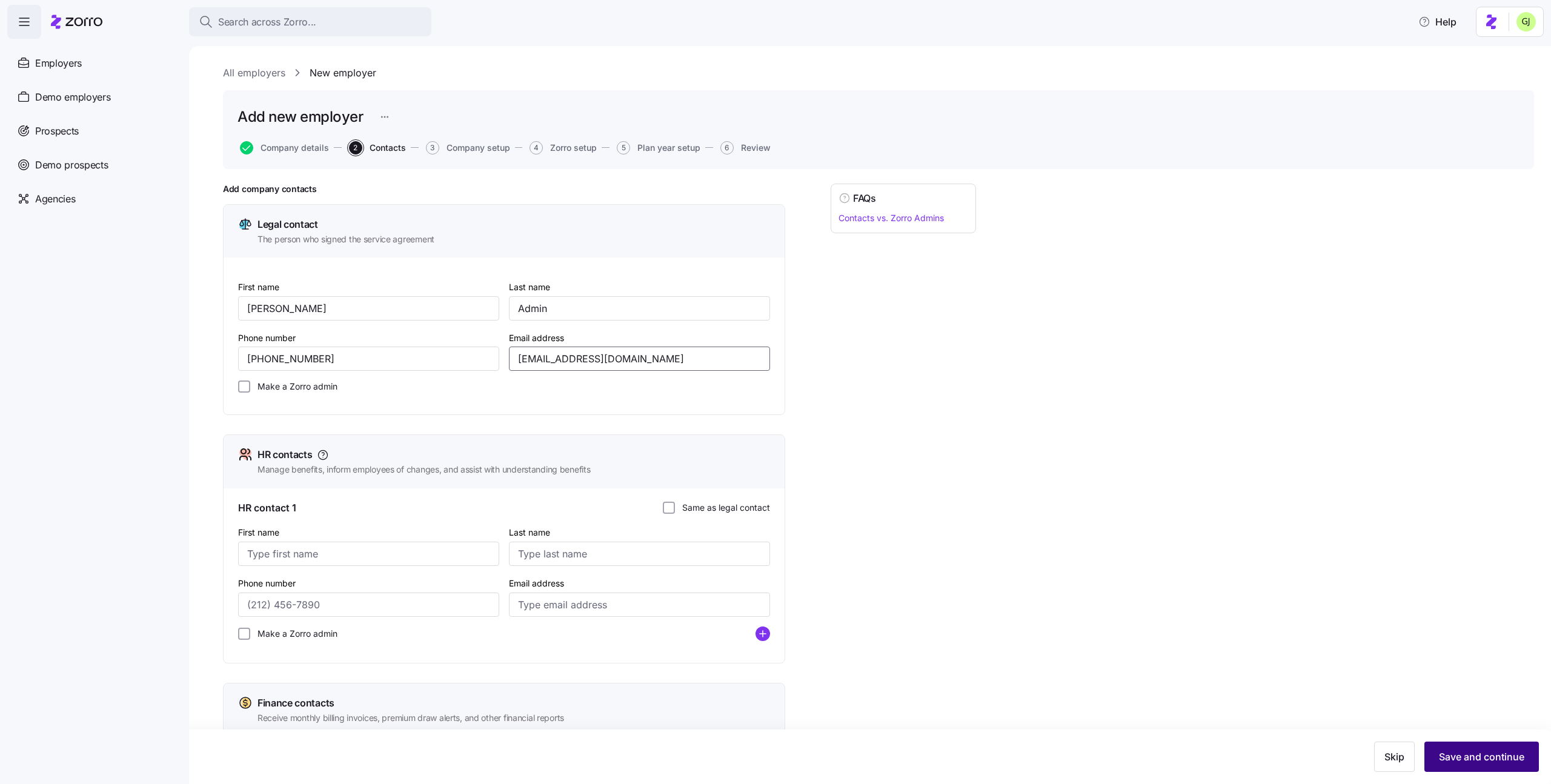
type input "gadi.j+alice_admin1@myzorro.co"
click at [1463, 753] on span "Save and continue" at bounding box center [1481, 756] width 85 height 14
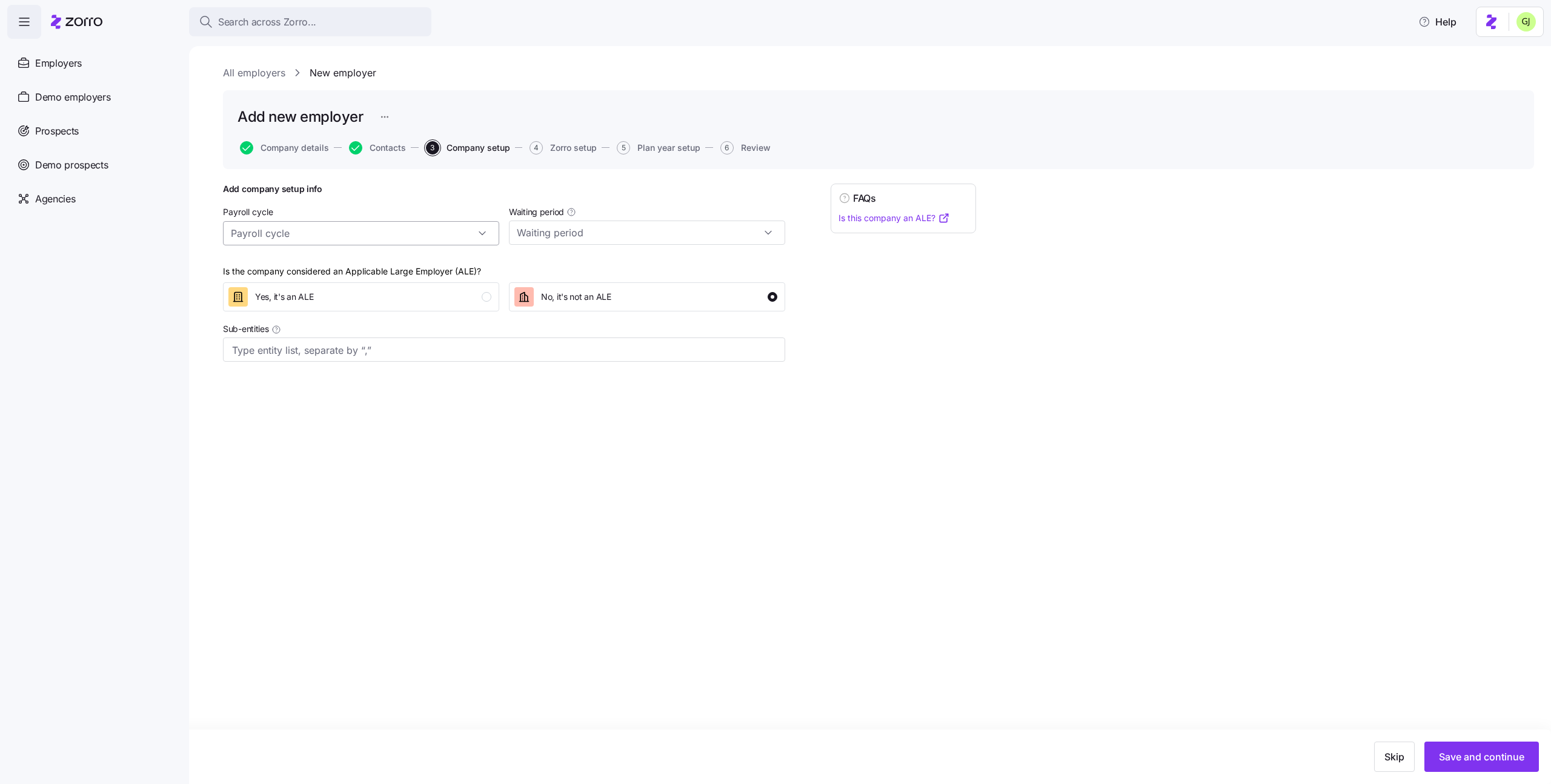
click at [461, 227] on input "Payroll cycle" at bounding box center [361, 233] width 276 height 24
click at [418, 266] on div "Weekly (52 cycles)" at bounding box center [361, 266] width 266 height 23
type input "Weekly (52 cycles)"
click at [588, 239] on input "Waiting period" at bounding box center [646, 233] width 276 height 24
click at [587, 261] on span "No waiting period" at bounding box center [556, 266] width 70 height 13
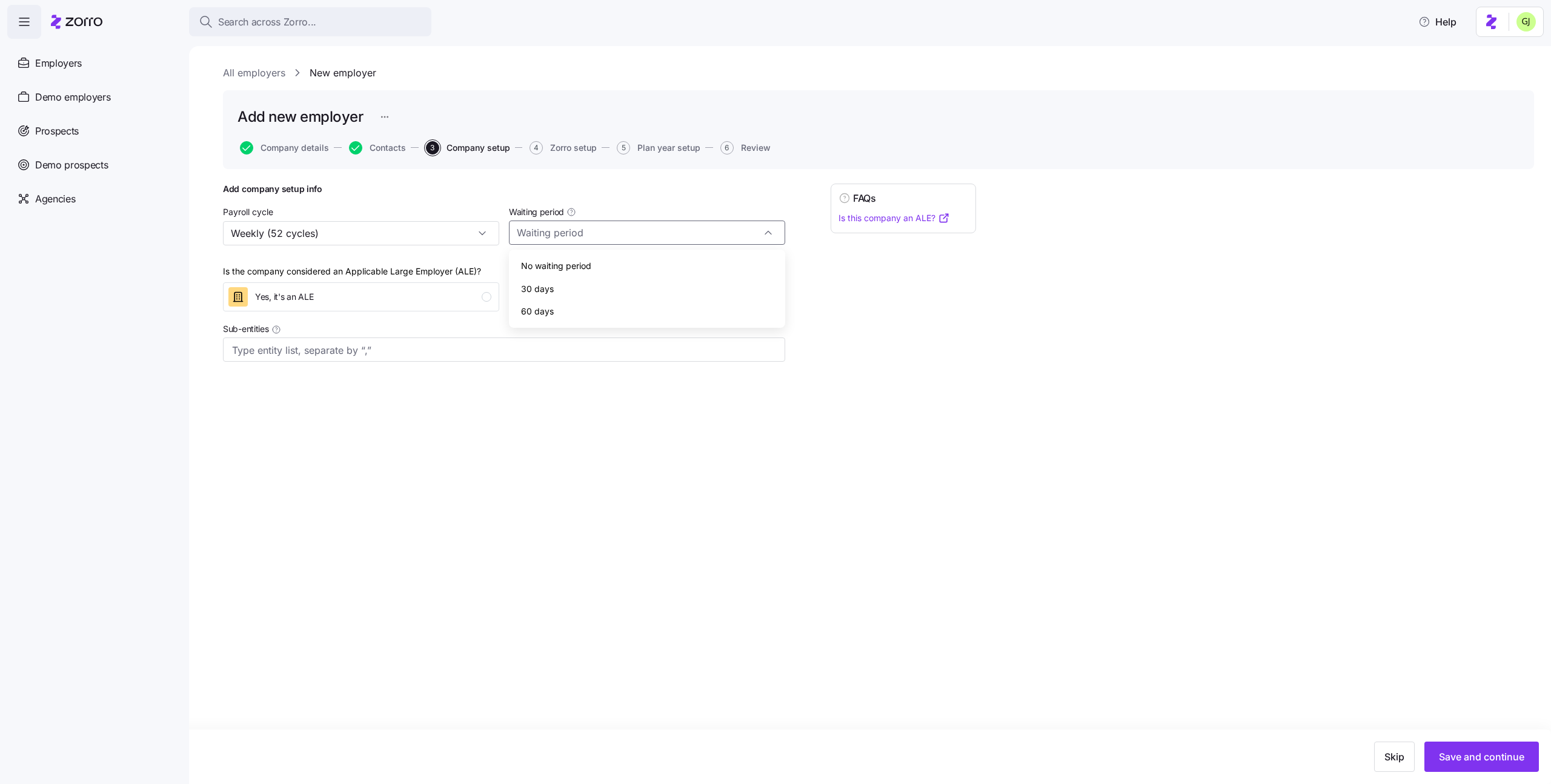
type input "No waiting period"
click at [1460, 759] on span "Save and continue" at bounding box center [1481, 756] width 85 height 14
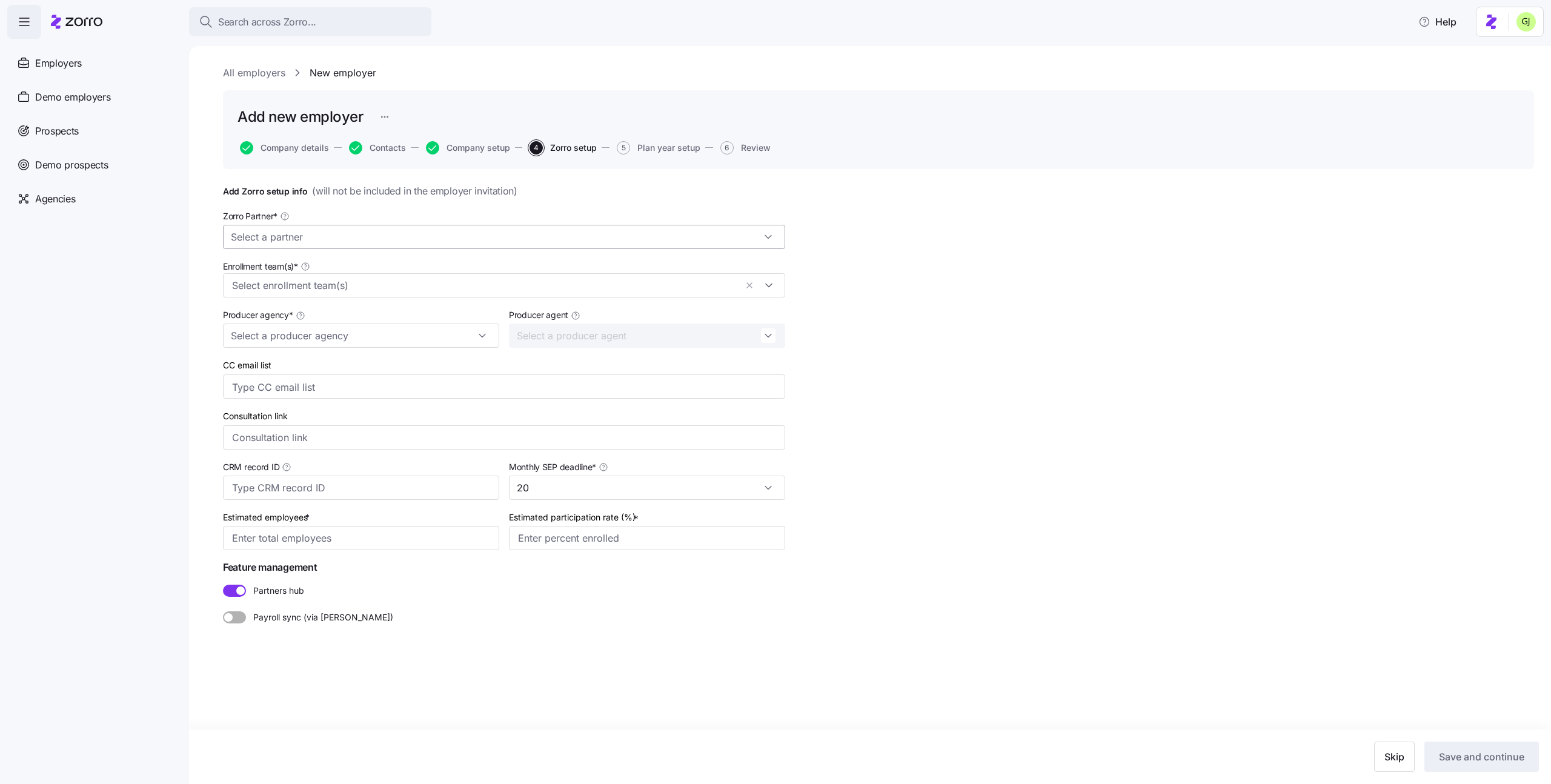
click at [740, 232] on input "Zorro Partner *" at bounding box center [504, 236] width 562 height 24
click at [500, 357] on div "Zorro Demo" at bounding box center [504, 357] width 552 height 23
type input "Zorro Demo"
click at [440, 285] on input "Enrollment team(s) *" at bounding box center [484, 286] width 504 height 16
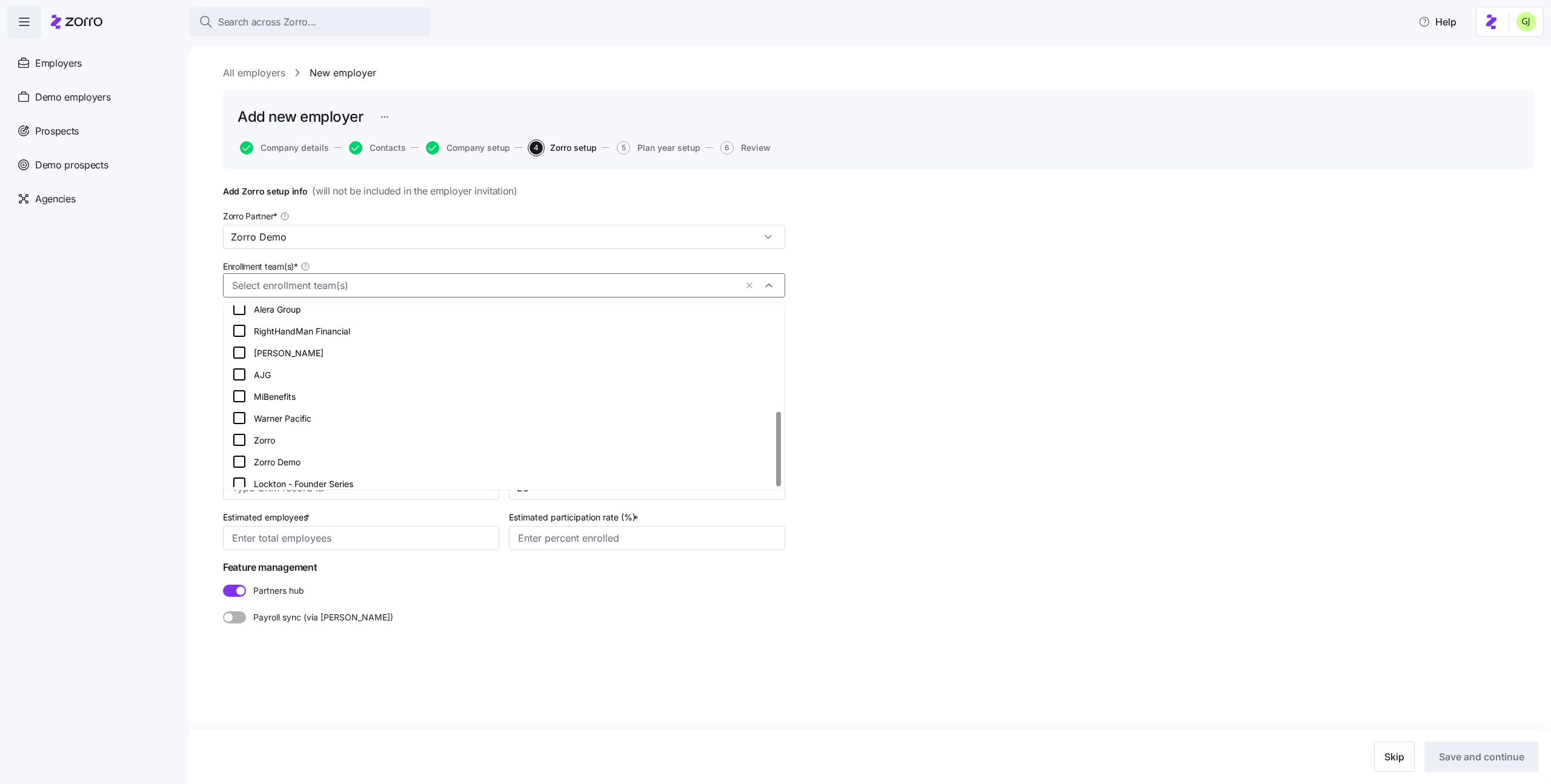
scroll to position [254, 0]
click at [320, 449] on div "Zorro Demo" at bounding box center [504, 454] width 544 height 14
click at [825, 433] on div "Add Zorro setup info ( will not be included in the employer invitation ) Zorro …" at bounding box center [878, 433] width 1311 height 500
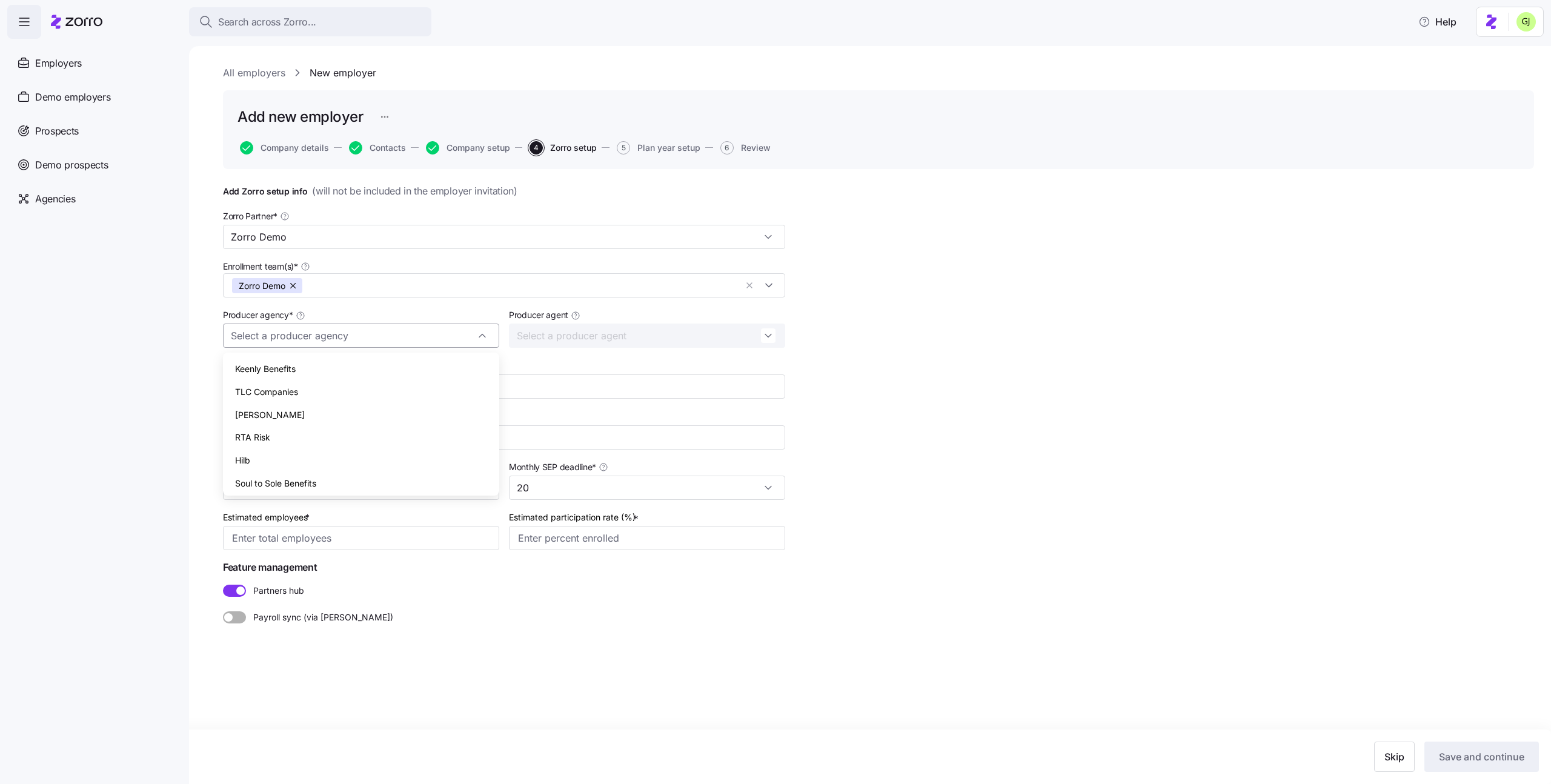
click at [474, 338] on input "Producer agency *" at bounding box center [361, 335] width 276 height 24
click at [413, 454] on div "Zorro Demo" at bounding box center [361, 456] width 266 height 23
type input "Zorro Demo"
click at [545, 533] on input "Estimated participation rate (%) *" at bounding box center [646, 538] width 276 height 24
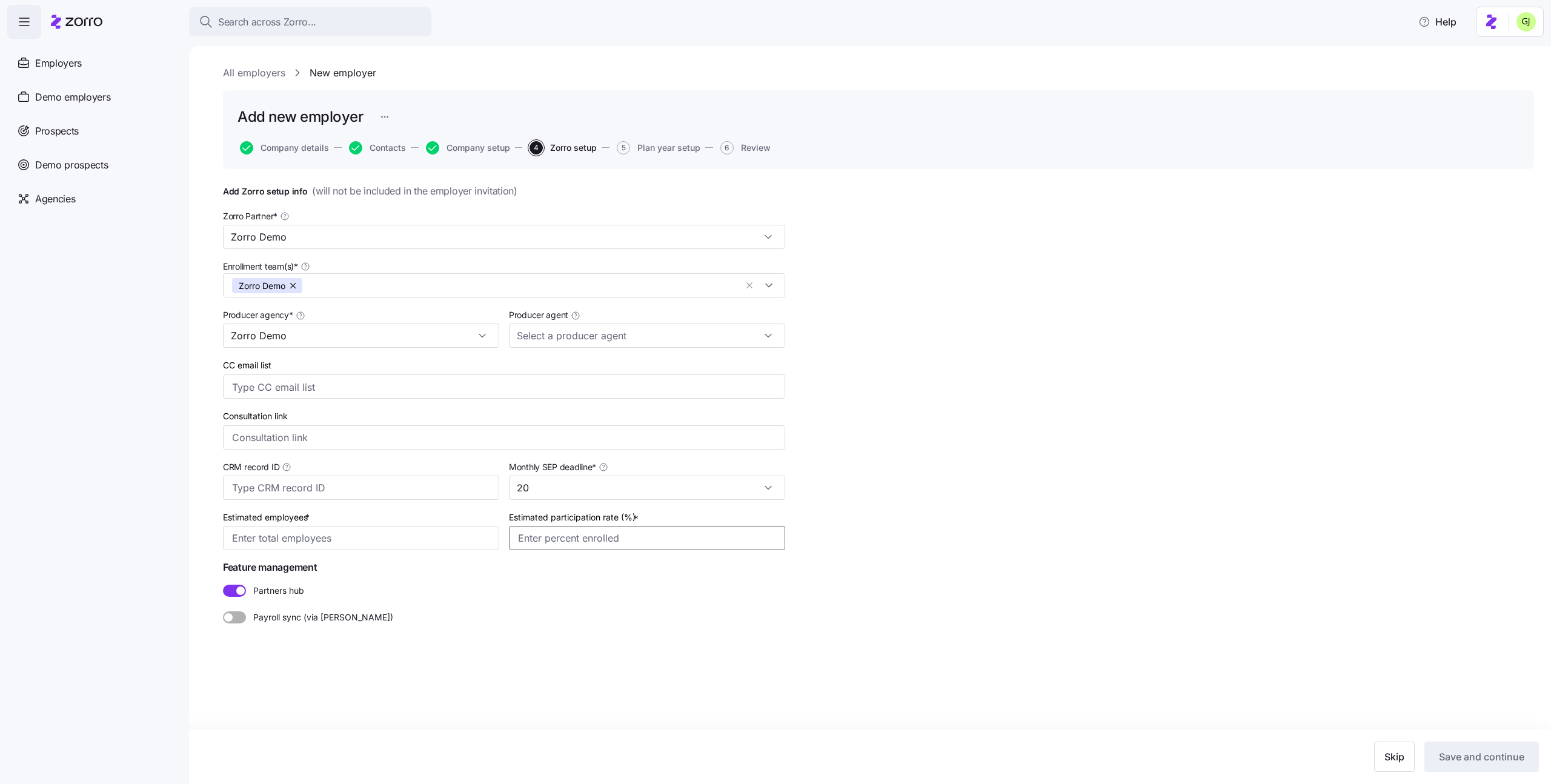
type input "20%"
click at [421, 530] on input "Estimated employees *" at bounding box center [361, 538] width 276 height 24
click at [366, 538] on input "Estimated employees *" at bounding box center [361, 538] width 276 height 24
click at [793, 670] on div "Add Zorro setup info ( will not be included in the employer invitation ) Zorro …" at bounding box center [878, 433] width 1311 height 500
click at [1463, 752] on span "Save and continue" at bounding box center [1481, 756] width 85 height 14
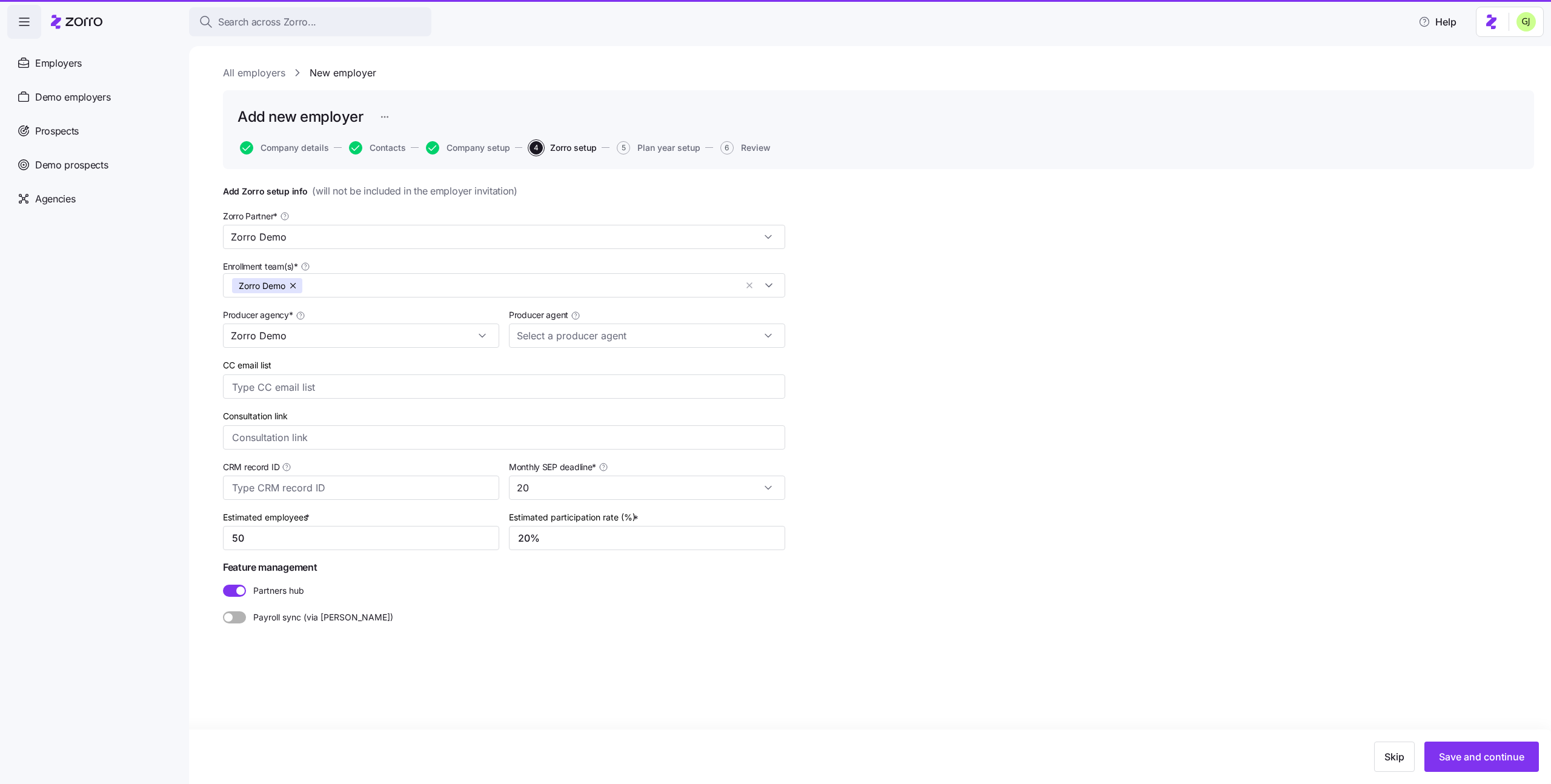
type input "5"
type input "50"
type input "Zorro Demo"
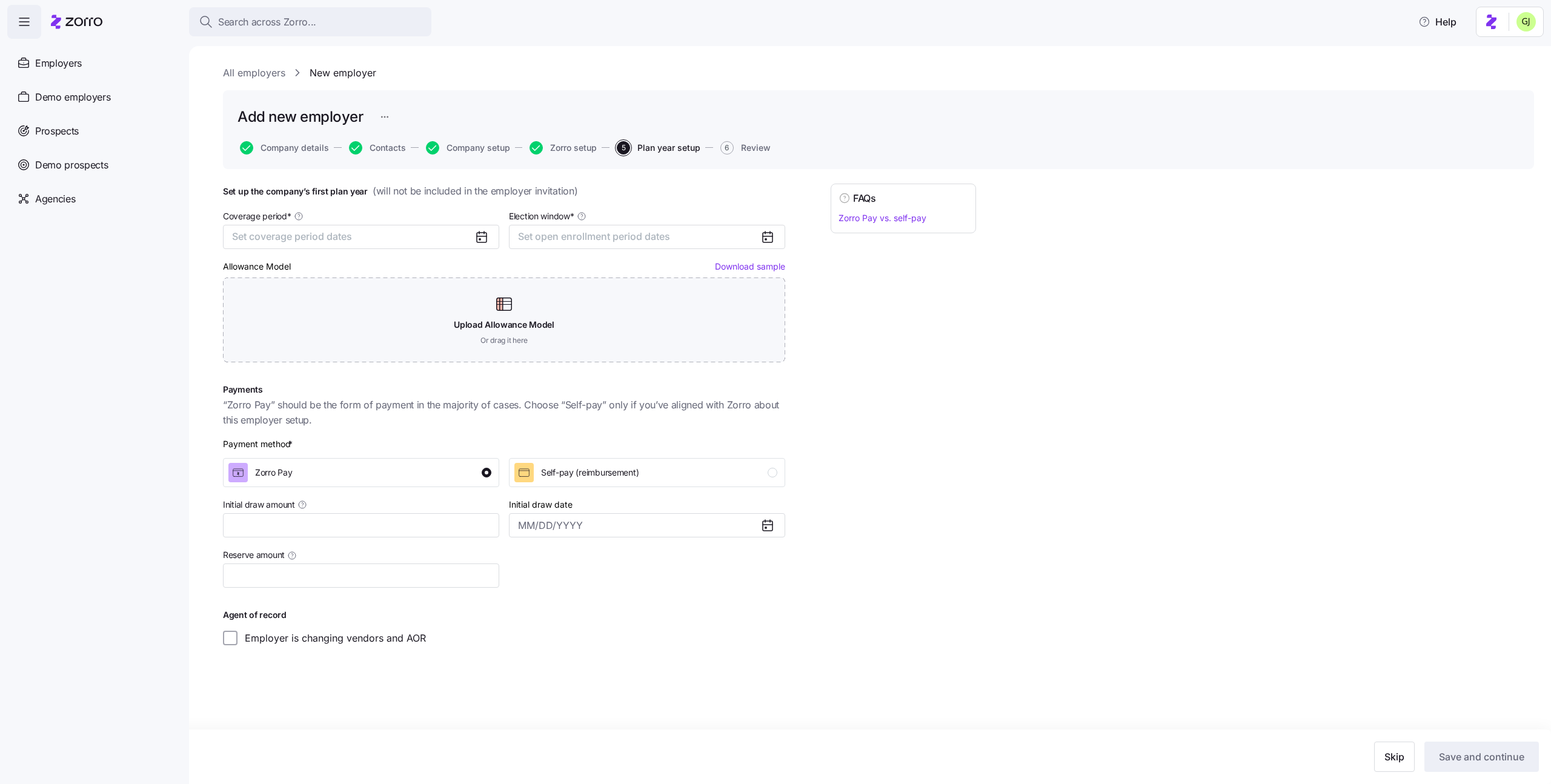
click at [485, 238] on icon at bounding box center [481, 236] width 14 height 14
click at [474, 239] on icon at bounding box center [481, 236] width 14 height 14
click at [285, 238] on span "Set coverage period dates" at bounding box center [292, 236] width 120 height 12
click at [261, 304] on button "Jan" at bounding box center [264, 304] width 61 height 25
click at [385, 379] on button "Dec" at bounding box center [385, 383] width 61 height 25
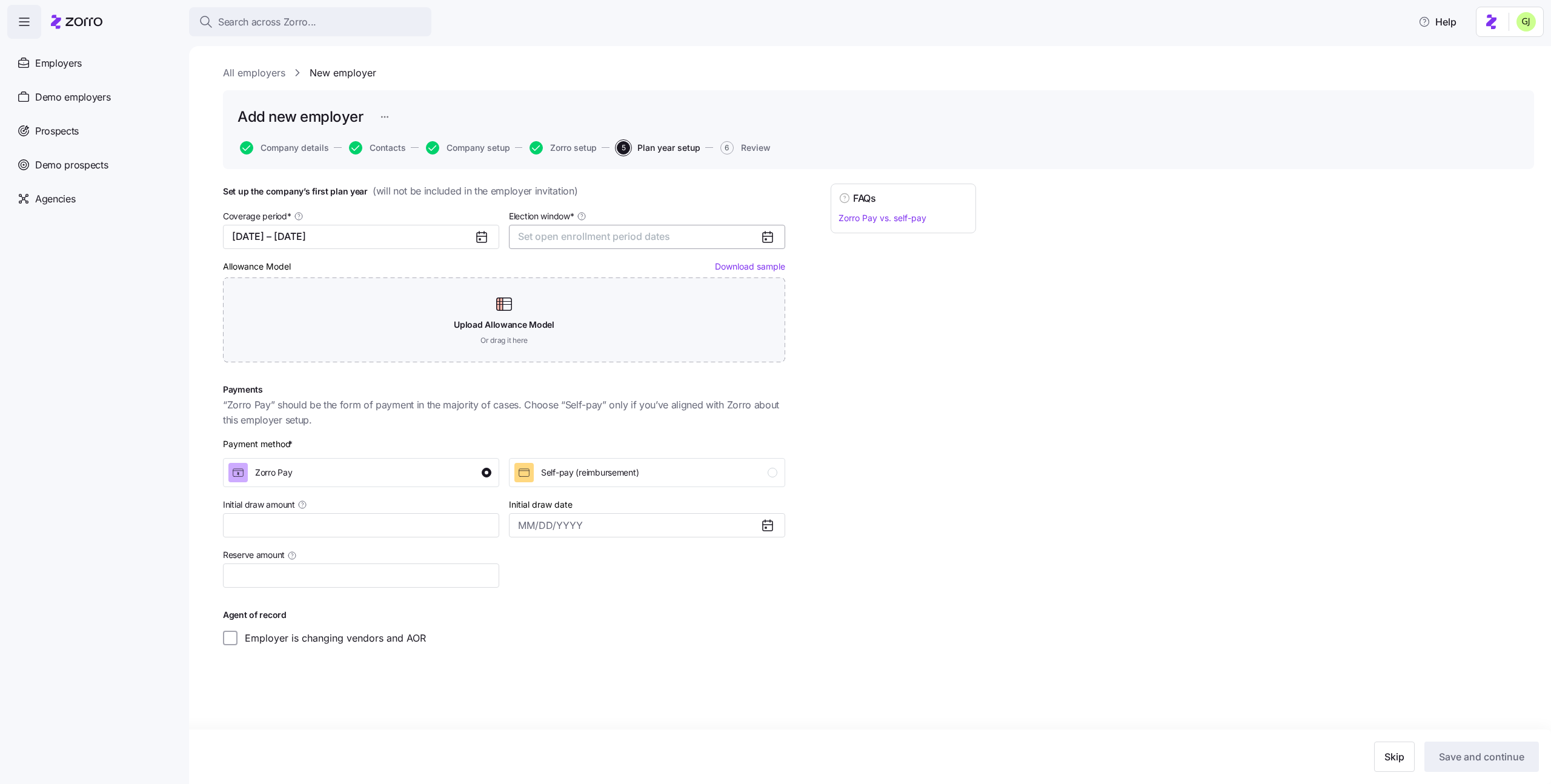
click at [683, 240] on button "Set open enrollment period dates" at bounding box center [646, 236] width 276 height 24
click at [534, 273] on icon "button" at bounding box center [532, 274] width 11 height 11
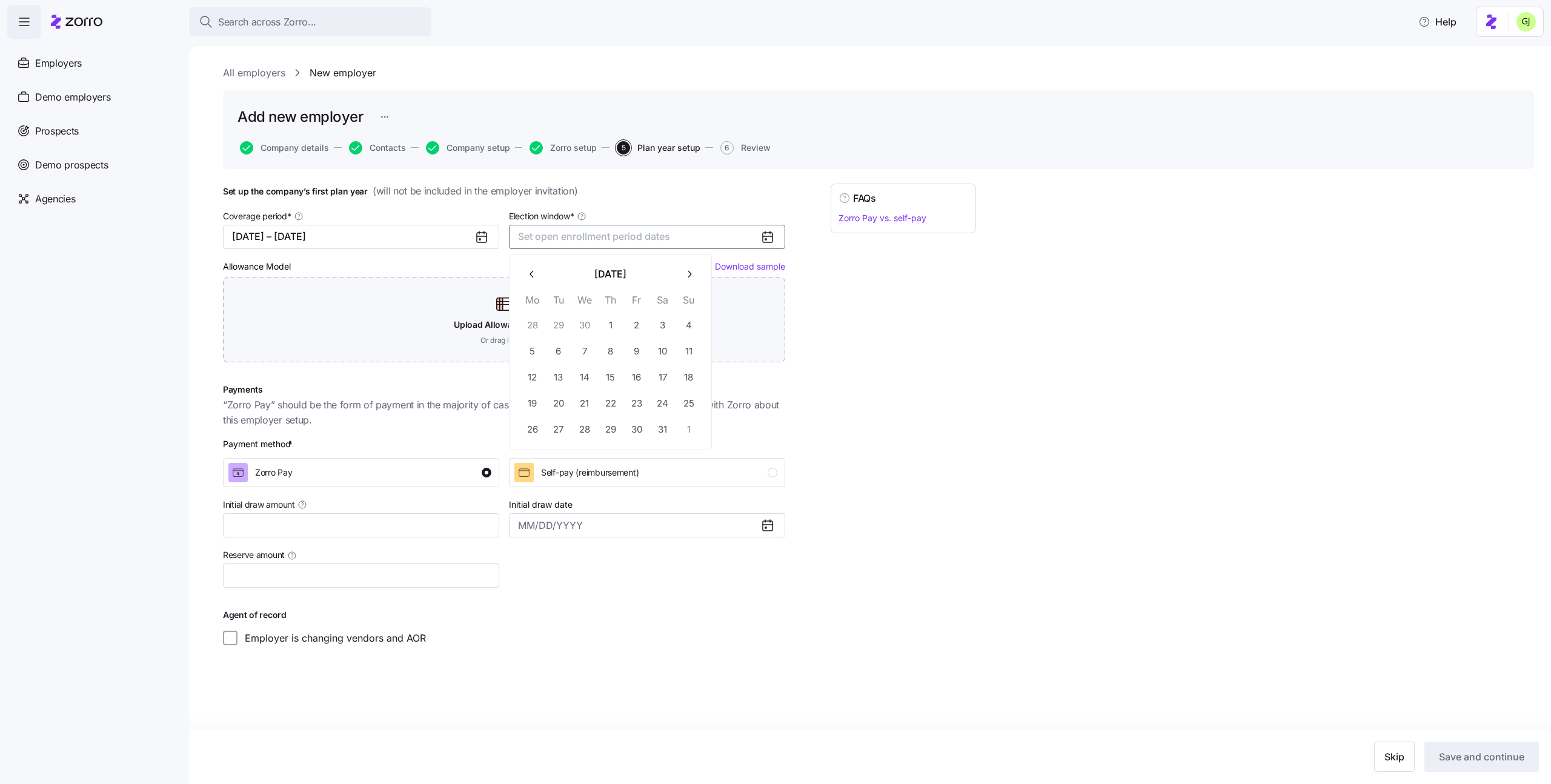
click at [685, 275] on icon "button" at bounding box center [688, 274] width 11 height 11
click at [532, 349] on button "2" at bounding box center [533, 352] width 25 height 25
click at [536, 457] on button "30" at bounding box center [533, 456] width 25 height 25
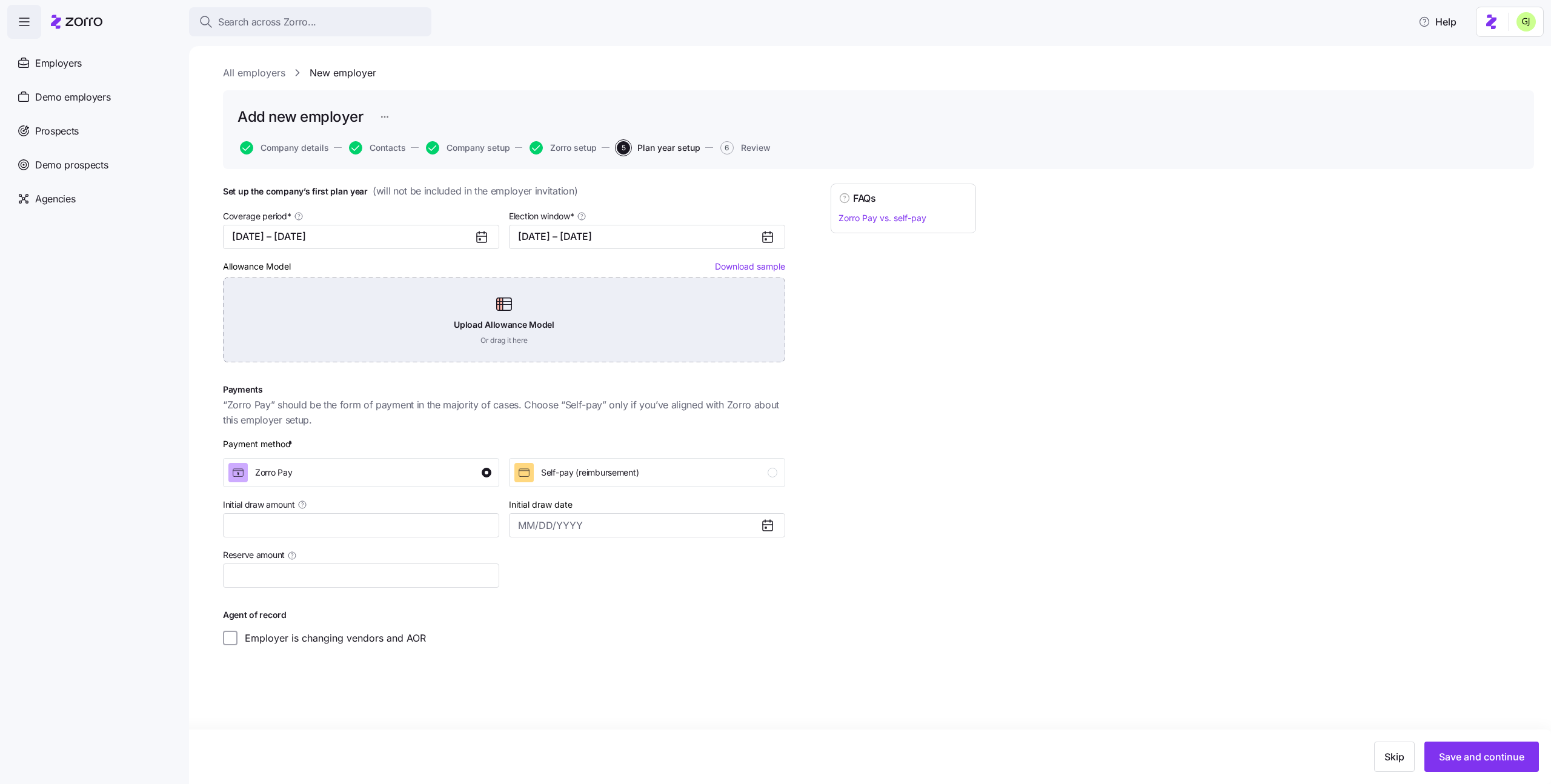
click at [709, 325] on div "Upload Allowance Model Or drag it here" at bounding box center [504, 319] width 562 height 85
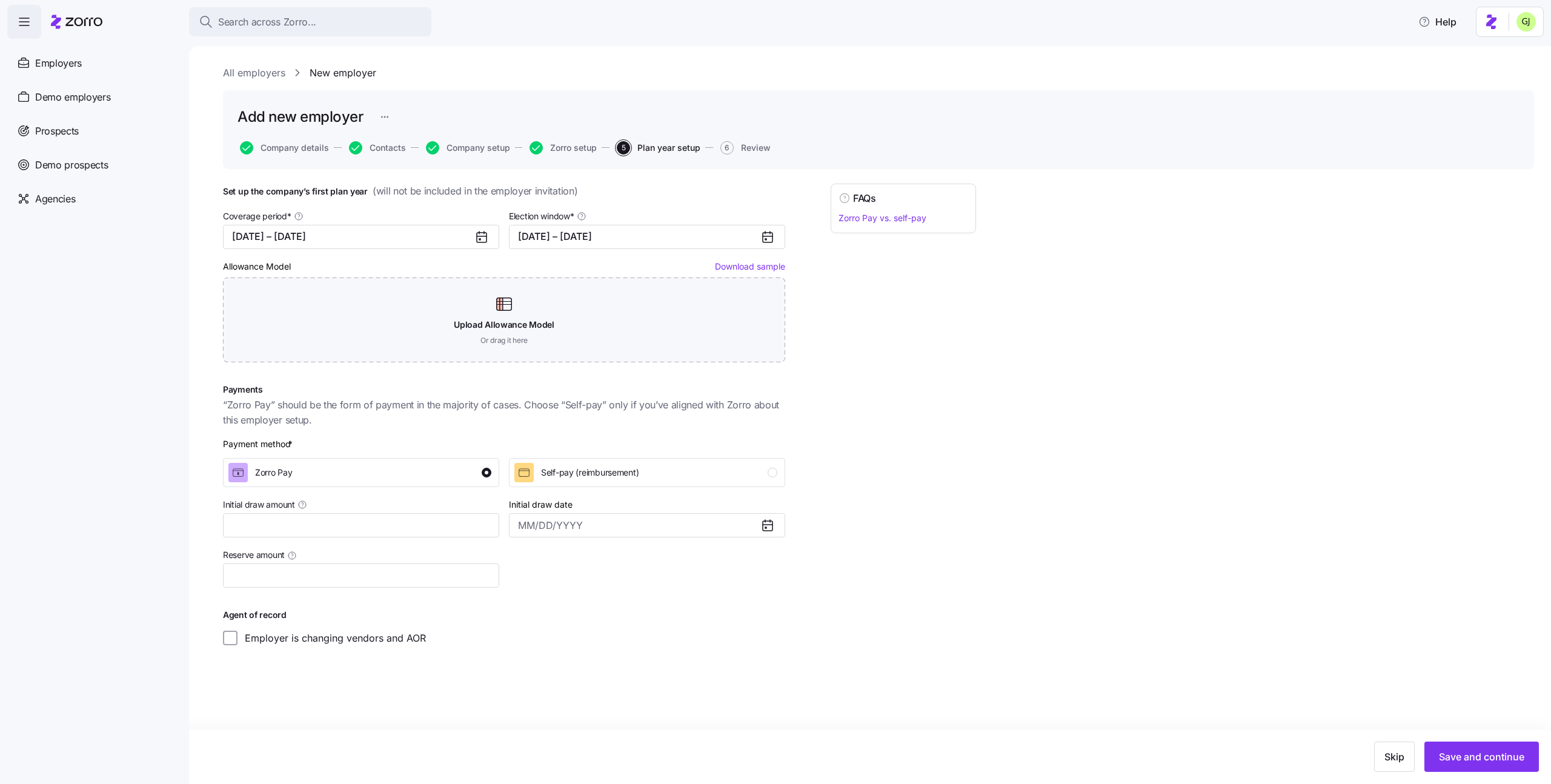
click at [747, 266] on link "Download sample" at bounding box center [750, 266] width 70 height 10
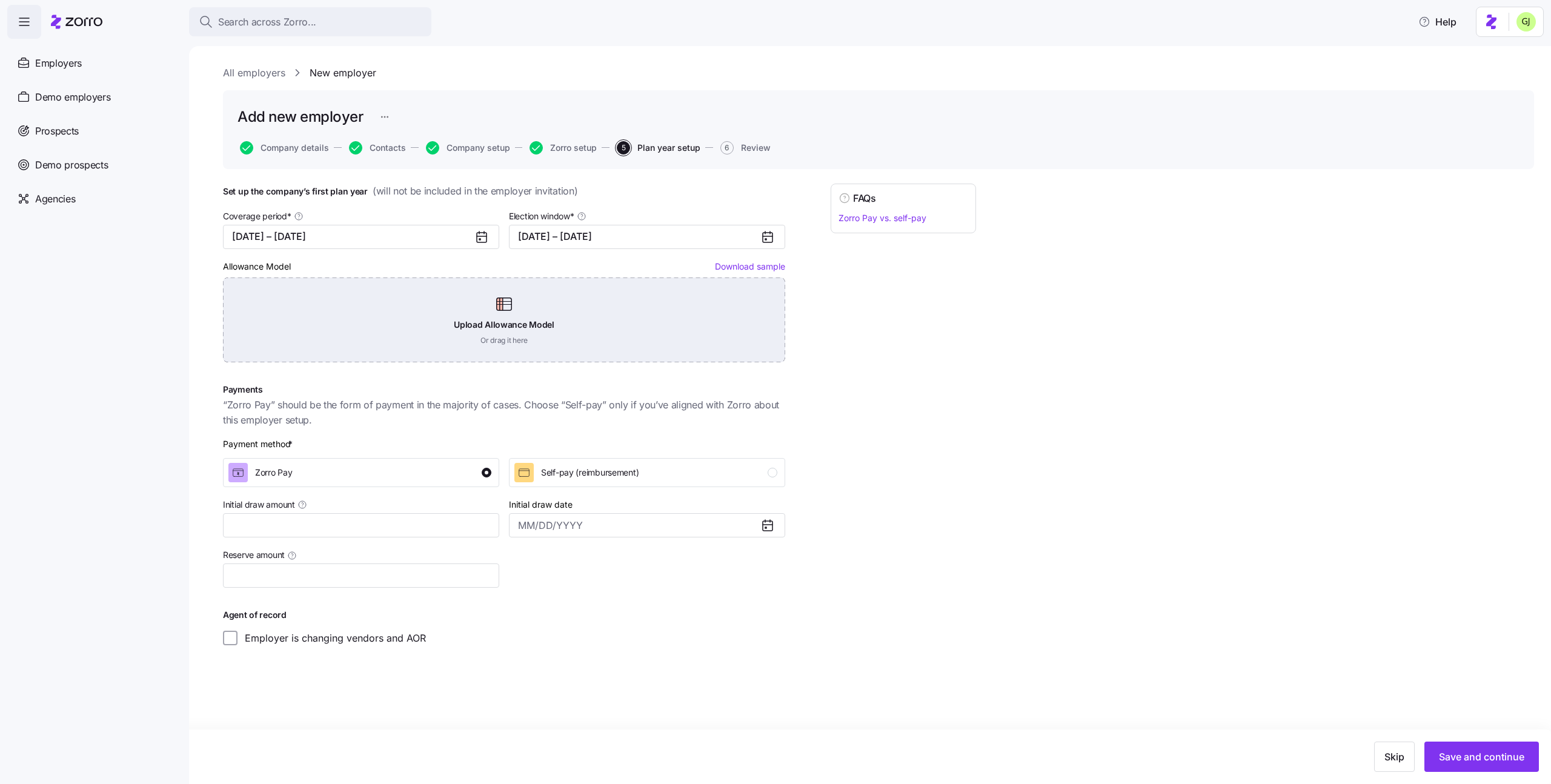
click at [583, 316] on div "Upload Allowance Model Or drag it here" at bounding box center [504, 319] width 562 height 85
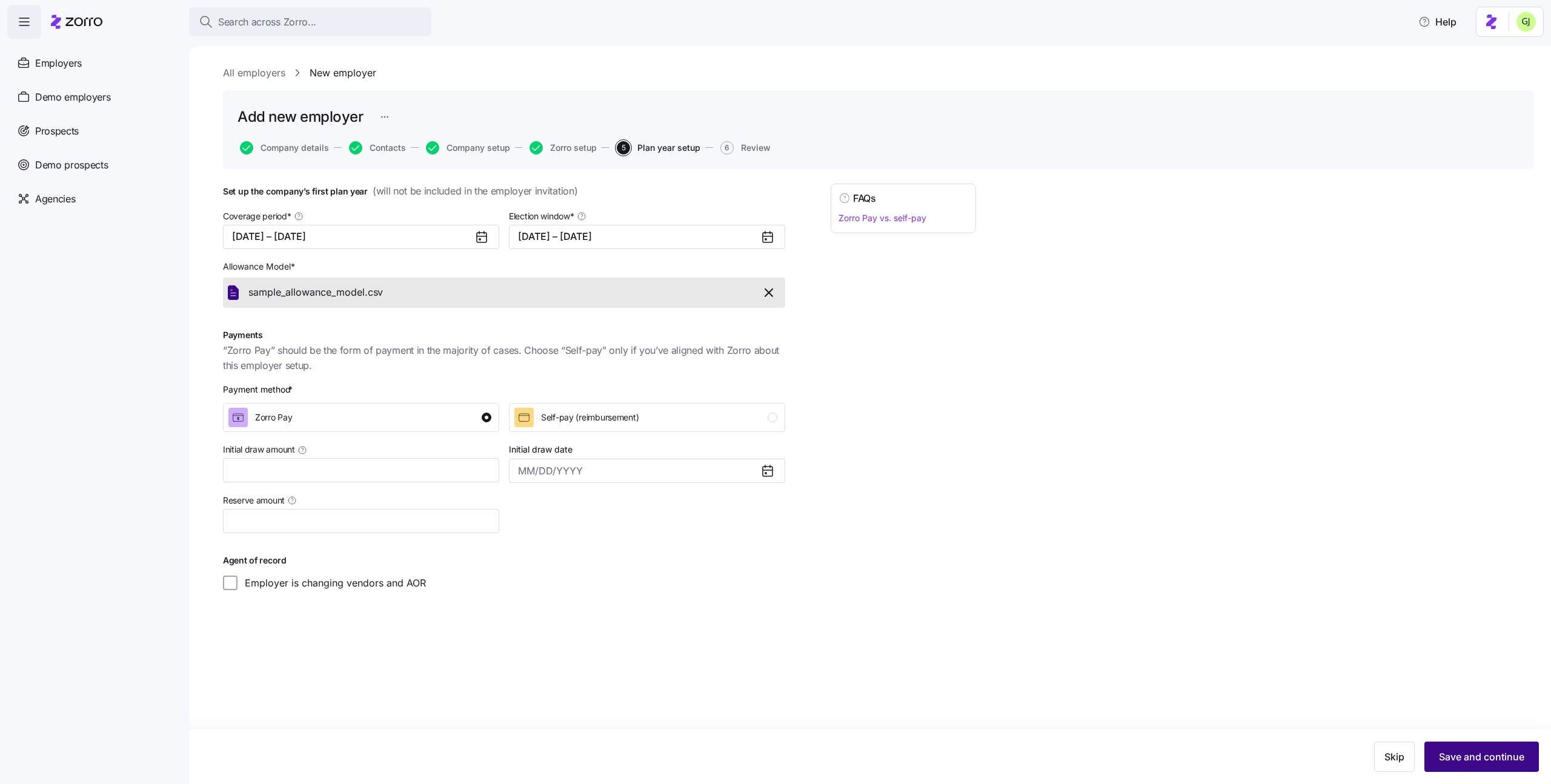
click at [1458, 754] on span "Save and continue" at bounding box center [1481, 756] width 85 height 14
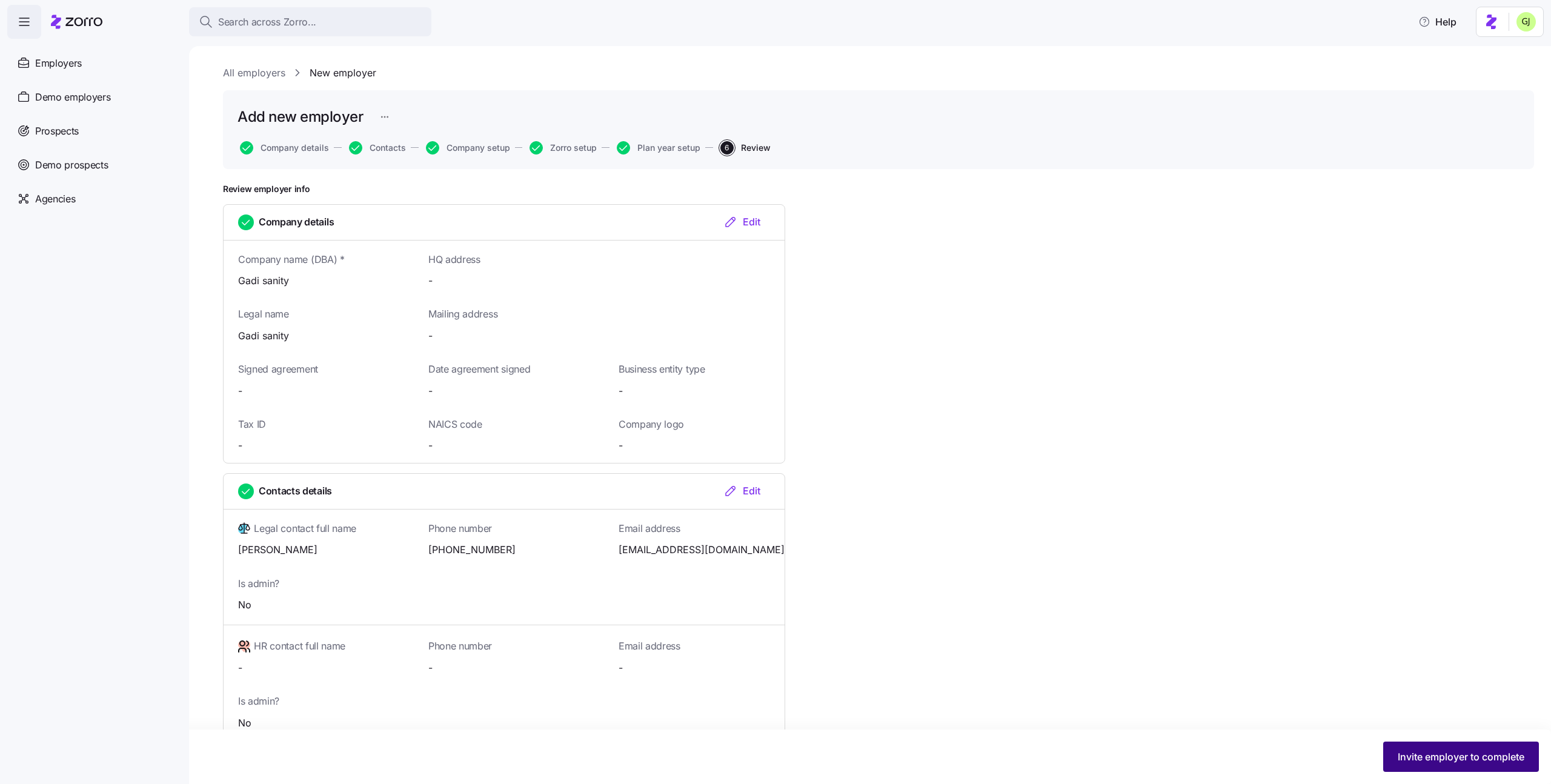
click at [1446, 754] on span "Invite employer to complete" at bounding box center [1460, 756] width 126 height 14
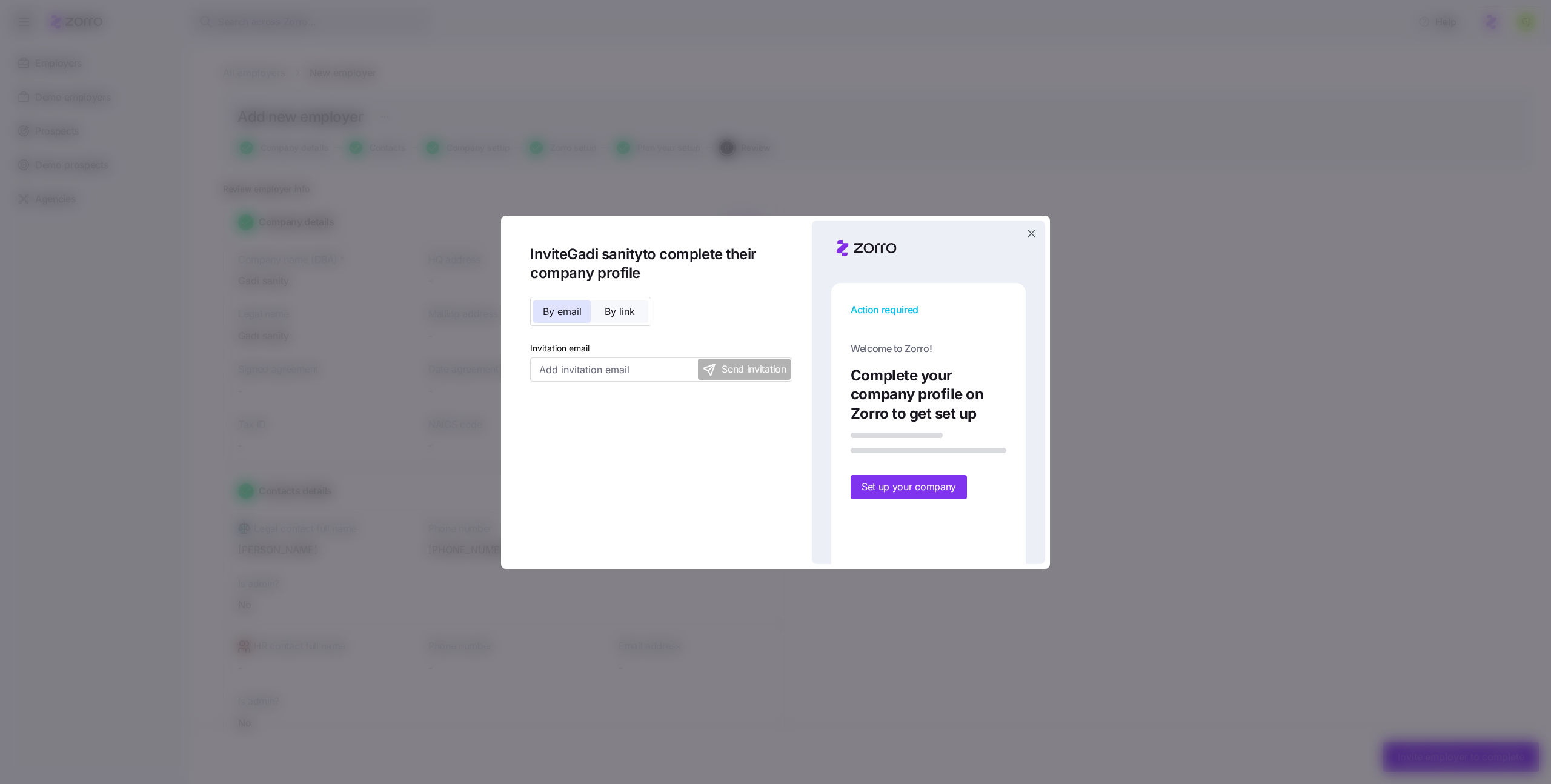
click at [622, 315] on span "By link" at bounding box center [620, 311] width 30 height 10
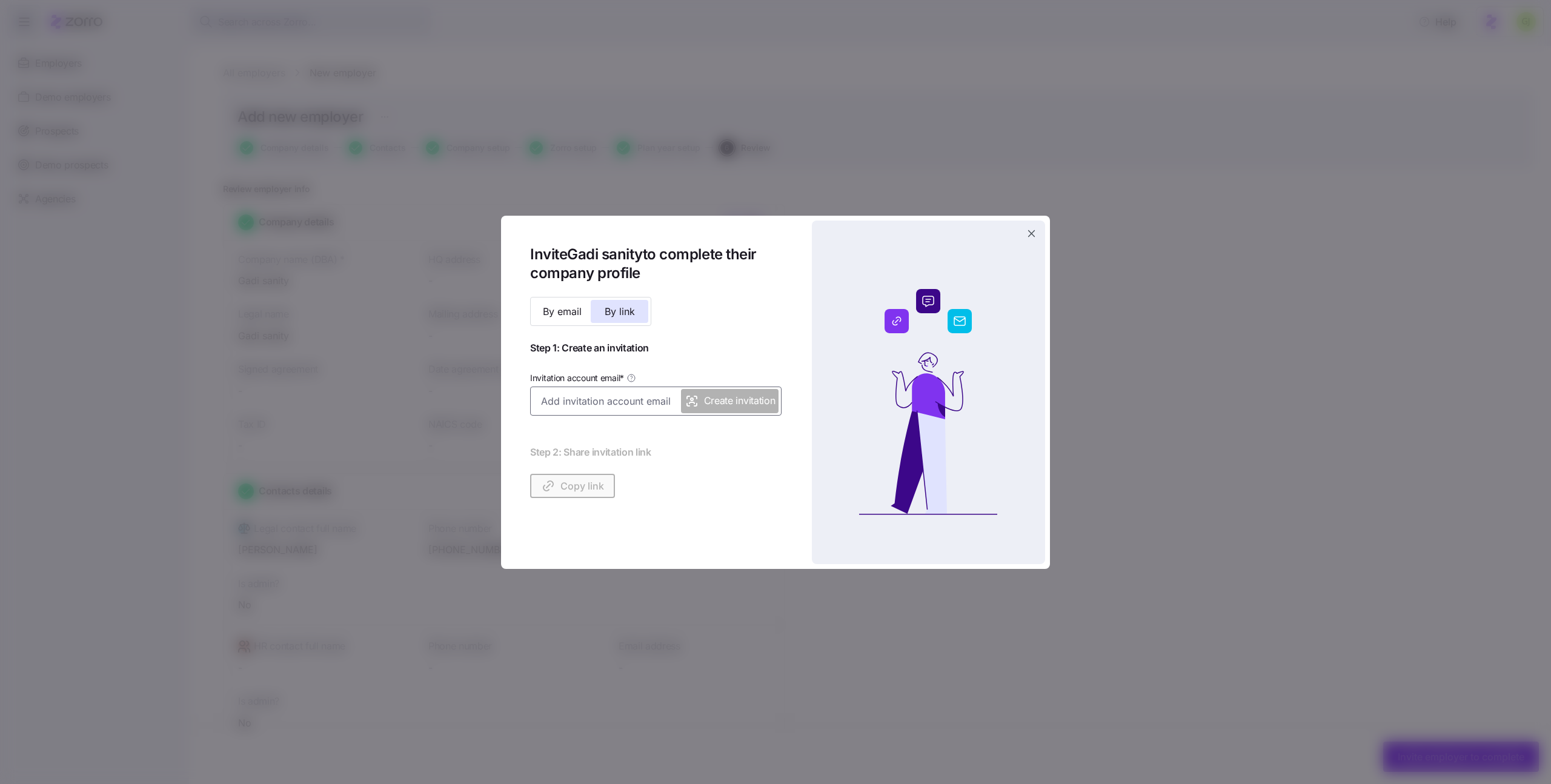
click at [616, 402] on input "Invitation account email *" at bounding box center [656, 401] width 251 height 29
type input "gadi.j+alice_admin@myzorro.co"
click at [743, 405] on span "Create invitation" at bounding box center [740, 401] width 72 height 15
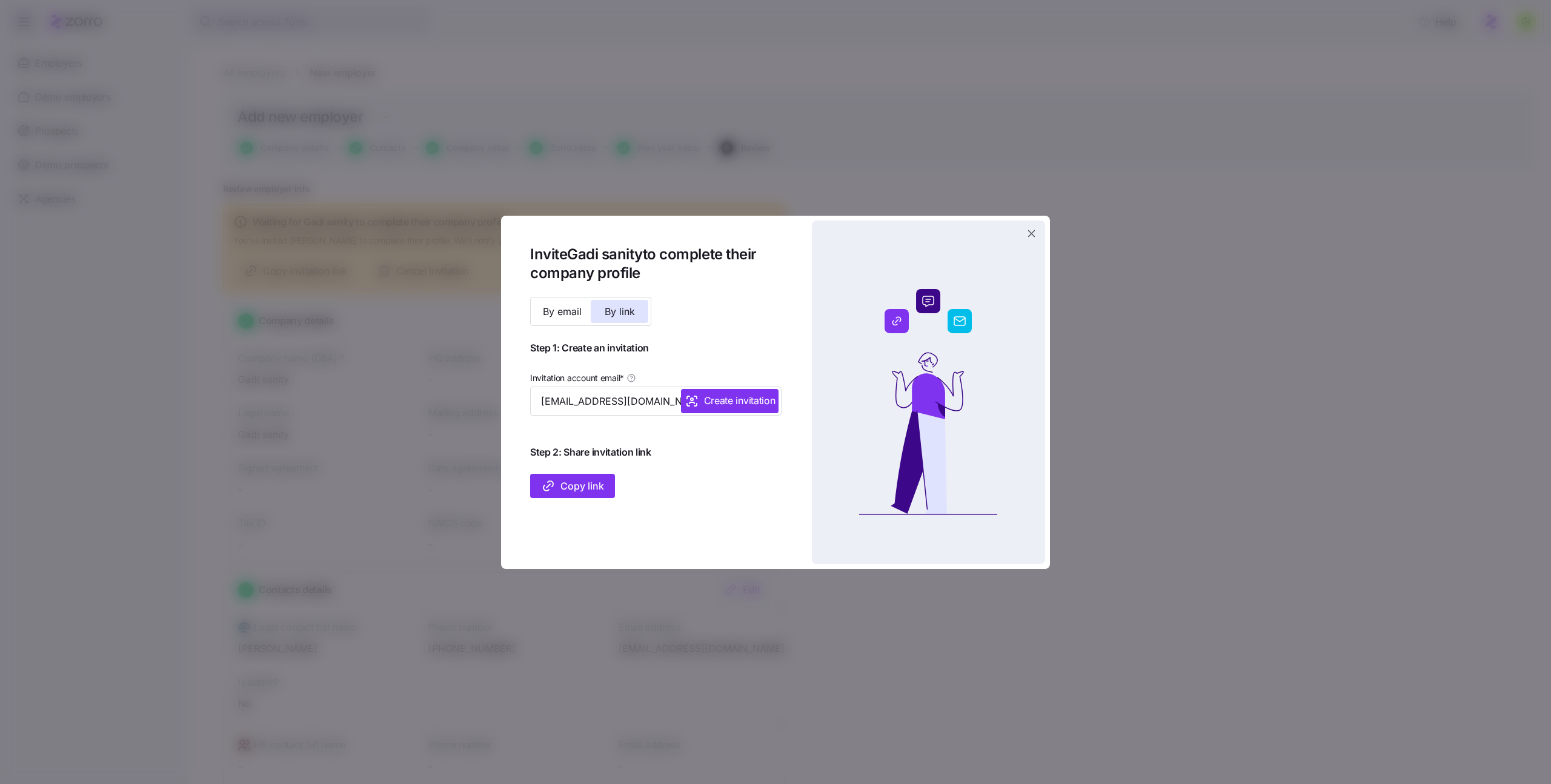
click at [586, 487] on span "Copy link" at bounding box center [572, 486] width 63 height 14
click at [1031, 236] on icon "button" at bounding box center [1032, 233] width 12 height 12
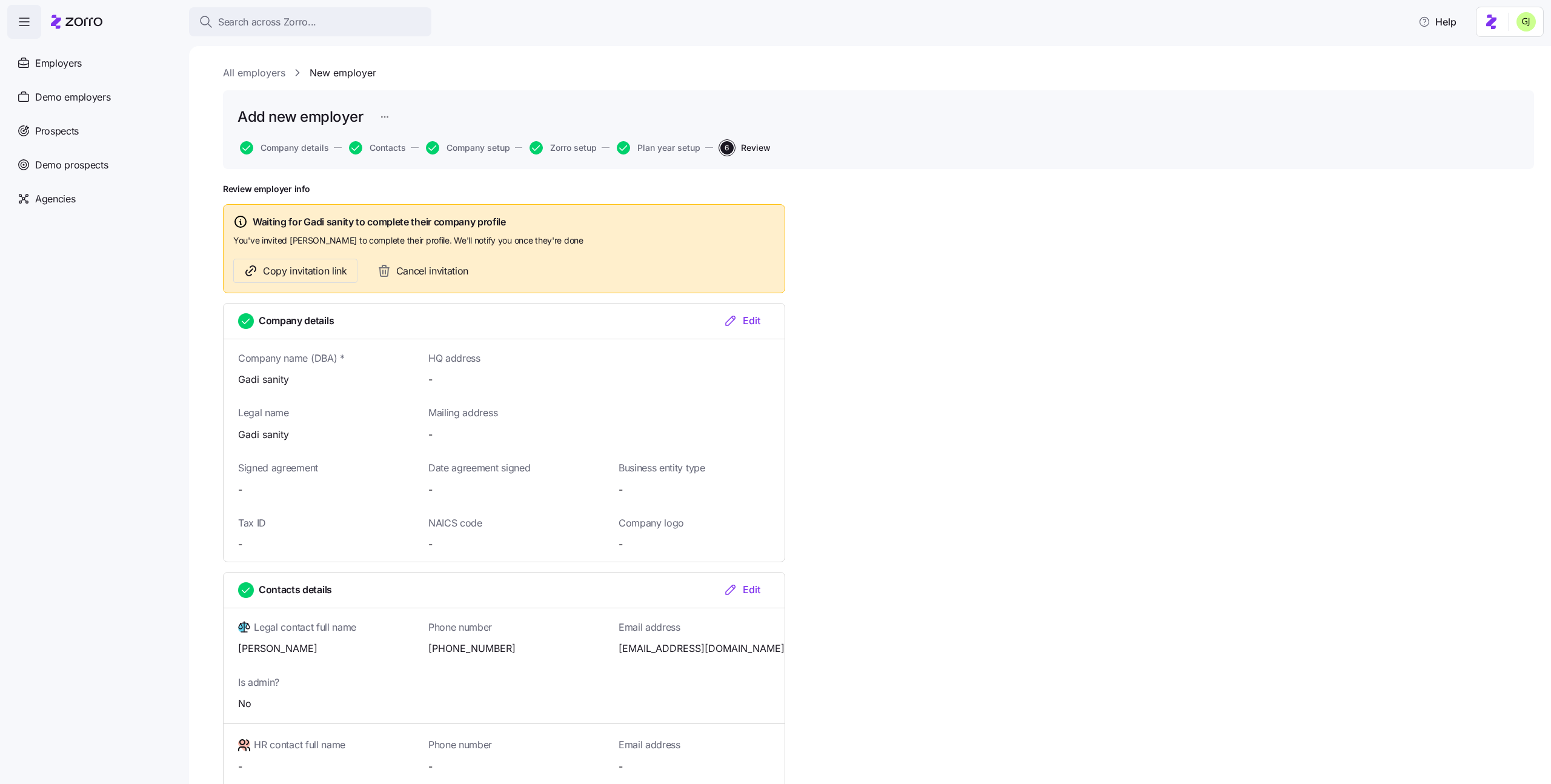
click at [1521, 27] on html "Search across Zorro... Help Employers Demo employers Prospects Demo prospects A…" at bounding box center [775, 388] width 1551 height 777
click at [1505, 72] on div "Log out" at bounding box center [1493, 74] width 47 height 13
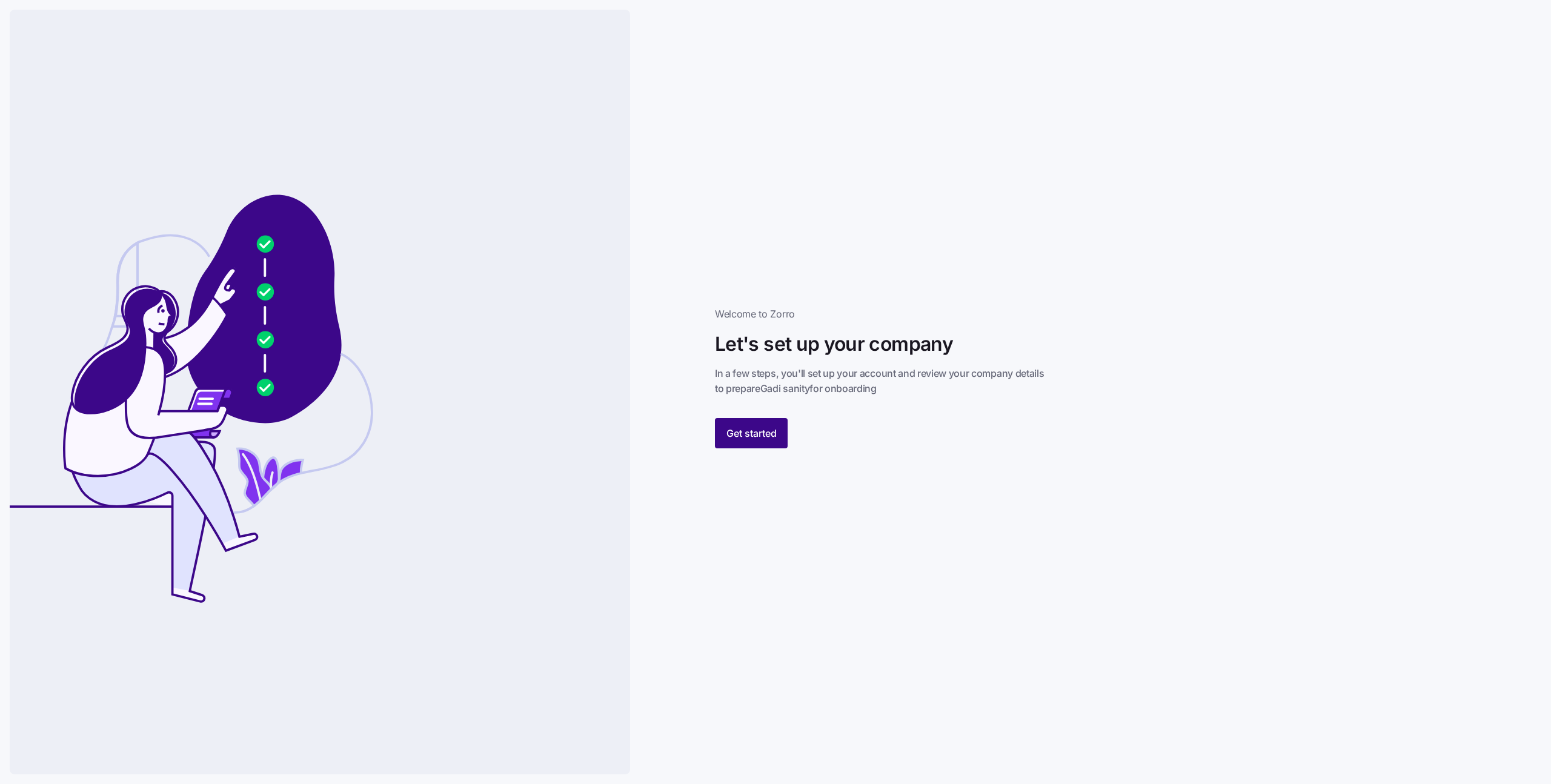
click at [755, 430] on span "Get started" at bounding box center [751, 432] width 50 height 14
